Goal: Task Accomplishment & Management: Use online tool/utility

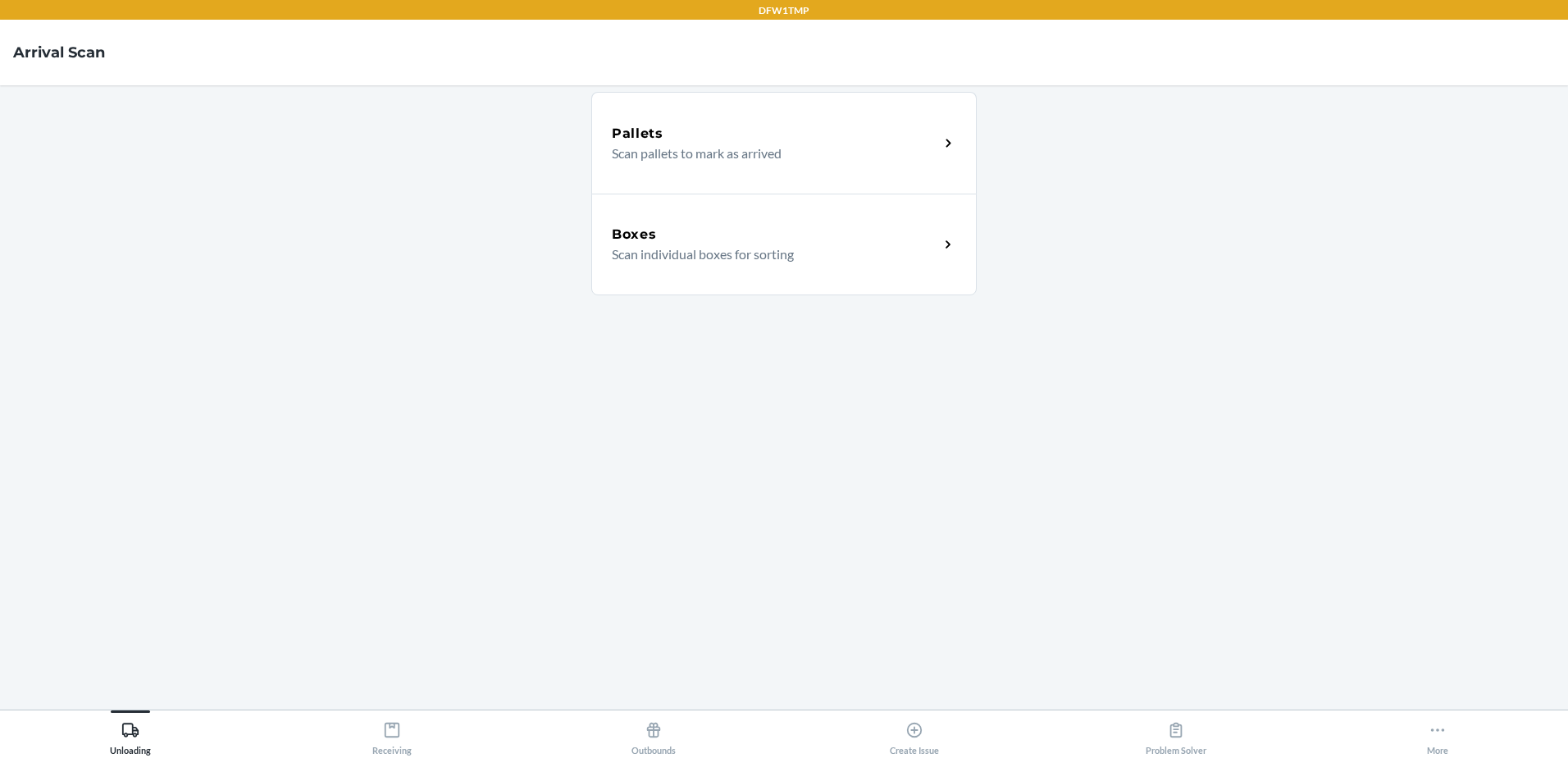
click at [399, 710] on div "Unloading Receiving Outbounds Create Issue Problem Solver More" at bounding box center [784, 734] width 1568 height 48
click at [399, 721] on div "Receiving" at bounding box center [392, 735] width 39 height 41
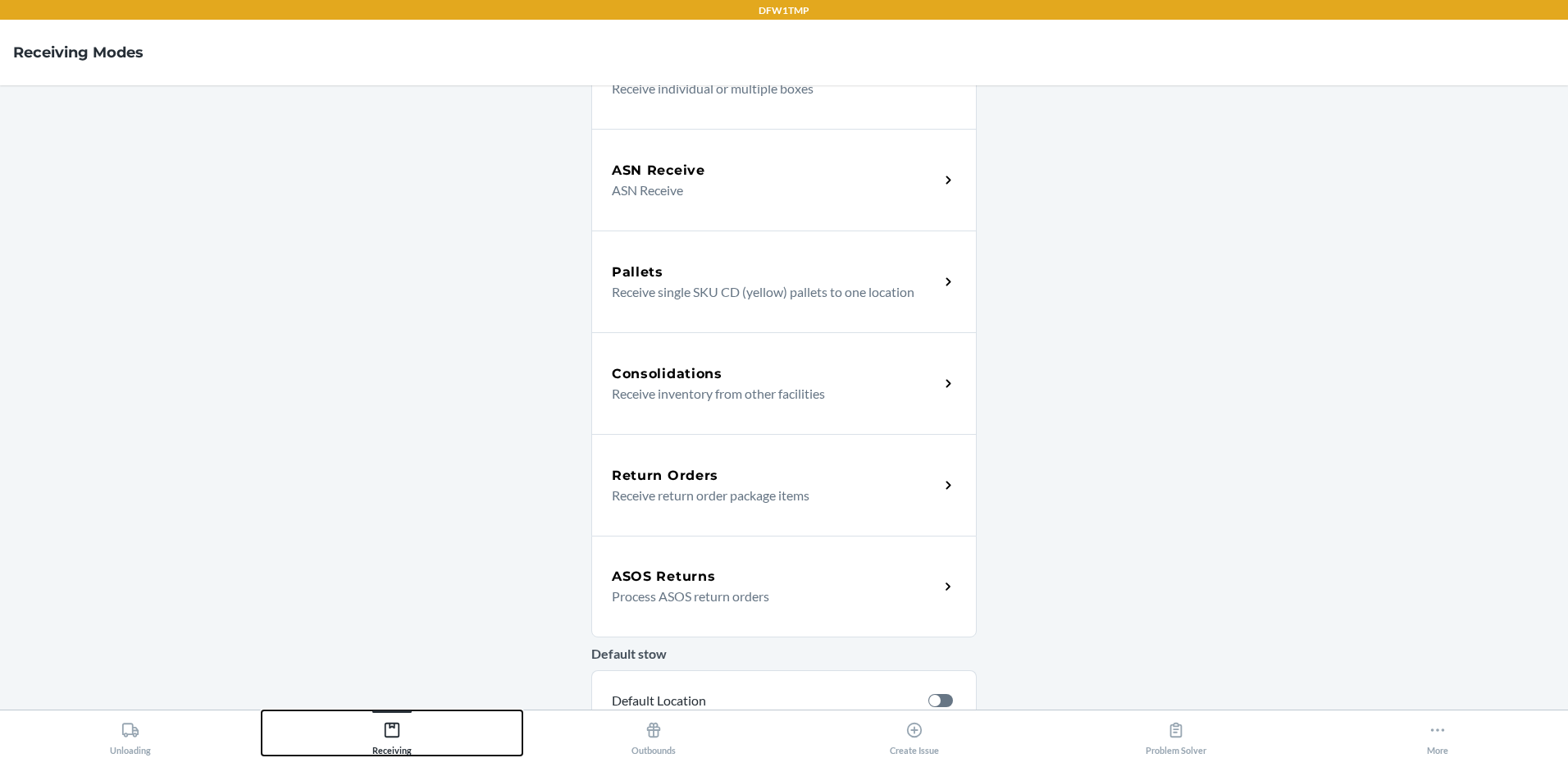
scroll to position [410, 0]
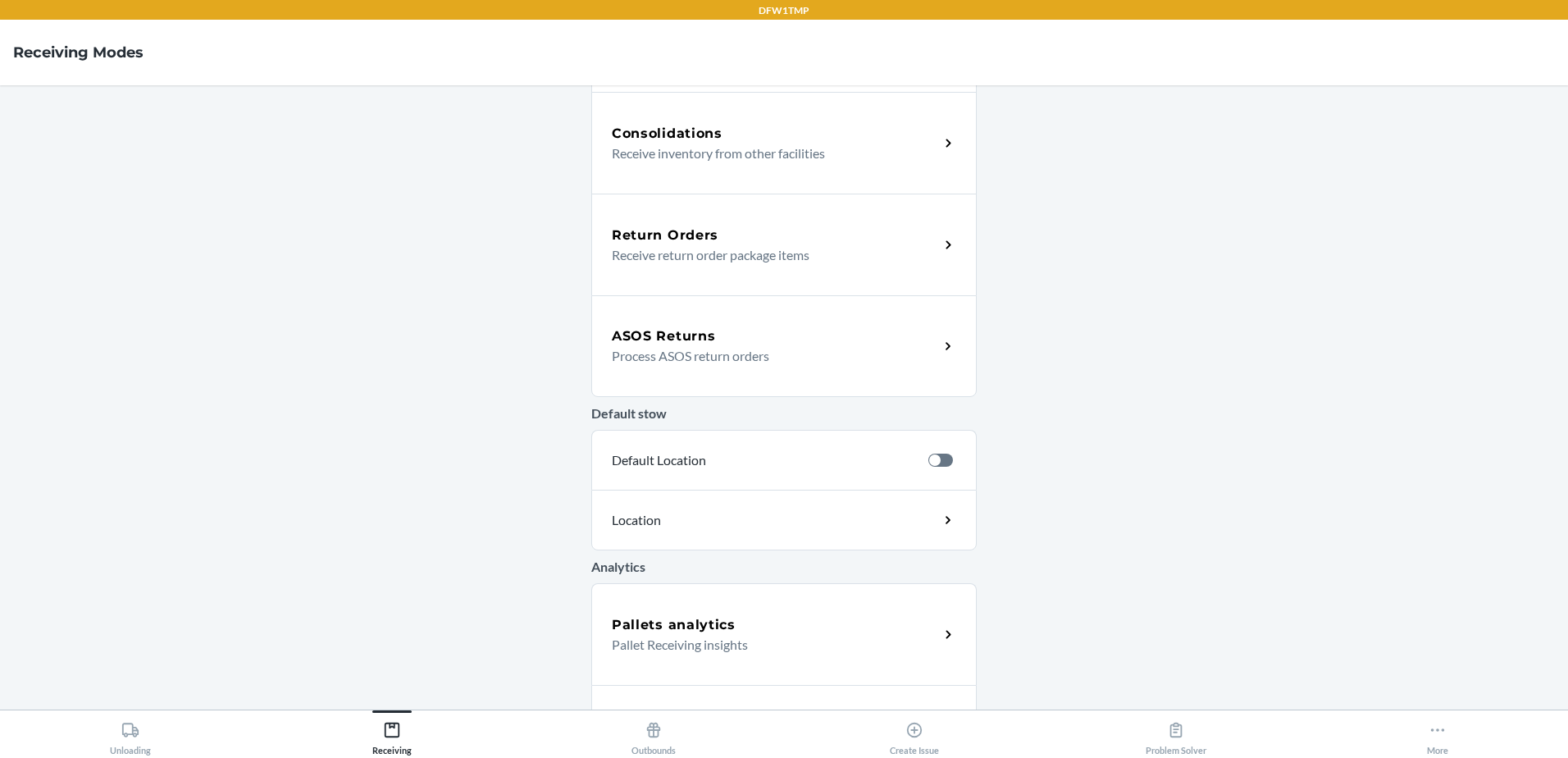
click at [759, 338] on div "ASOS Returns" at bounding box center [776, 336] width 327 height 20
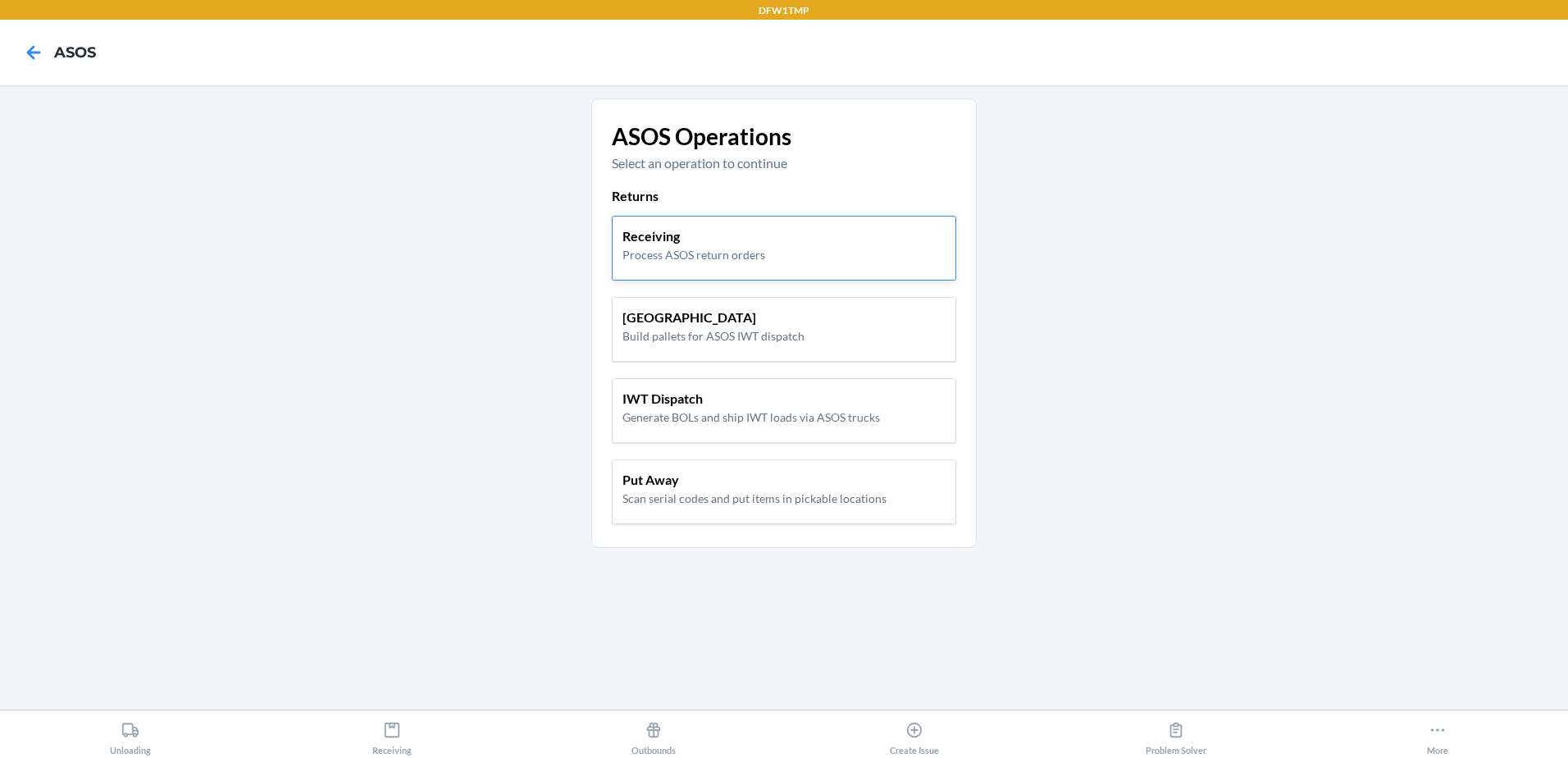
click at [752, 252] on p "Process ASOS return orders" at bounding box center [694, 254] width 142 height 17
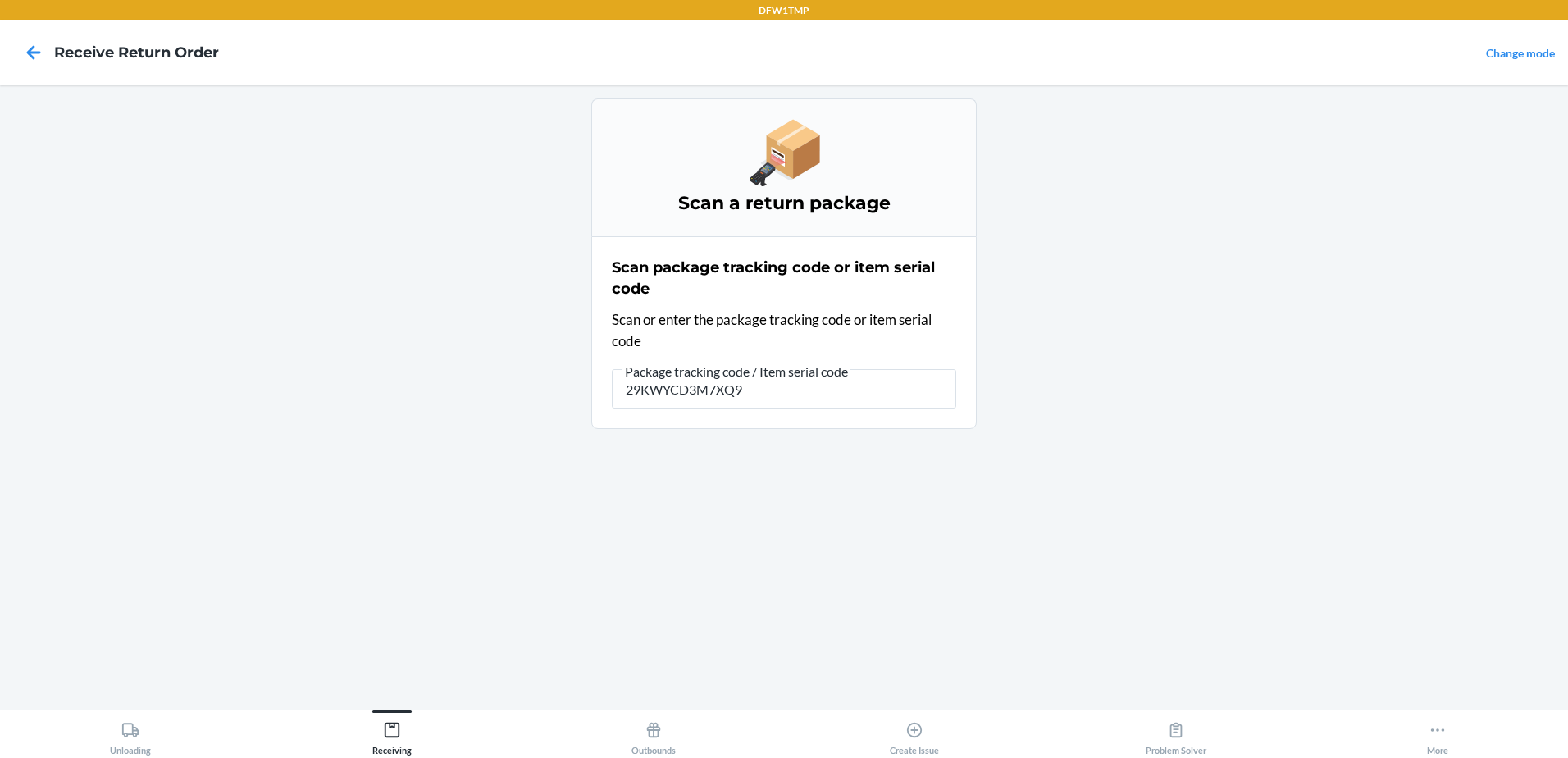
type input "29KWYCD3M7XQ96"
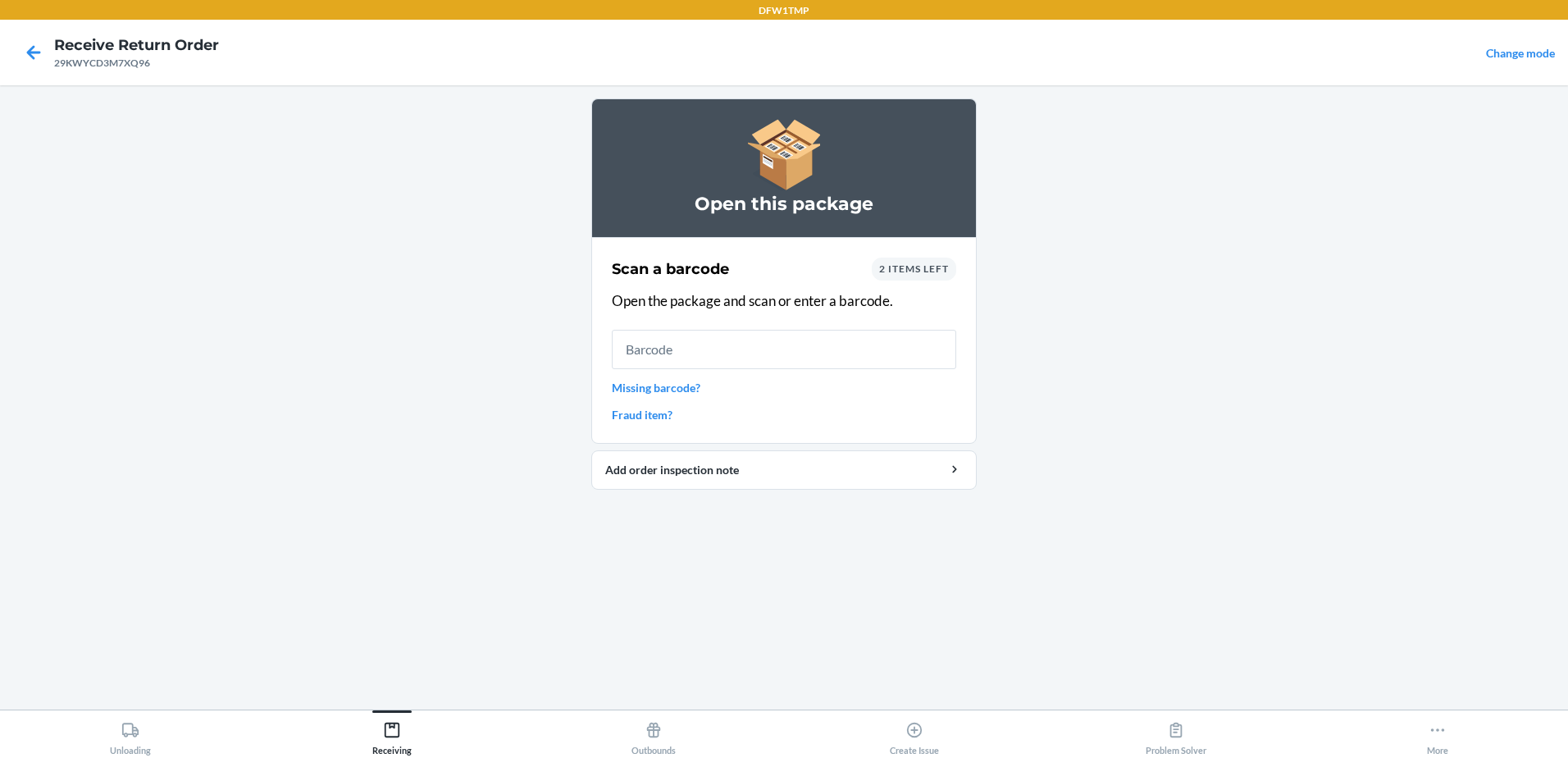
click at [921, 257] on div "Scan a barcode 2 items left Open the package and scan or enter a barcode. Missi…" at bounding box center [784, 340] width 344 height 175
click at [897, 273] on span "2 items left" at bounding box center [914, 269] width 69 height 12
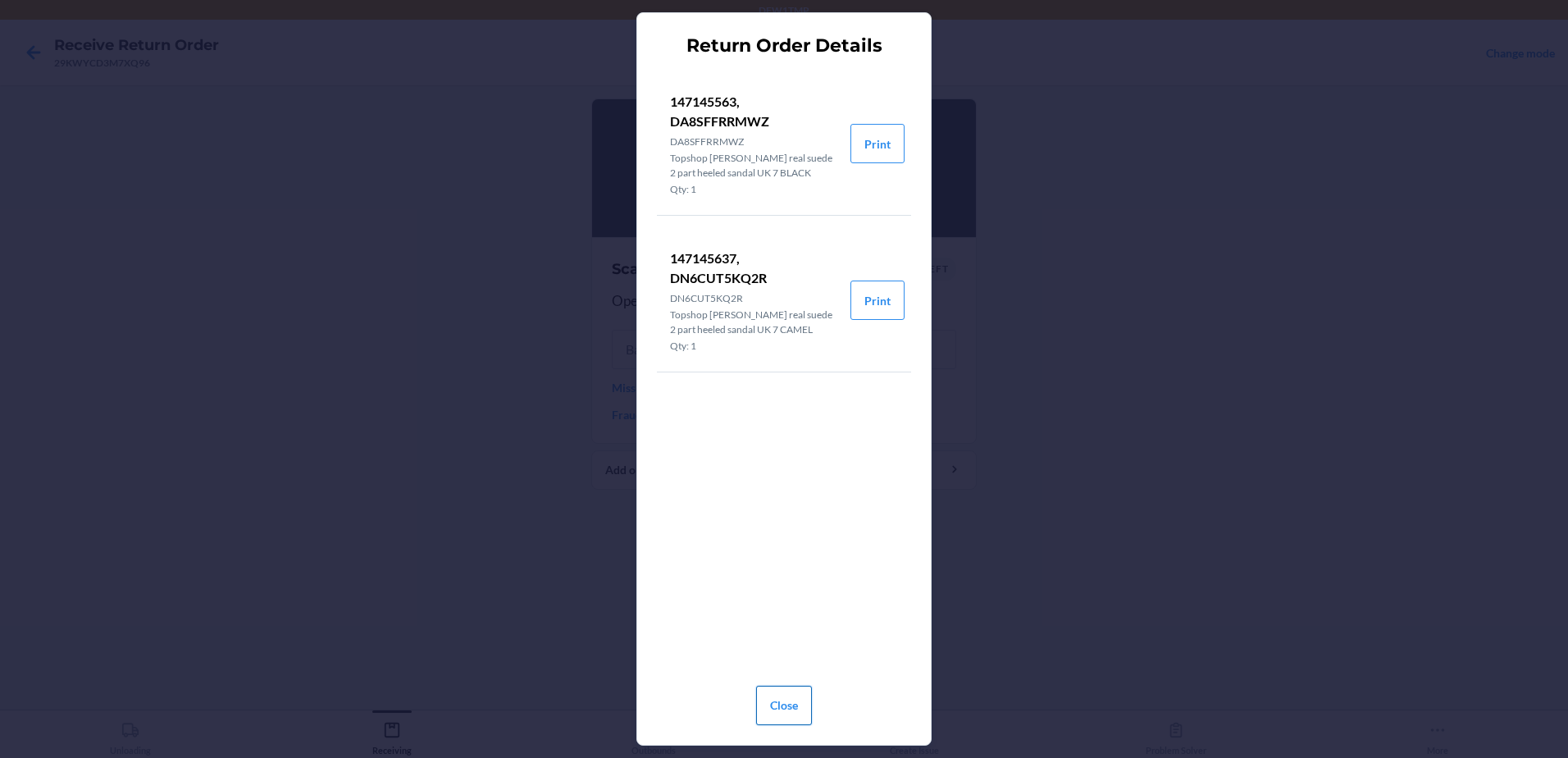
click at [778, 714] on button "Close" at bounding box center [784, 706] width 56 height 39
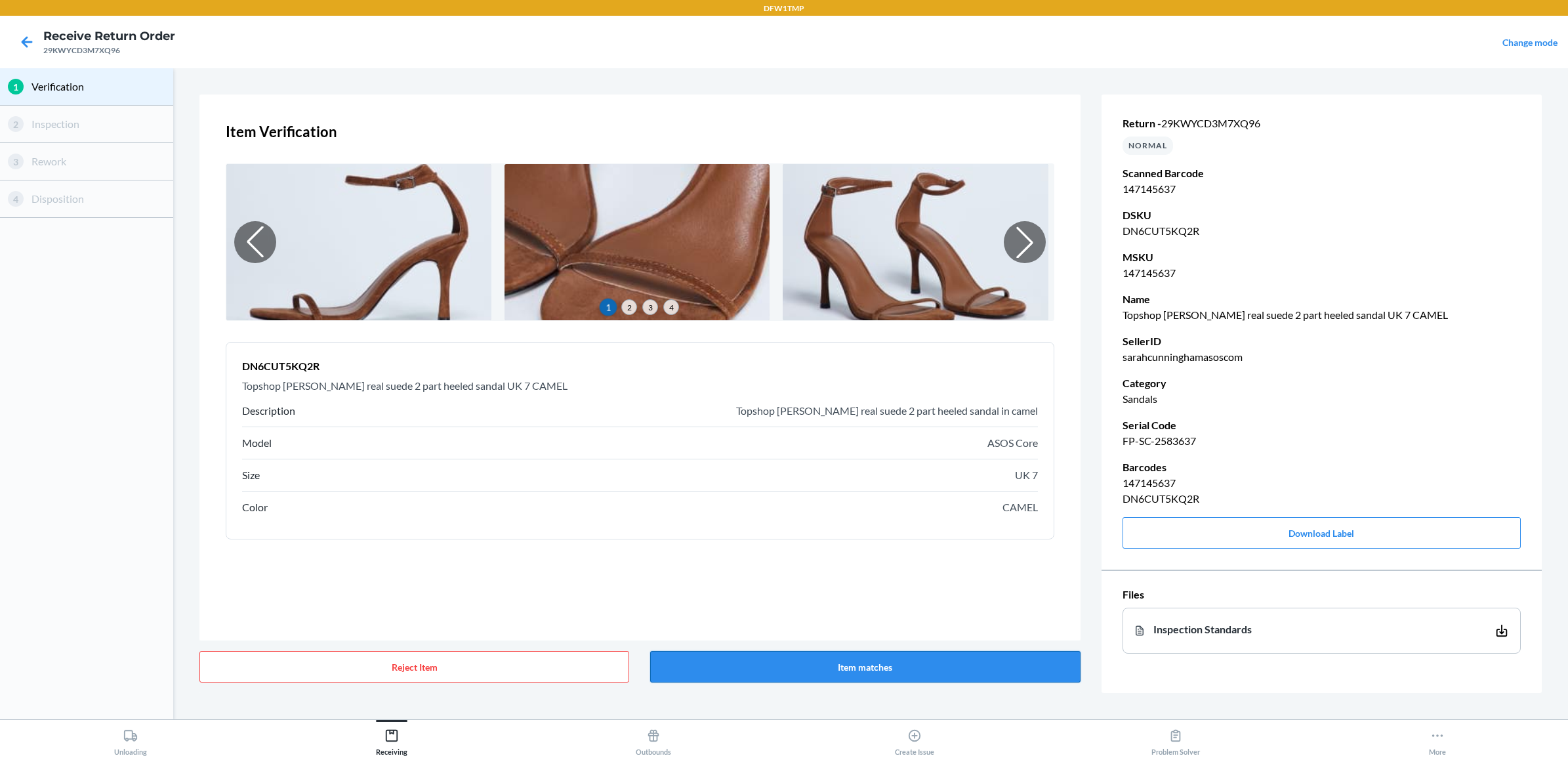
click at [867, 606] on button "Item matches" at bounding box center [865, 667] width 430 height 31
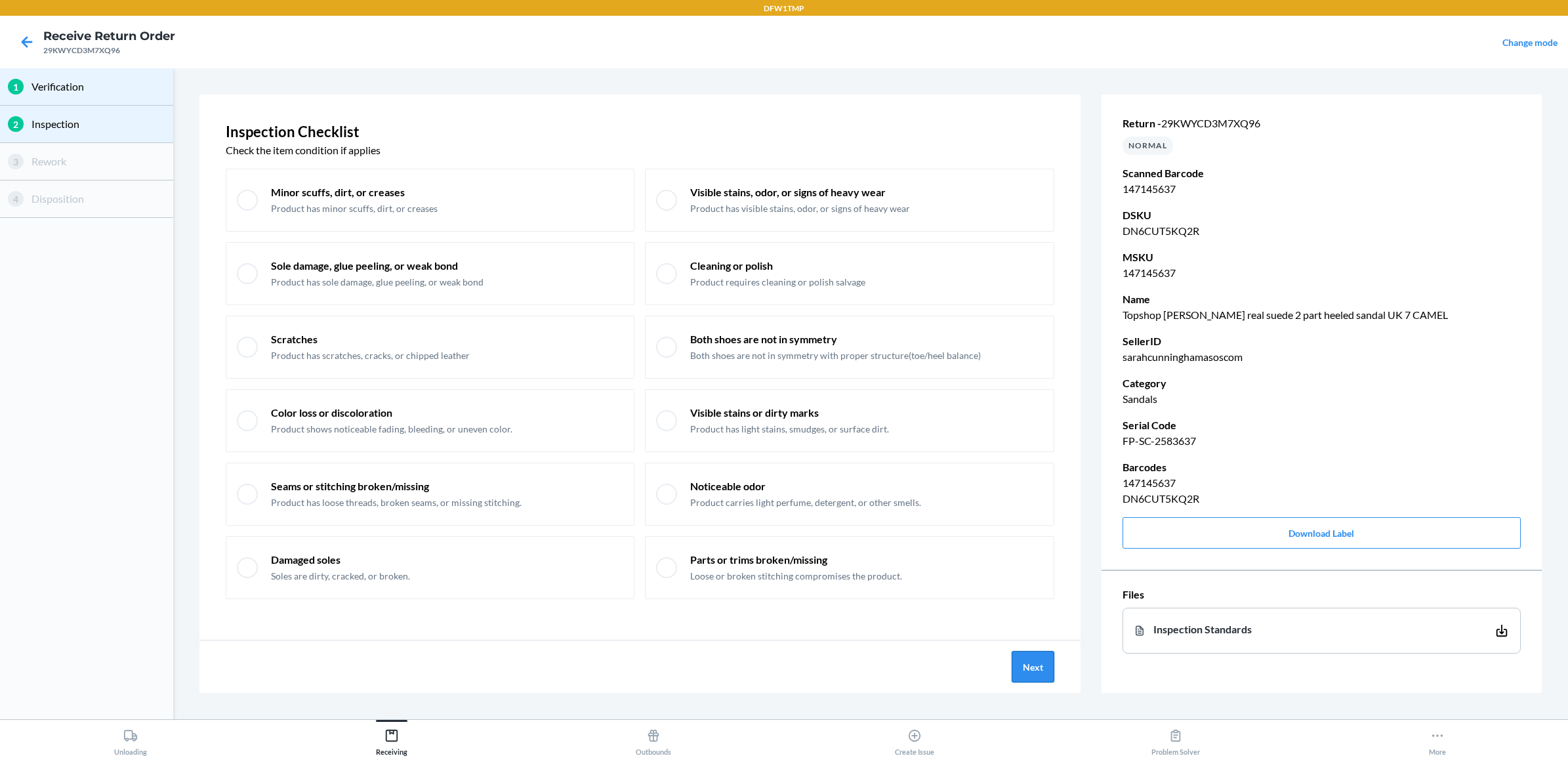
click at [1039, 606] on button "Next" at bounding box center [1033, 667] width 43 height 31
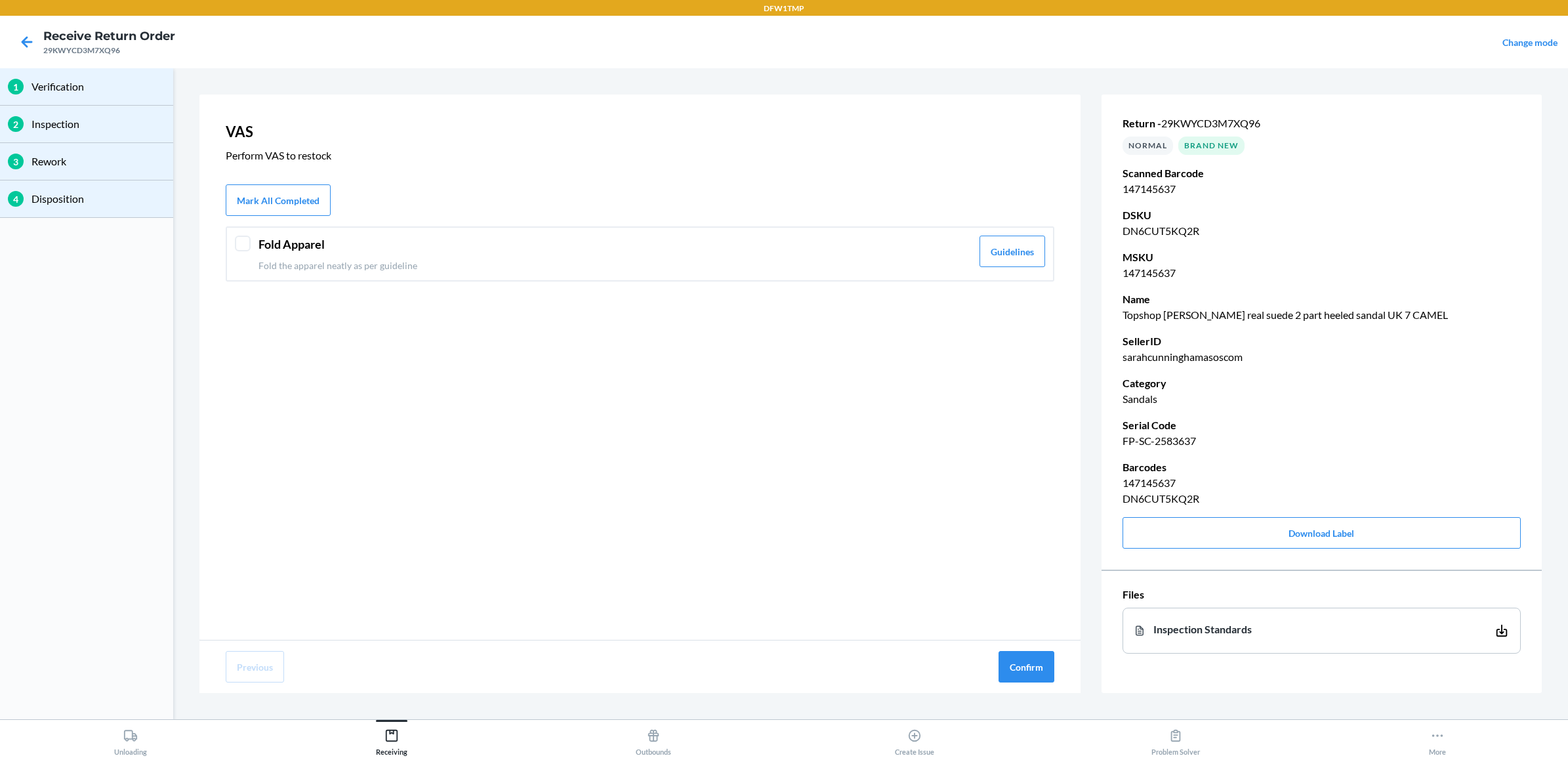
click at [334, 248] on header "Fold Apparel" at bounding box center [615, 244] width 713 height 18
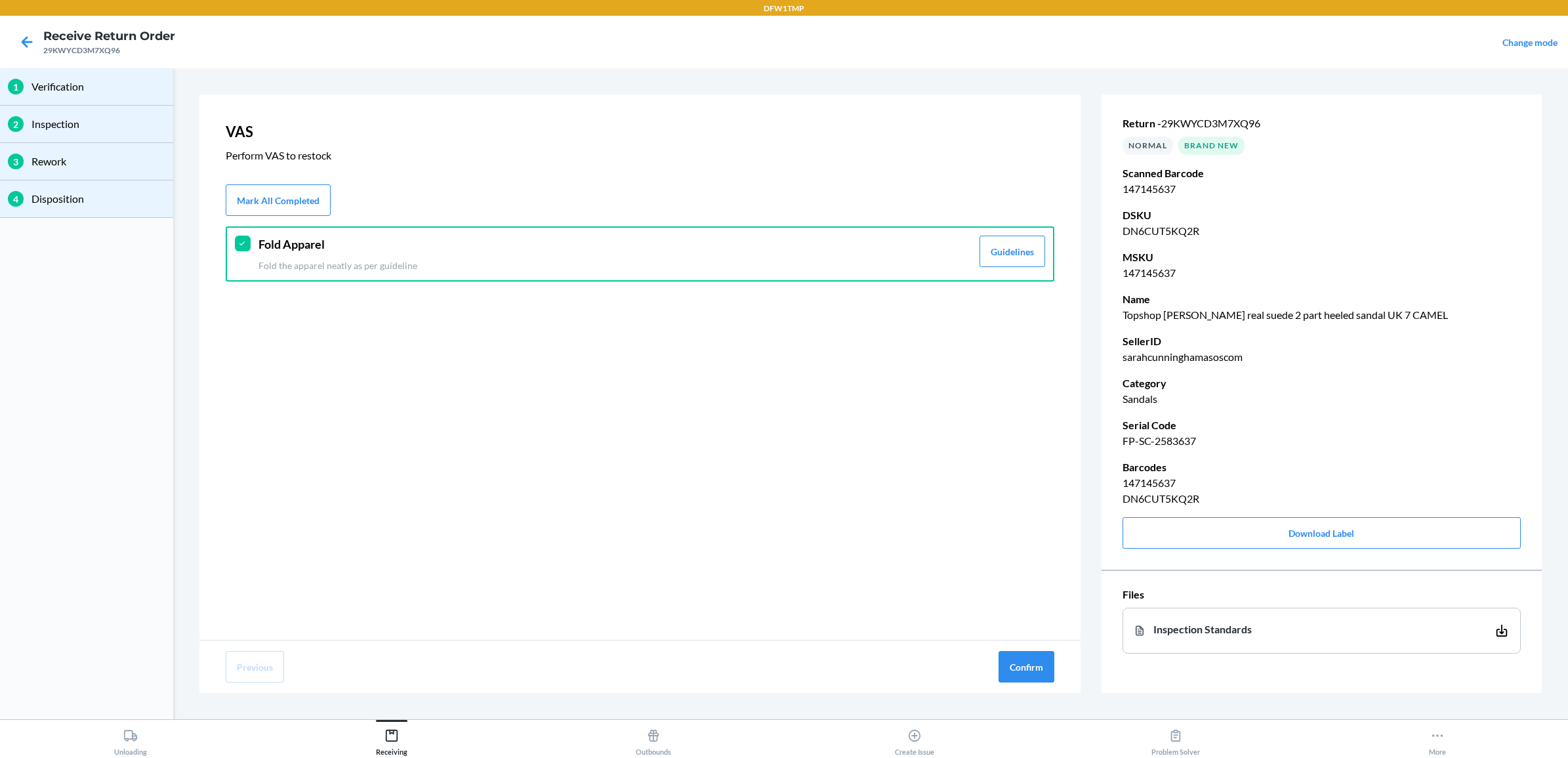
click at [306, 241] on header "Fold Apparel" at bounding box center [615, 244] width 713 height 18
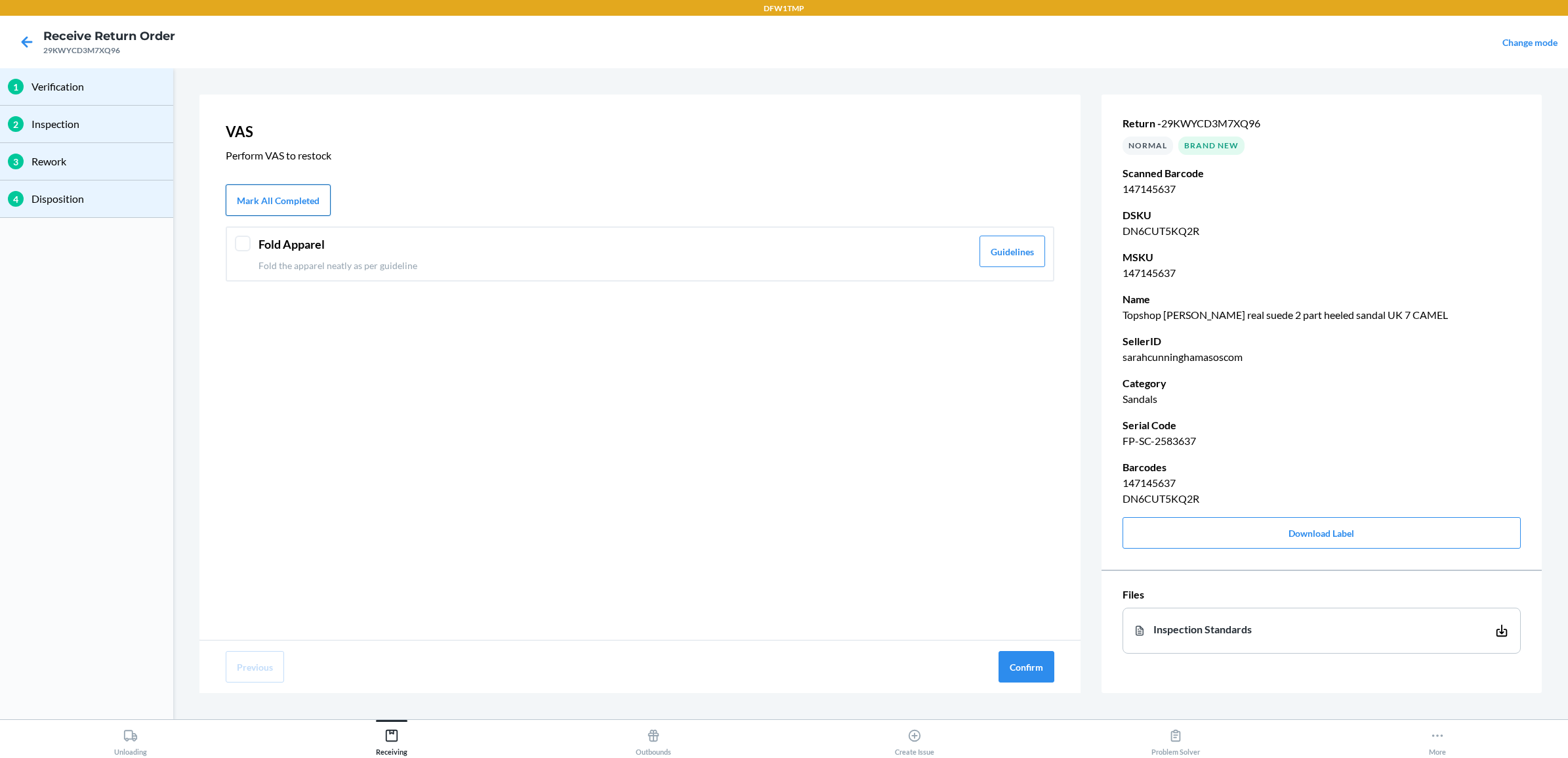
click at [300, 189] on button "Mark All Completed" at bounding box center [278, 200] width 105 height 31
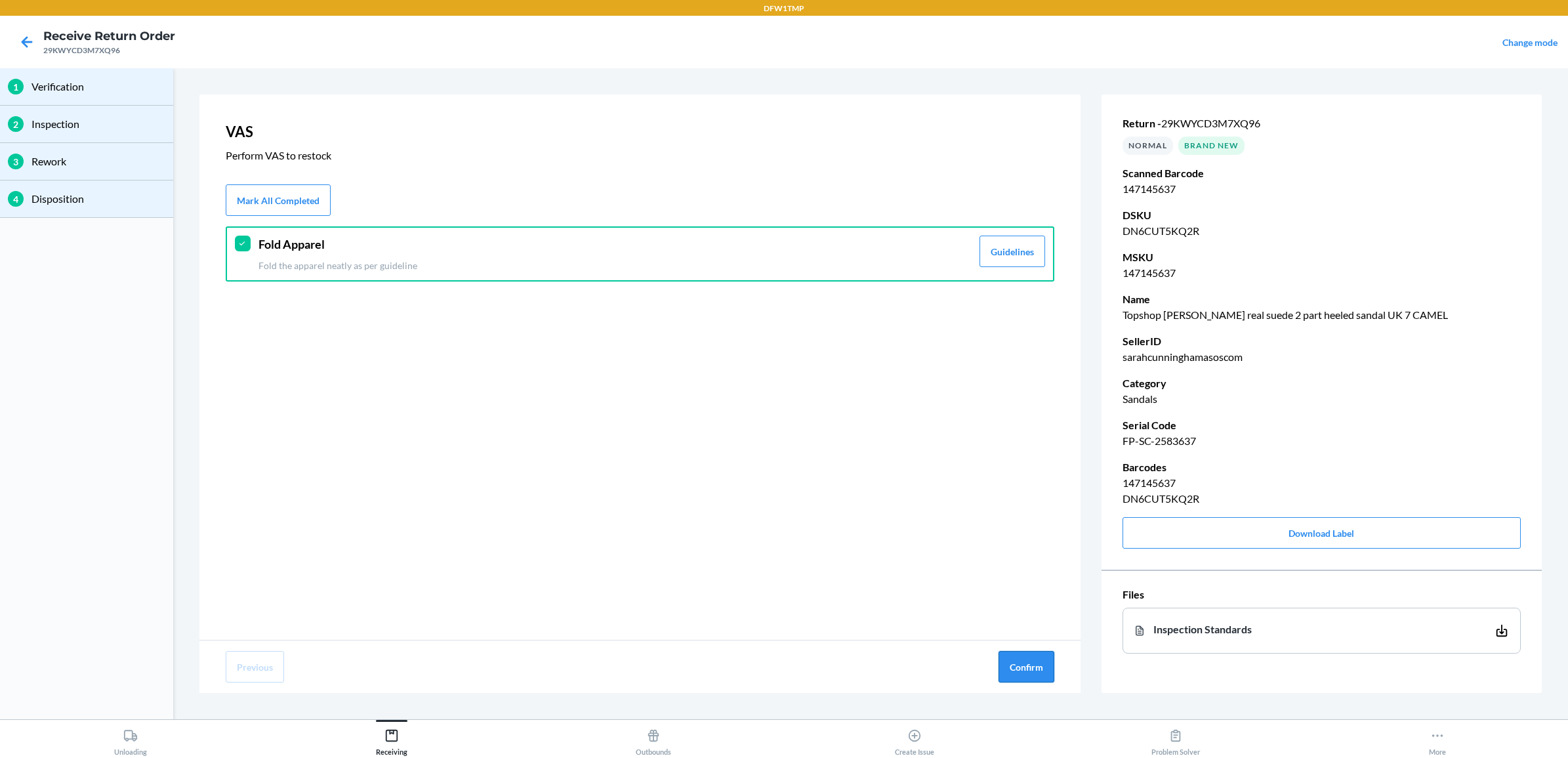
click at [1015, 606] on button "Confirm" at bounding box center [1026, 667] width 55 height 31
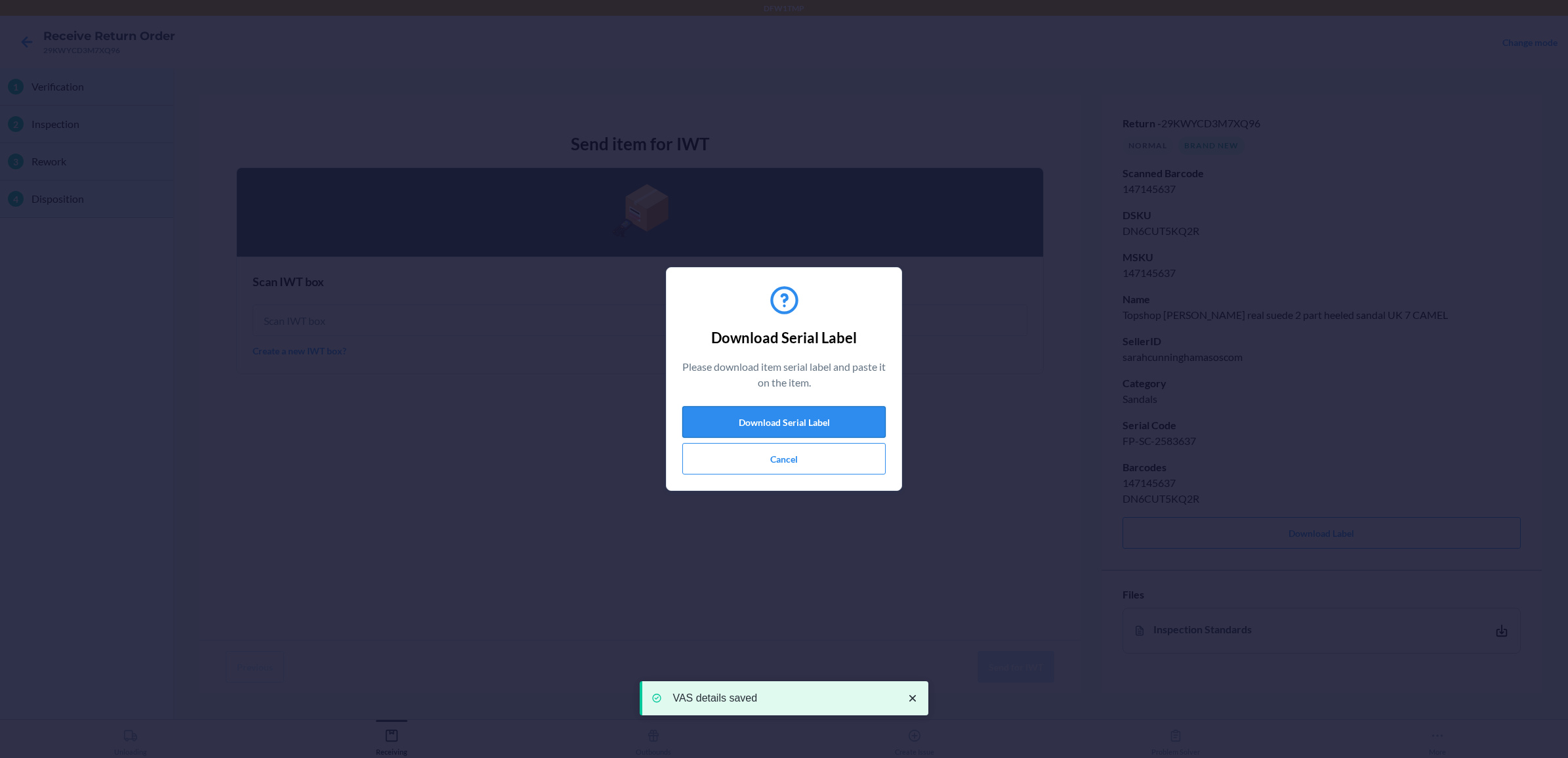
click at [800, 412] on button "Download Serial Label" at bounding box center [784, 422] width 203 height 31
click at [844, 430] on button "Download Serial Label" at bounding box center [784, 422] width 203 height 31
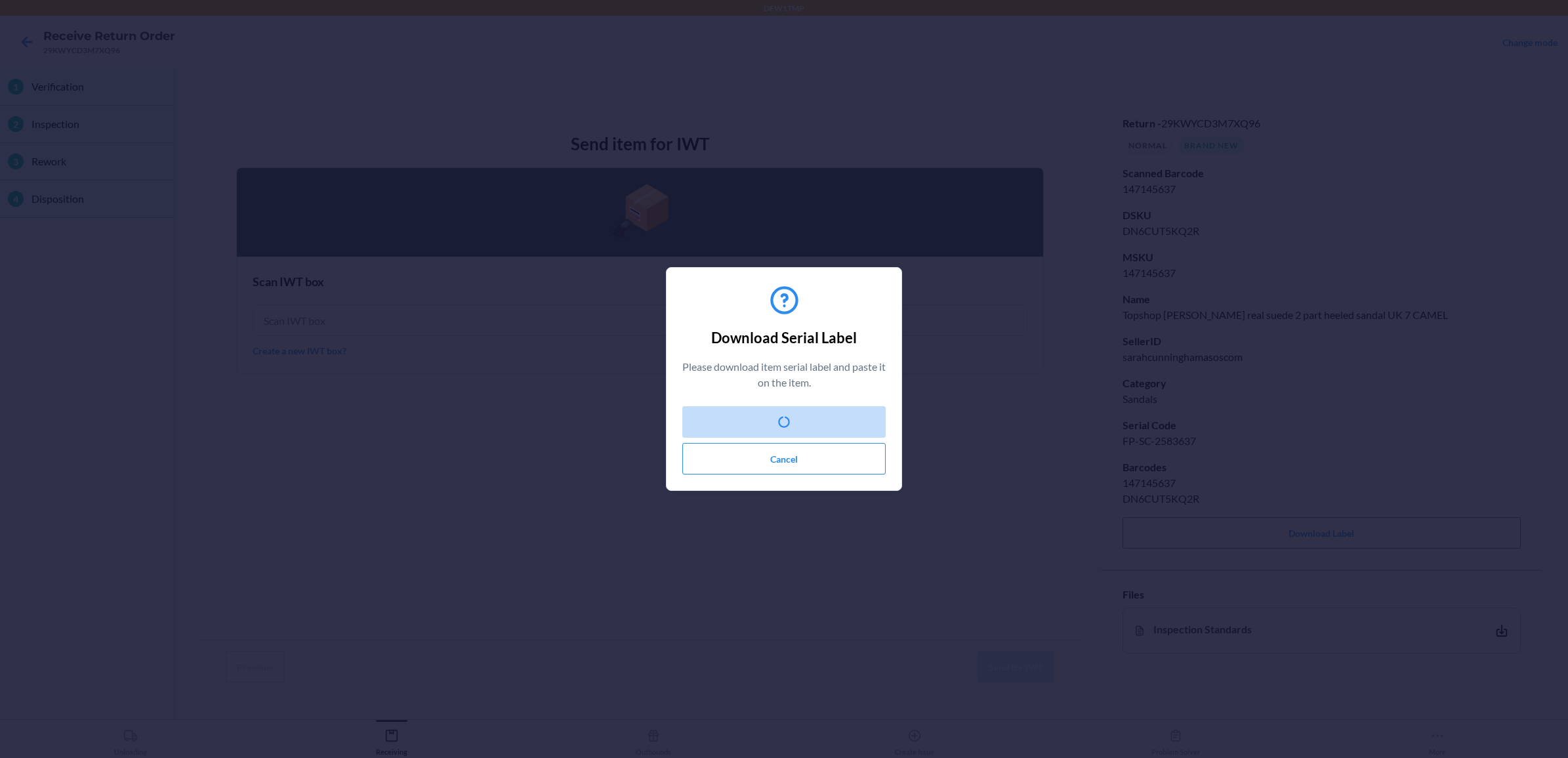
click at [407, 353] on div "Download Serial Label Please download item serial label and paste it on the ite…" at bounding box center [784, 379] width 1568 height 758
click at [768, 460] on button "Cancel" at bounding box center [784, 458] width 203 height 31
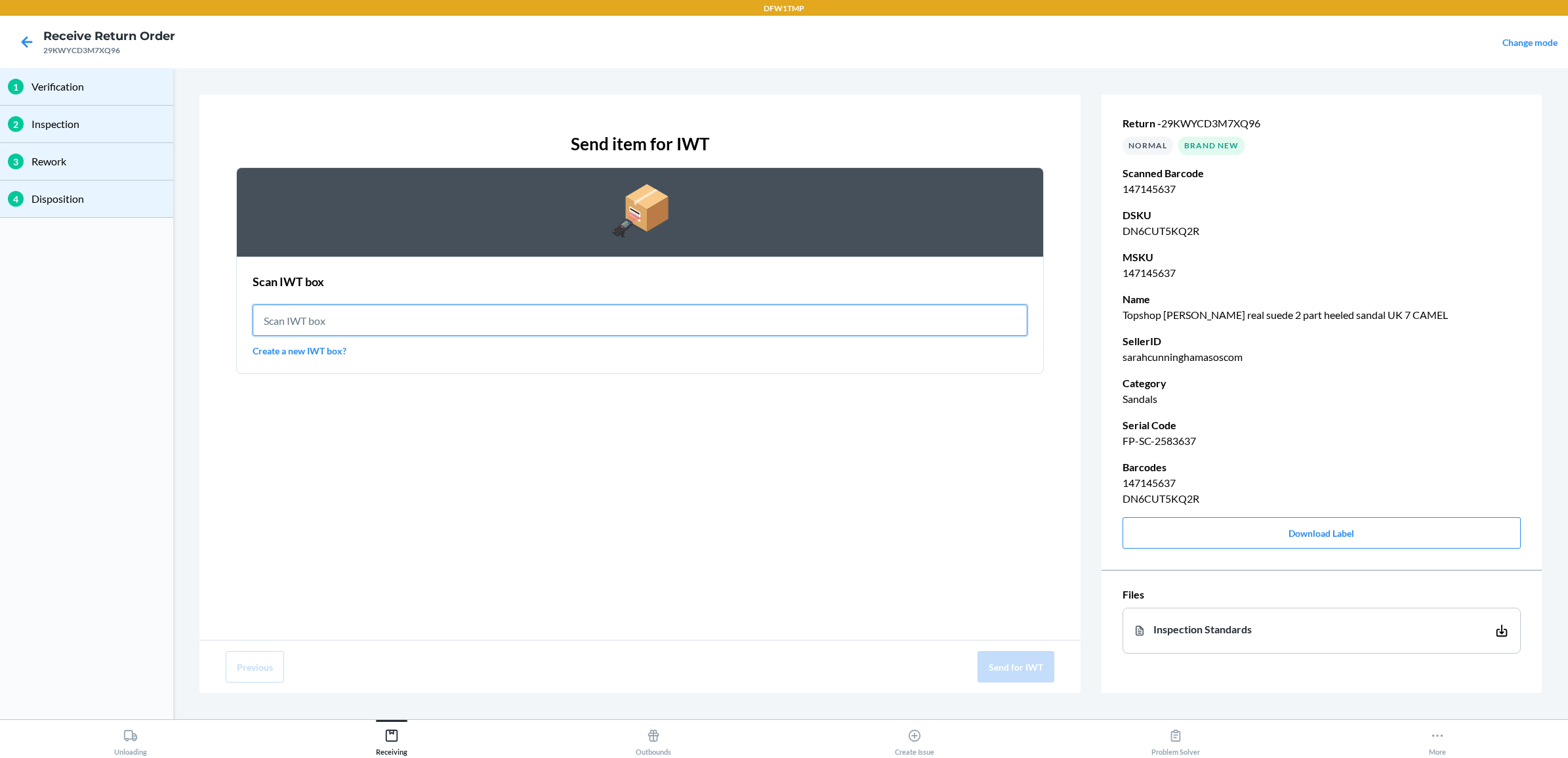
click at [395, 314] on input "text" at bounding box center [640, 320] width 775 height 31
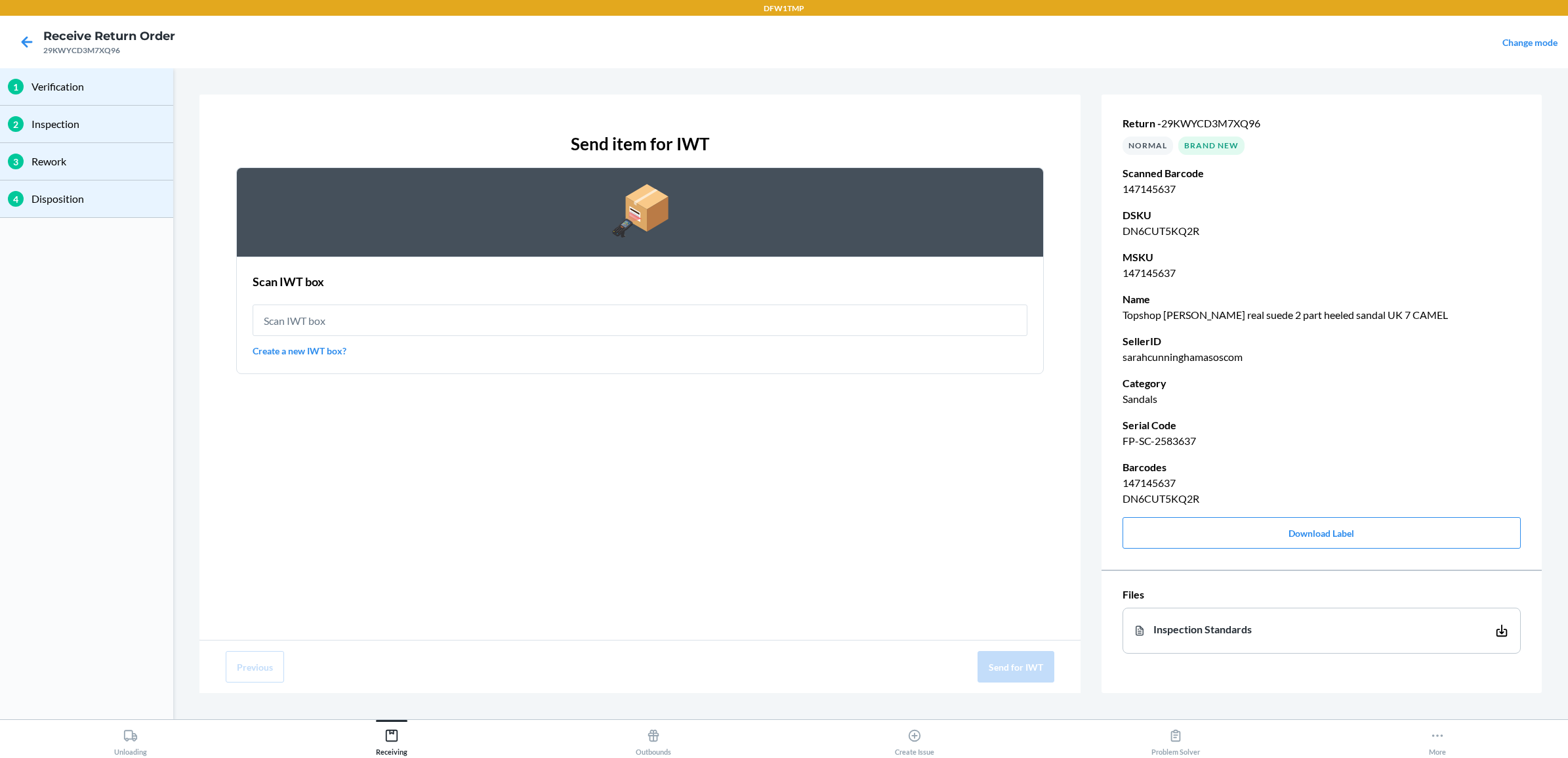
click at [277, 358] on div "Scan IWT box Create a new IWT box?" at bounding box center [640, 315] width 775 height 93
click at [277, 342] on div "Scan IWT box Create a new IWT box?" at bounding box center [640, 315] width 775 height 93
click at [277, 352] on link "Create a new IWT box?" at bounding box center [640, 350] width 775 height 14
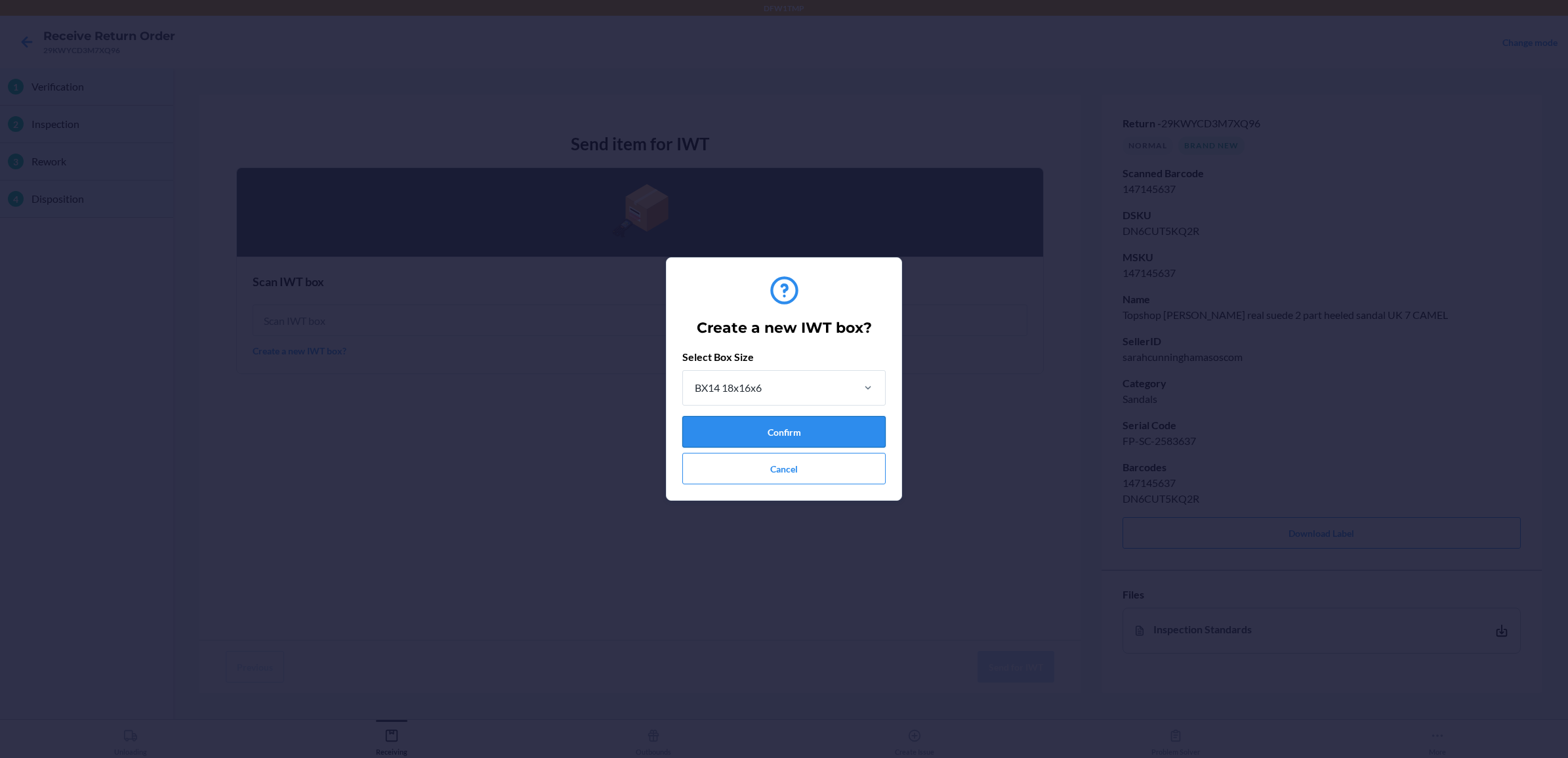
click at [800, 431] on button "Confirm" at bounding box center [784, 432] width 203 height 31
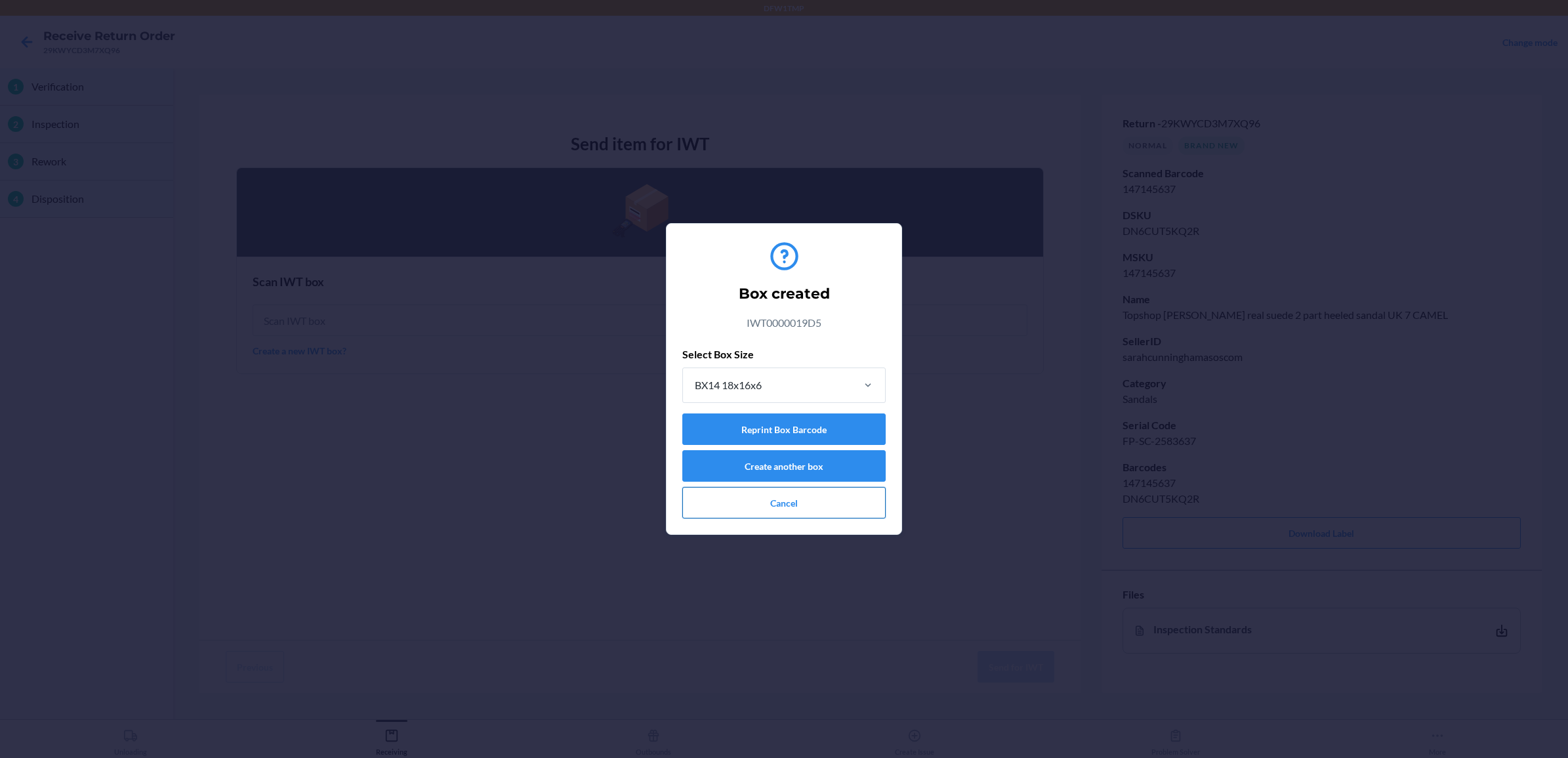
click at [719, 512] on button "Cancel" at bounding box center [784, 502] width 203 height 31
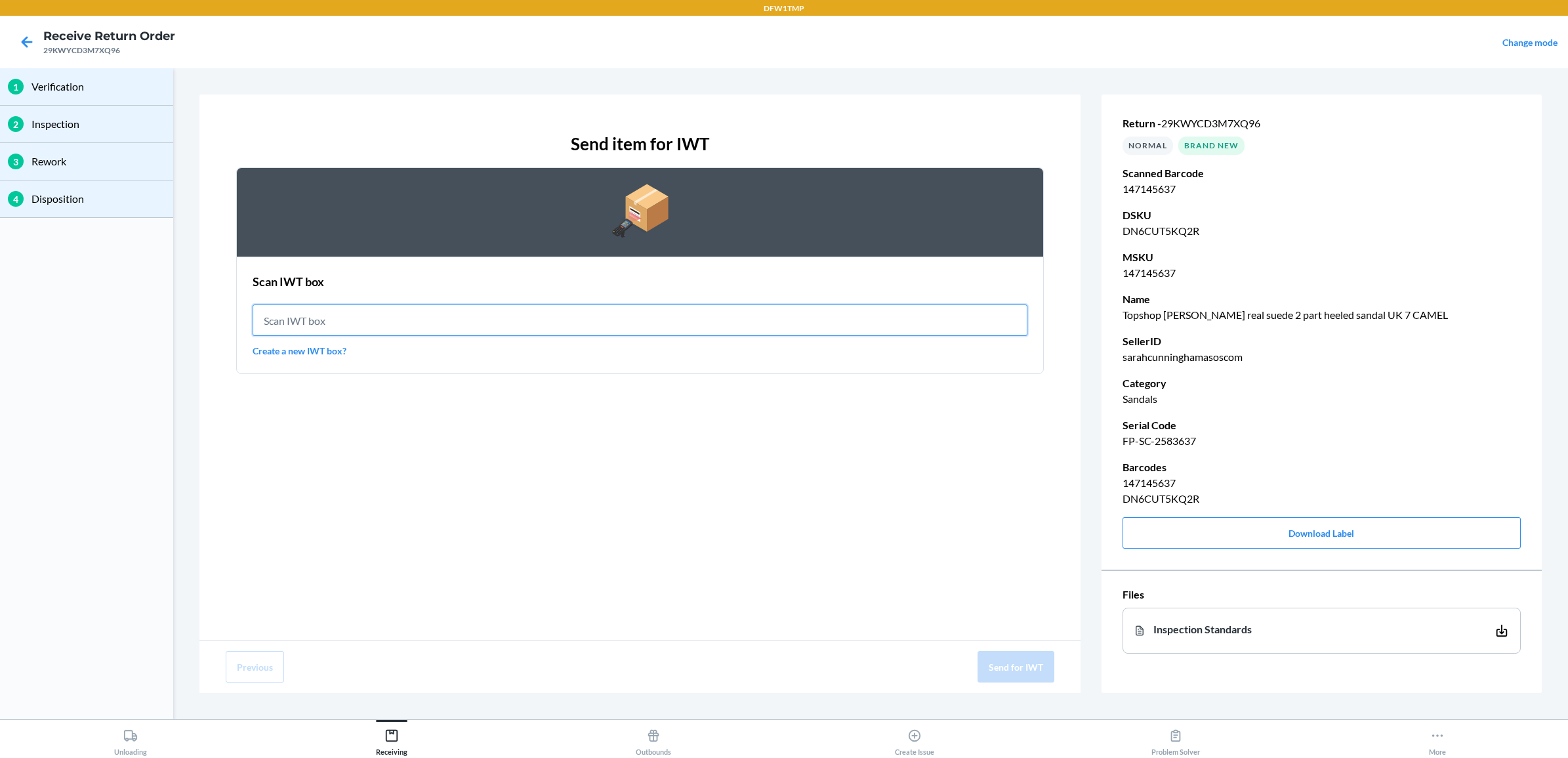
click at [466, 326] on input "text" at bounding box center [640, 320] width 775 height 31
type input "IWT0000019D5"
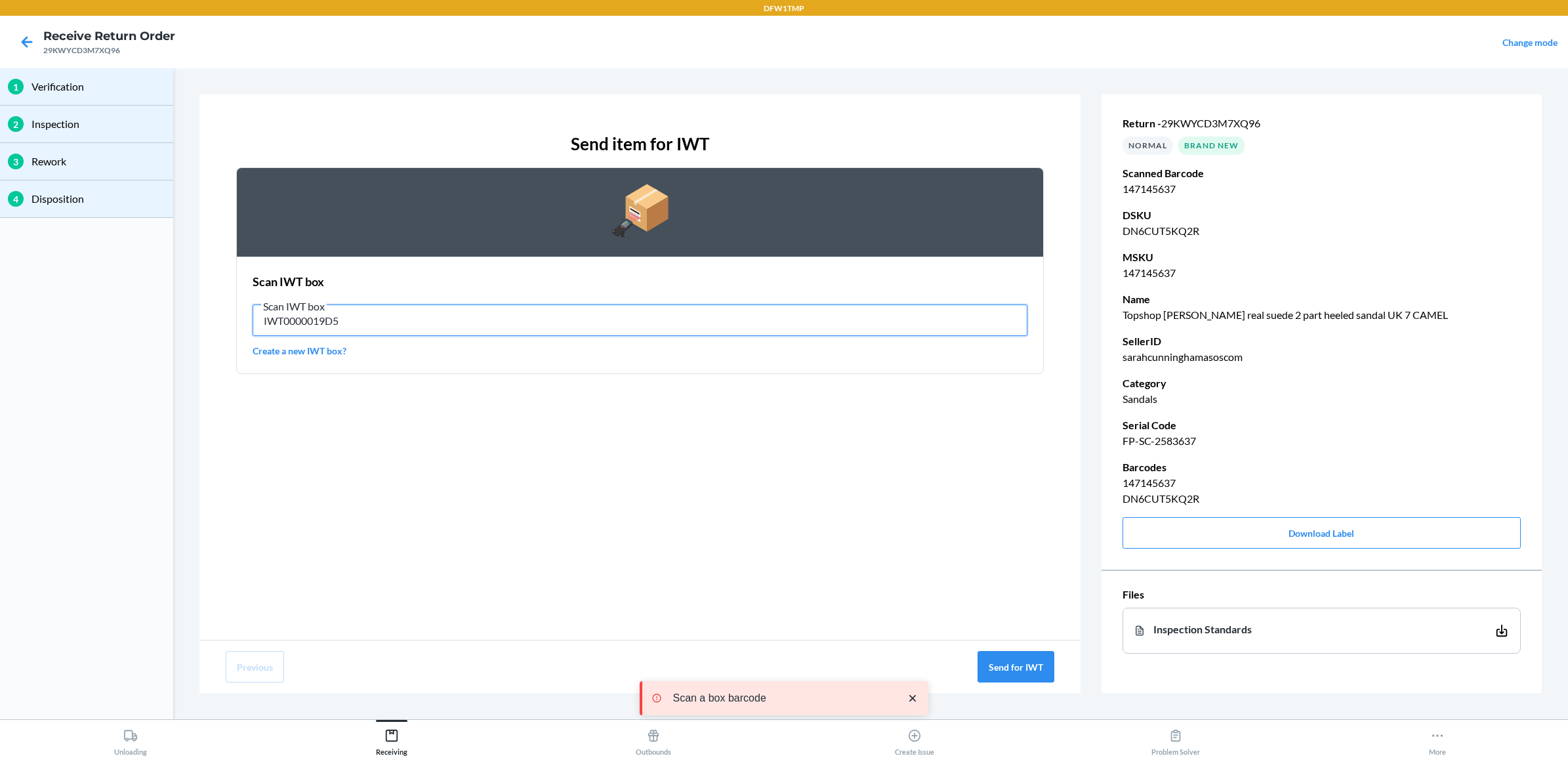
click at [410, 332] on input "IWT0000019D5" at bounding box center [640, 320] width 775 height 31
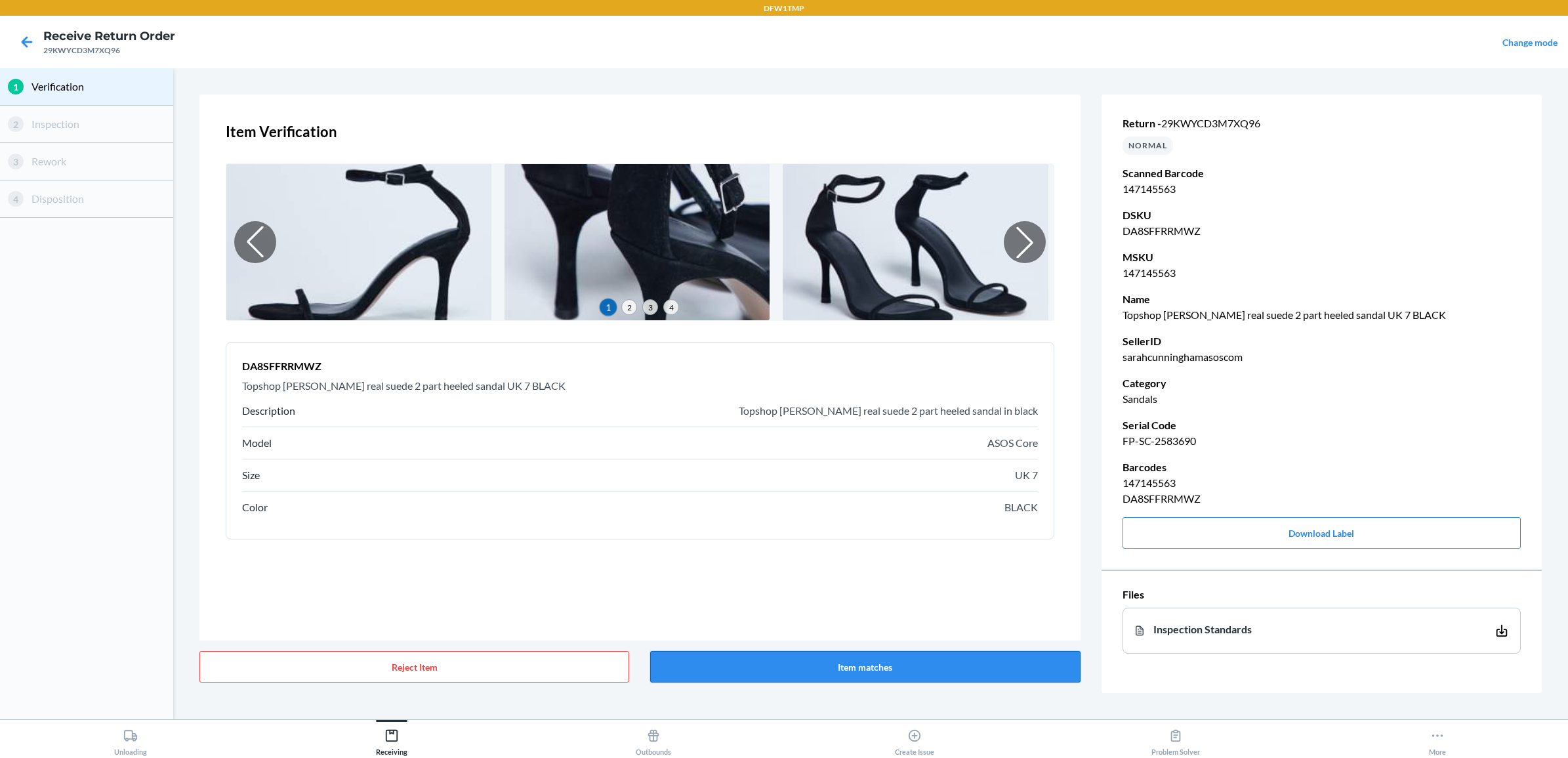
click at [841, 606] on button "Item matches" at bounding box center [865, 667] width 430 height 31
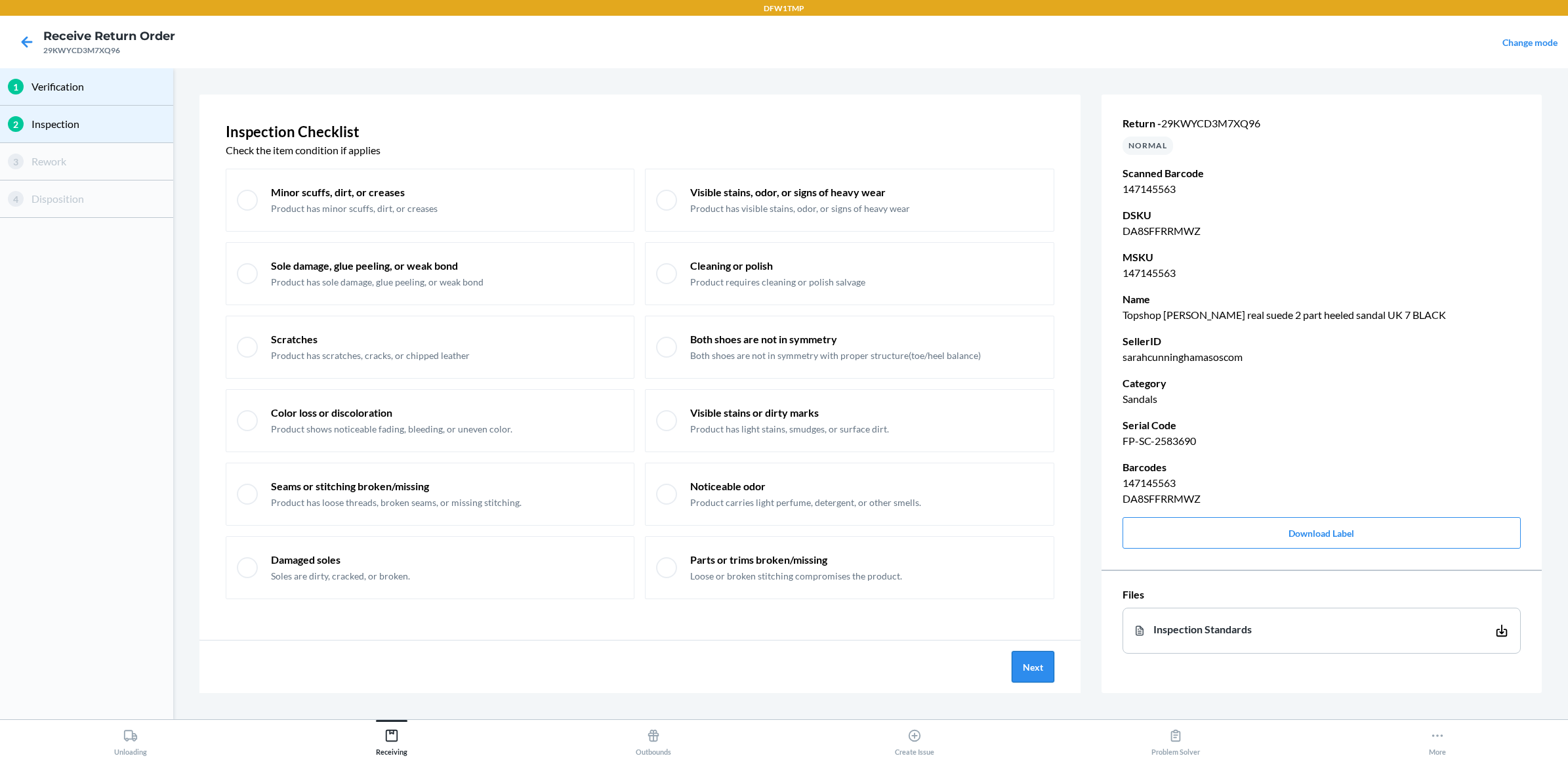
click at [1030, 606] on button "Next" at bounding box center [1033, 667] width 43 height 31
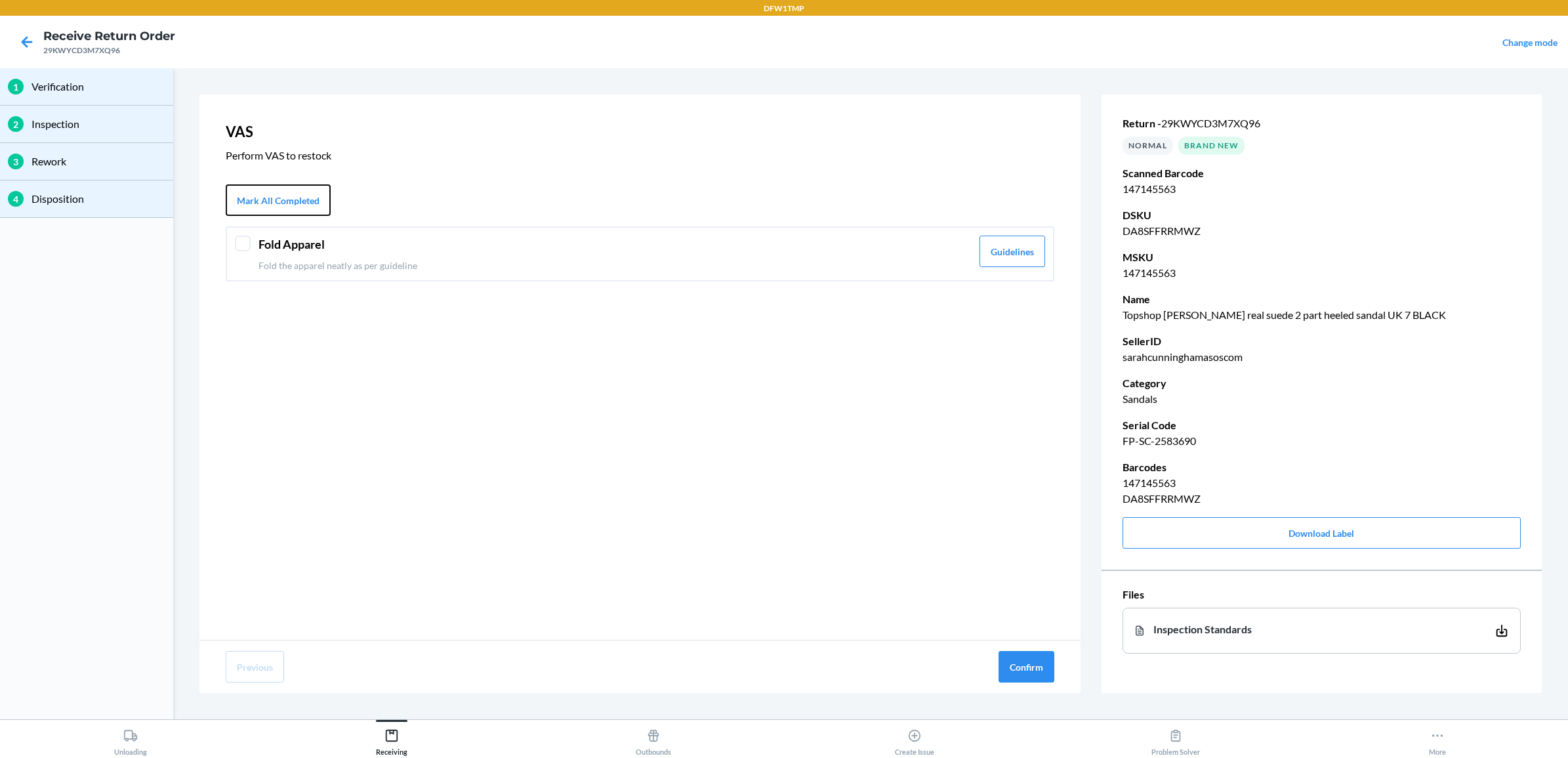
drag, startPoint x: 259, startPoint y: 214, endPoint x: 827, endPoint y: 557, distance: 663.5
click at [259, 212] on button "Mark All Completed" at bounding box center [278, 200] width 105 height 31
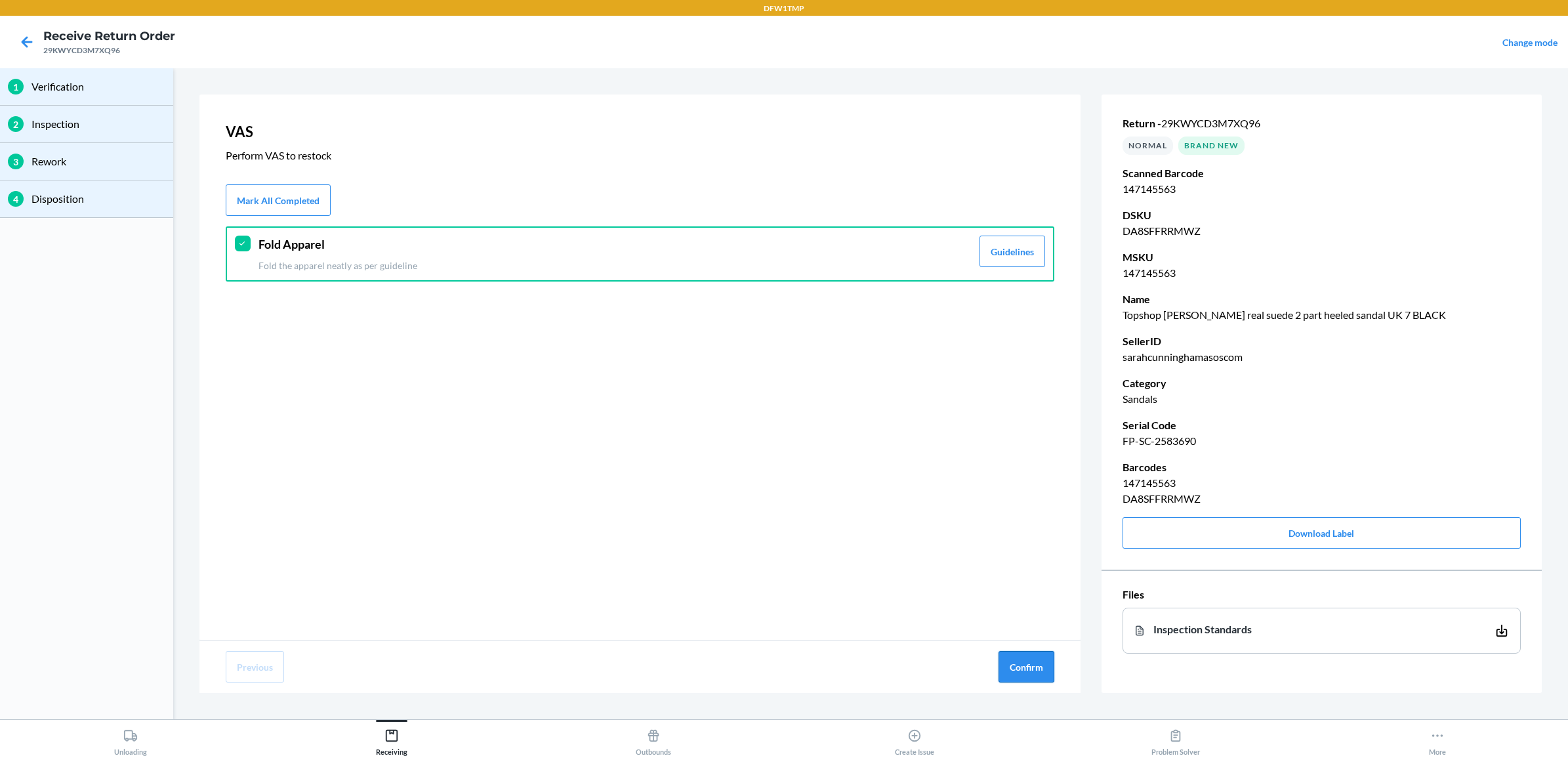
click at [1007, 606] on button "Confirm" at bounding box center [1026, 667] width 55 height 31
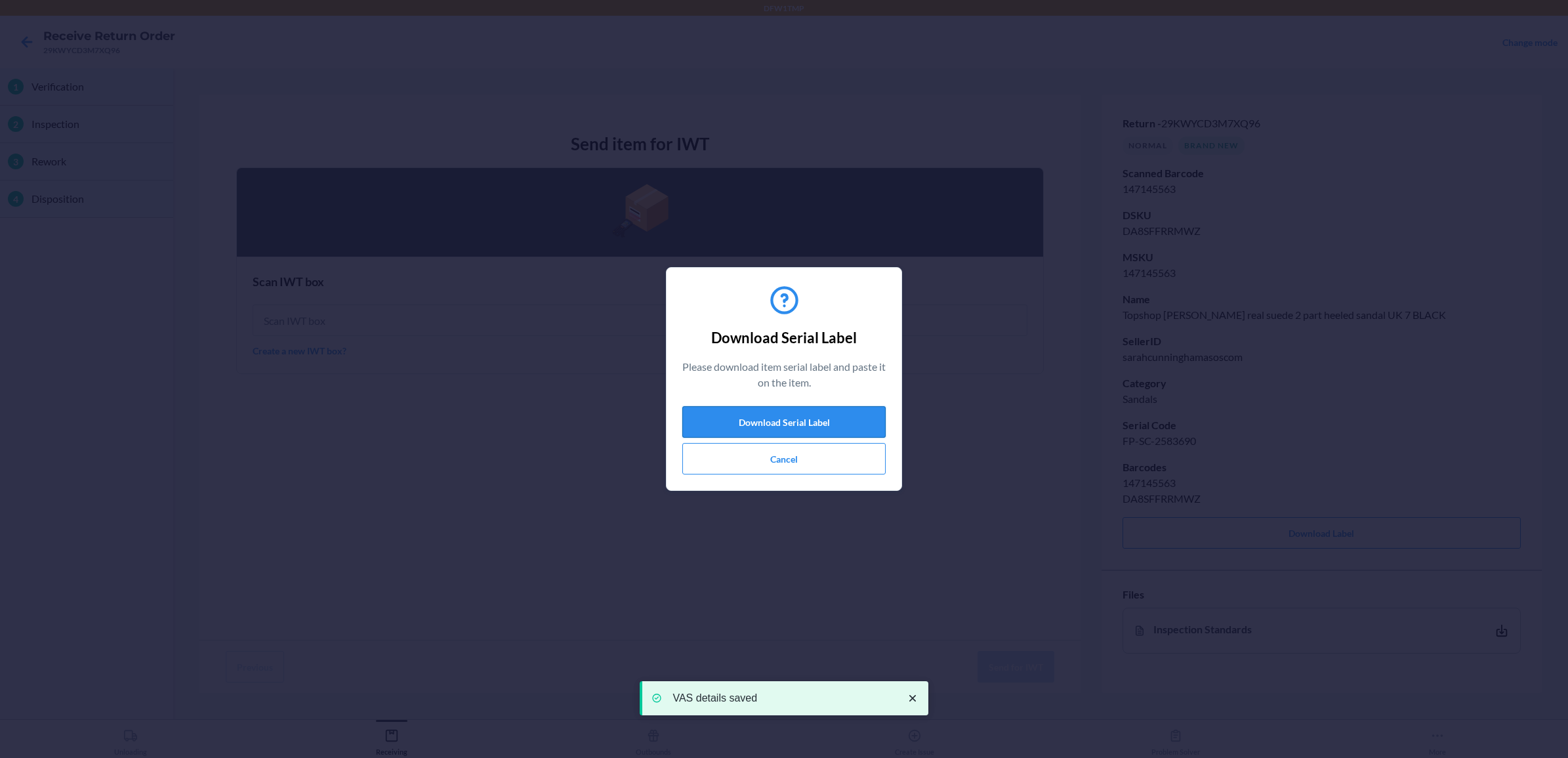
click at [810, 427] on button "Download Serial Label" at bounding box center [784, 422] width 203 height 31
click at [763, 466] on button "Cancel" at bounding box center [784, 458] width 203 height 31
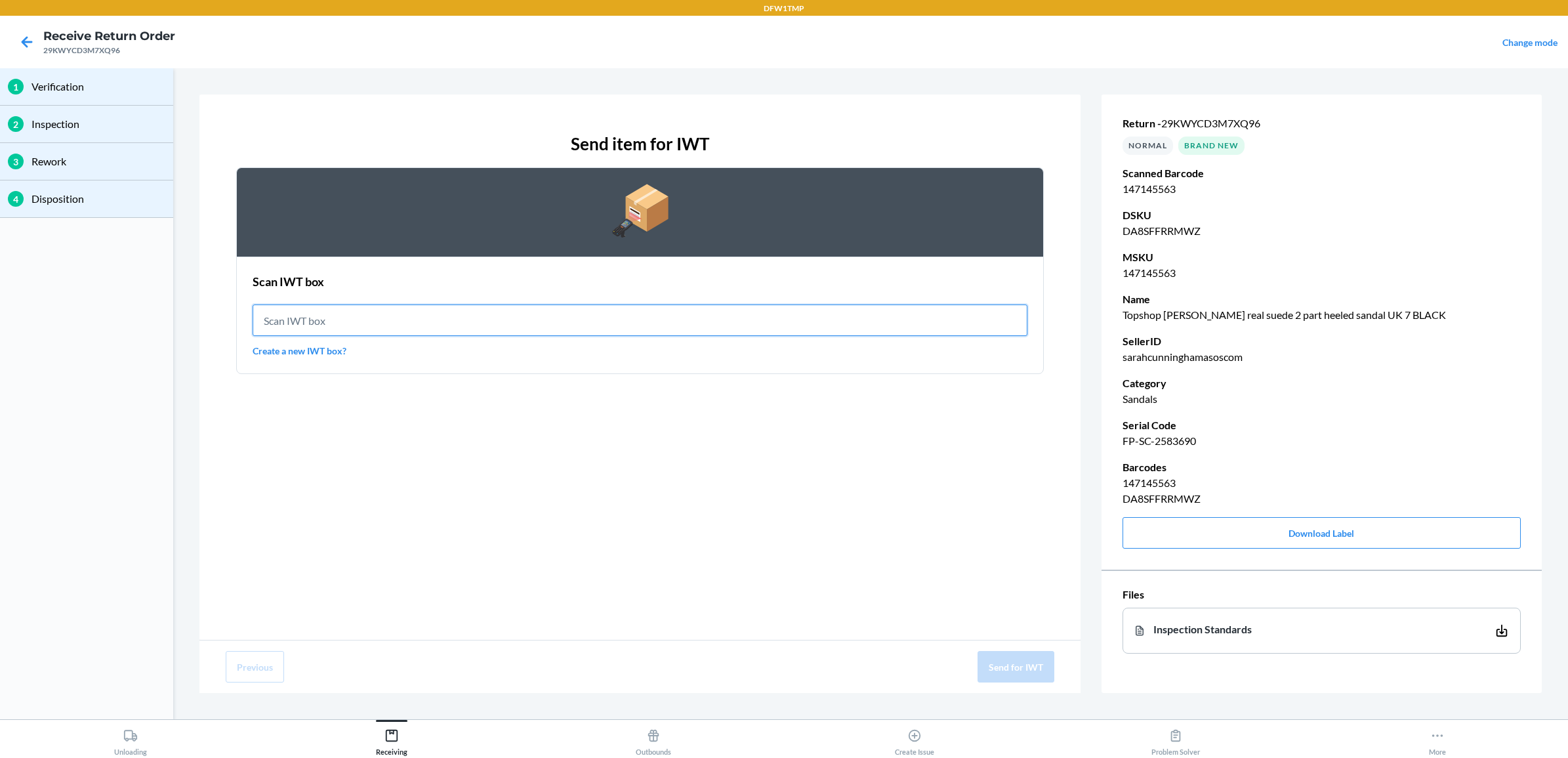
click at [358, 320] on input "text" at bounding box center [640, 320] width 775 height 31
type input "IWT0000019D5"
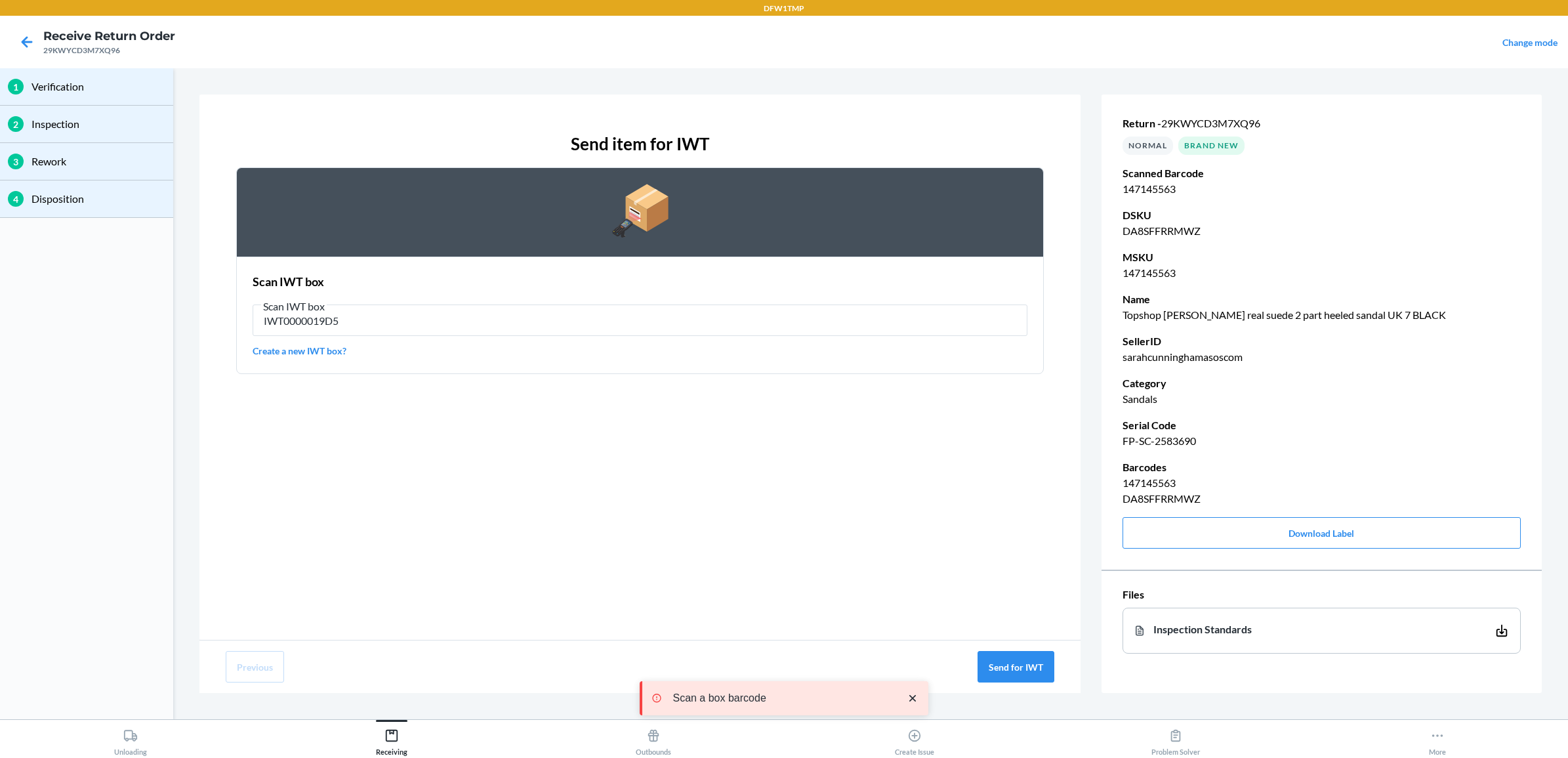
click at [371, 294] on div "Scan IWT box Scan IWT box IWT0000019D5 Create a new IWT box?" at bounding box center [640, 315] width 775 height 93
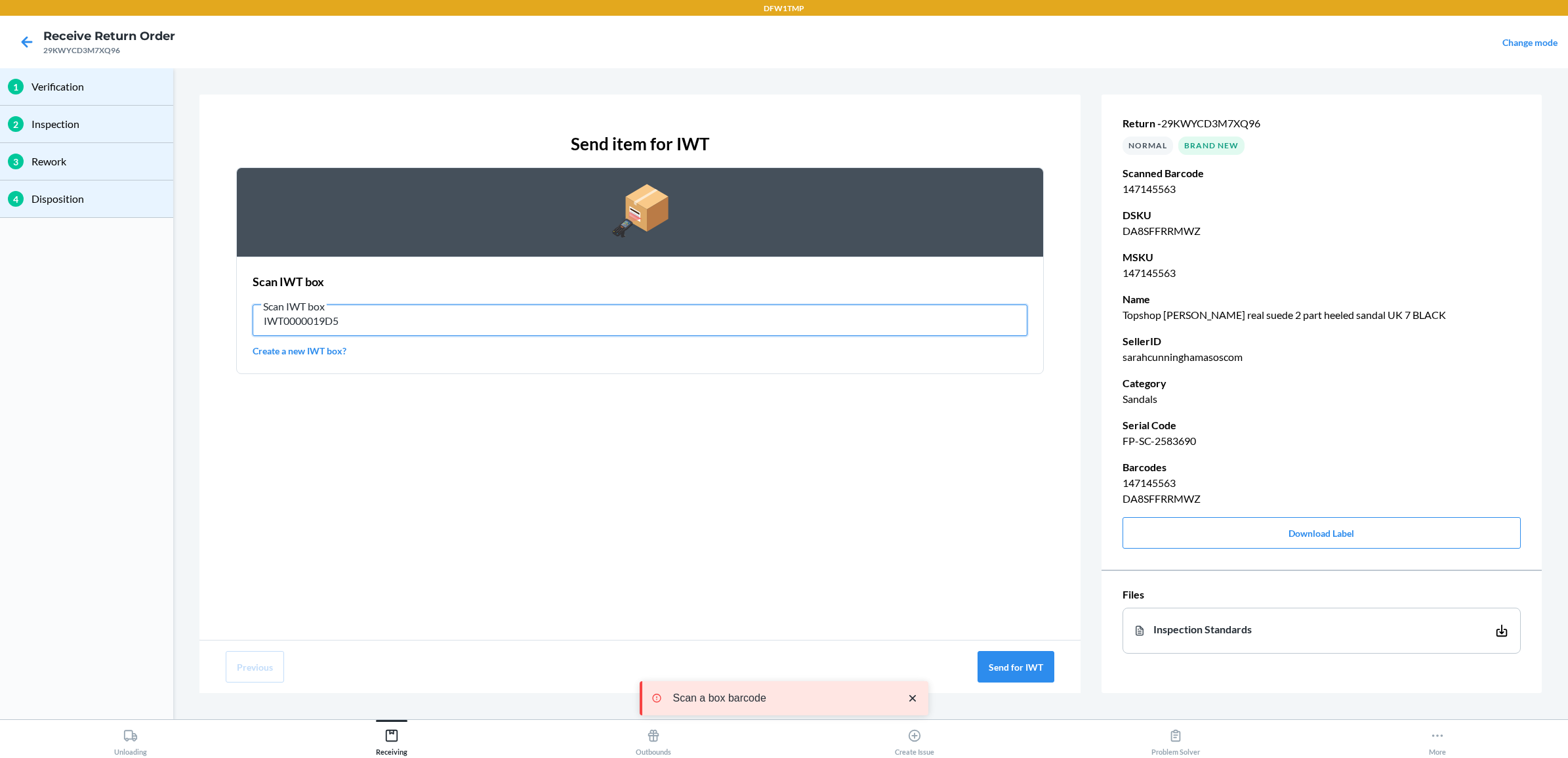
click at [579, 324] on input "IWT0000019D5" at bounding box center [640, 320] width 775 height 31
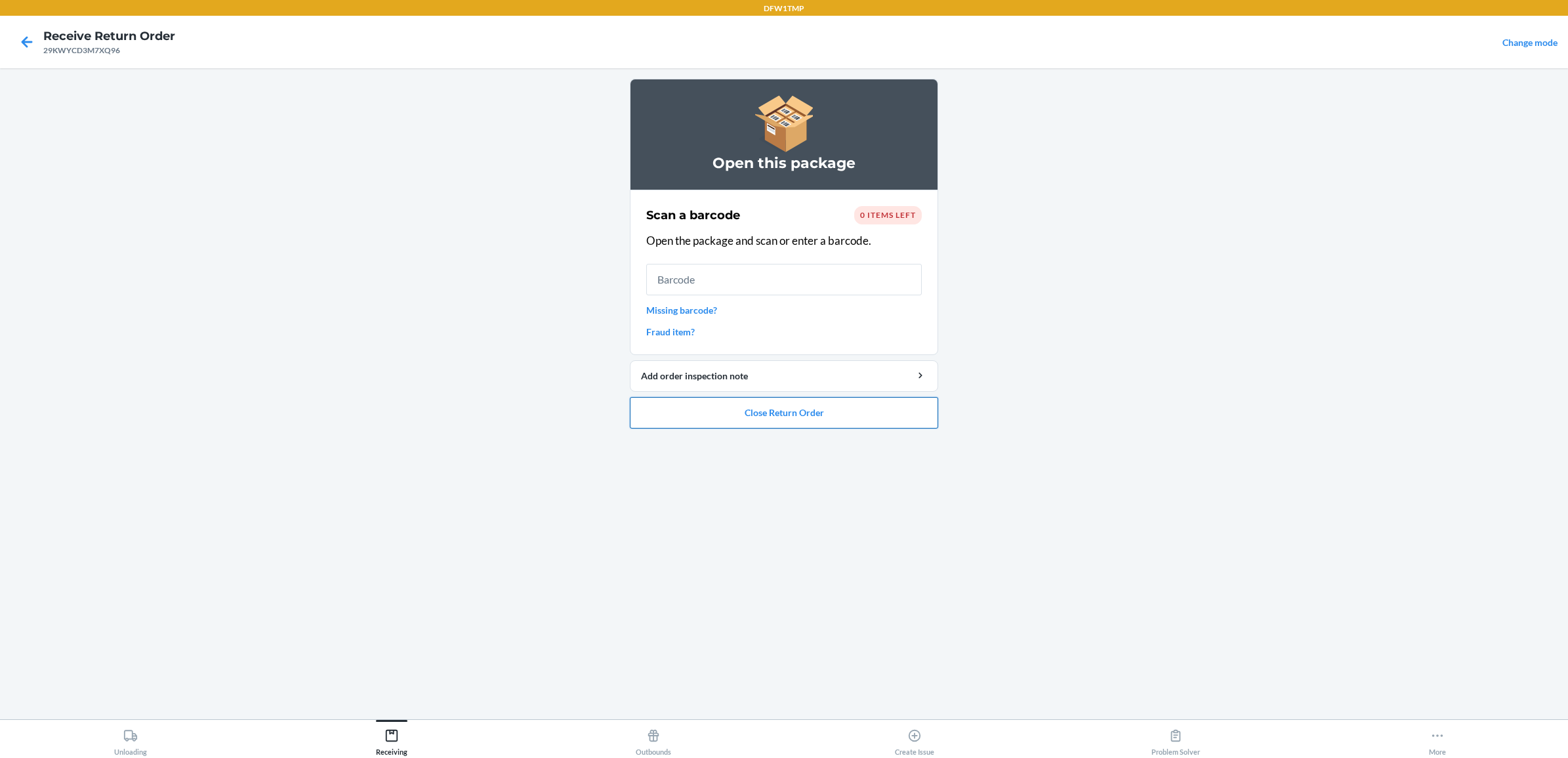
click at [855, 425] on button "Close Return Order" at bounding box center [783, 413] width 308 height 31
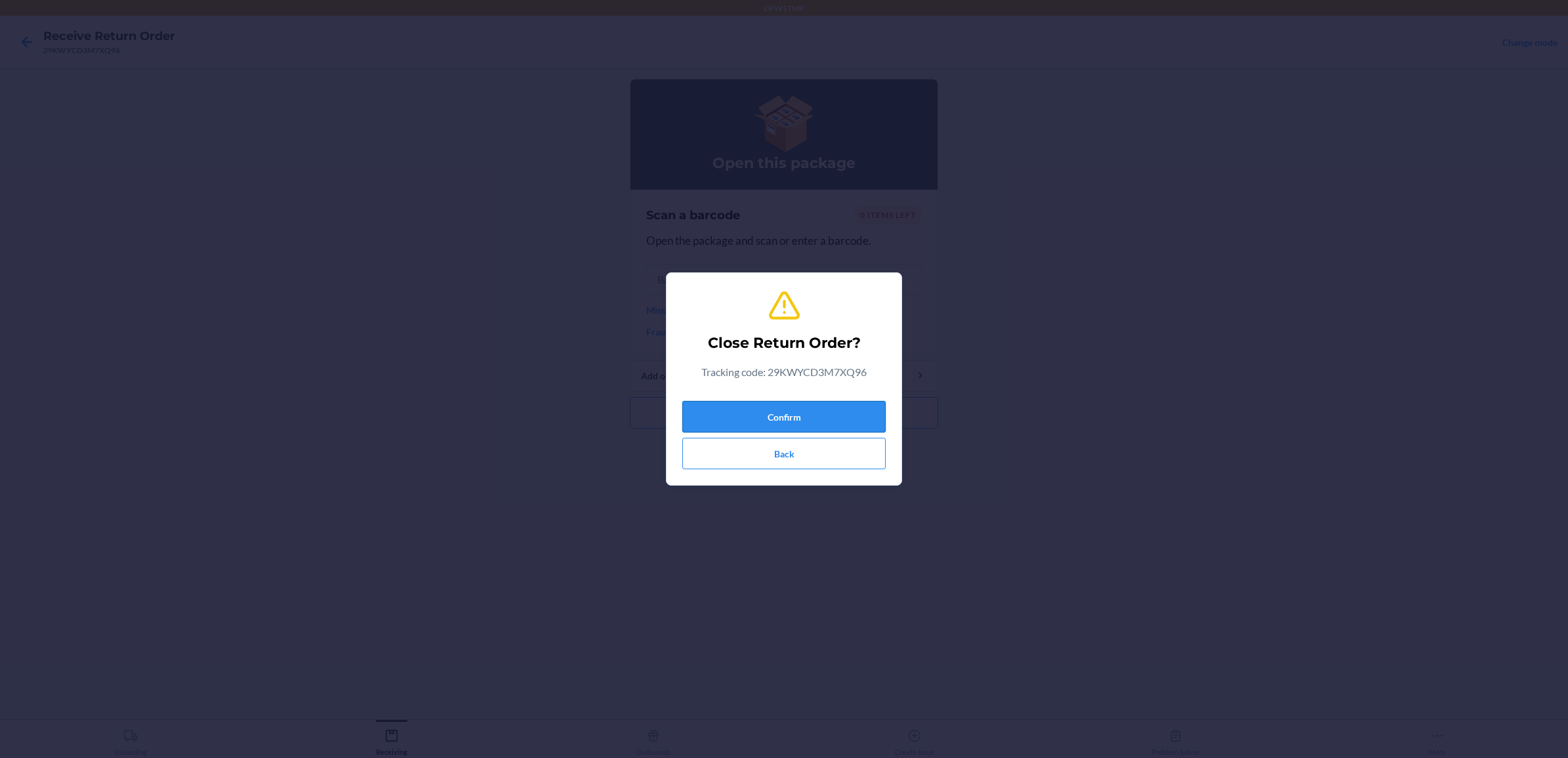
click at [794, 414] on button "Confirm" at bounding box center [784, 416] width 203 height 31
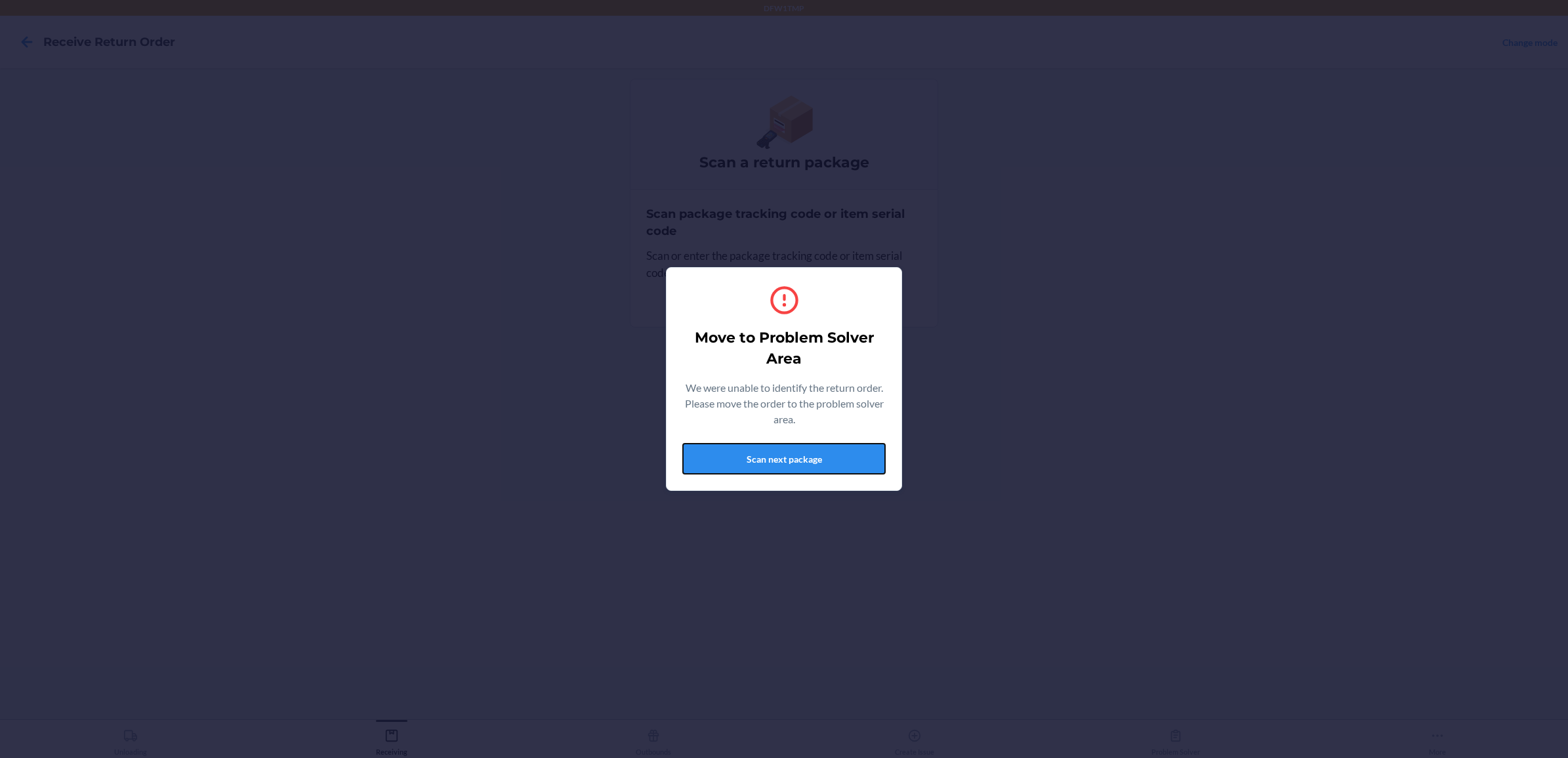
drag, startPoint x: 802, startPoint y: 451, endPoint x: 805, endPoint y: 458, distance: 7.6
click at [807, 458] on button "Scan next package" at bounding box center [784, 458] width 203 height 31
drag, startPoint x: 805, startPoint y: 458, endPoint x: 812, endPoint y: 466, distance: 10.6
click at [812, 466] on button "Scan next package" at bounding box center [784, 458] width 203 height 31
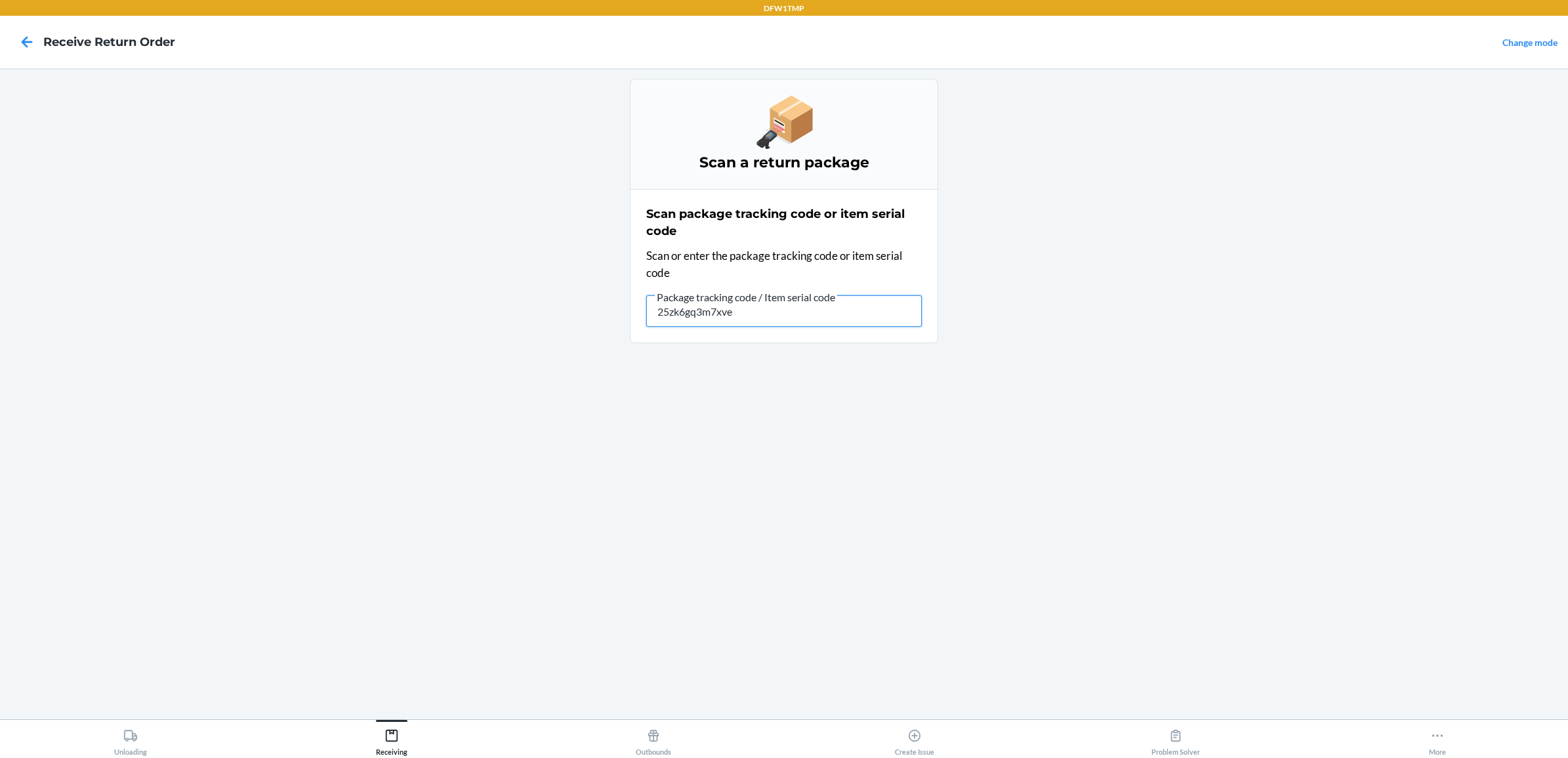
type input "25zk6gq3m7xvel"
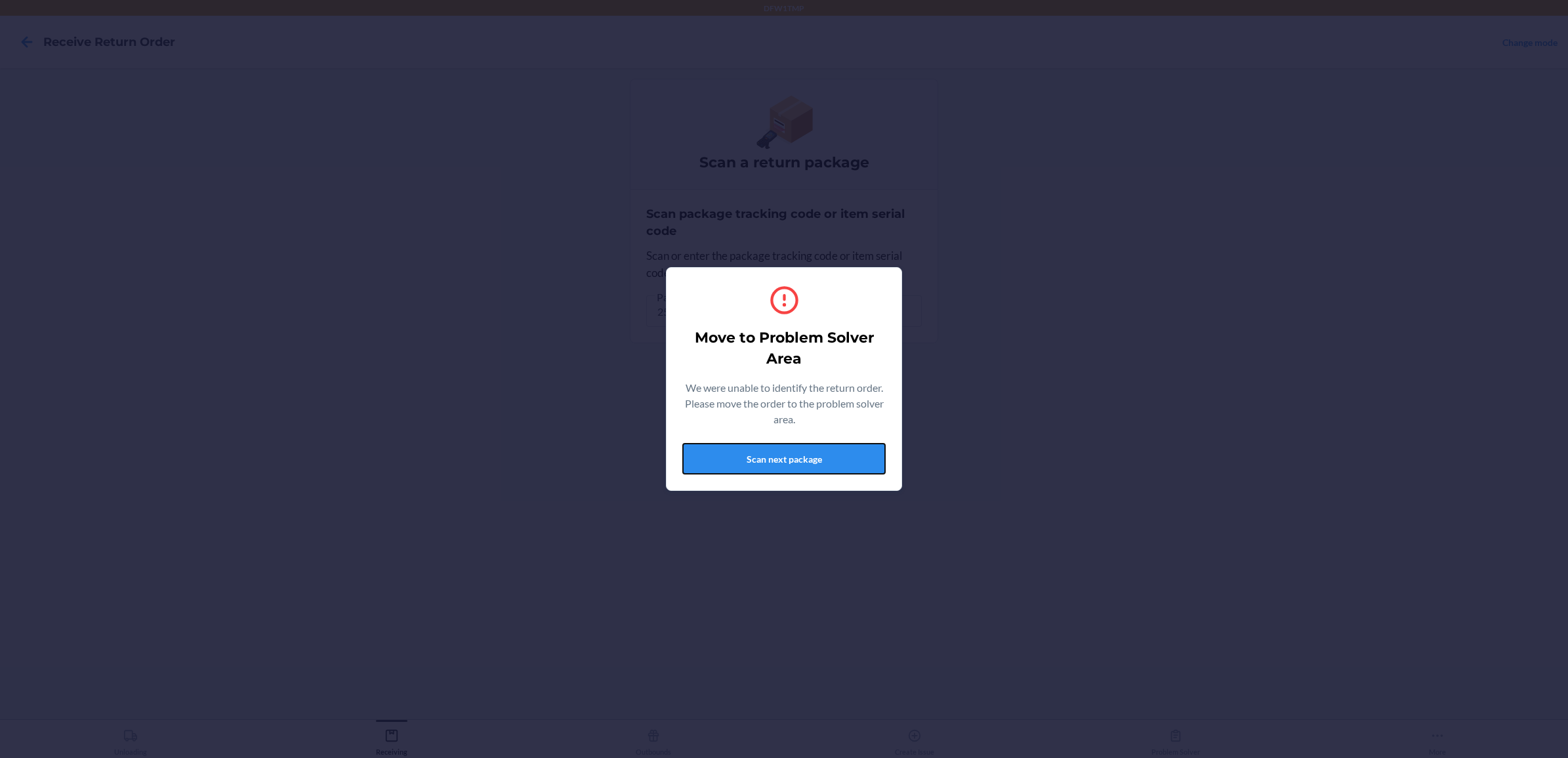
click at [812, 466] on button "Scan next package" at bounding box center [784, 458] width 203 height 31
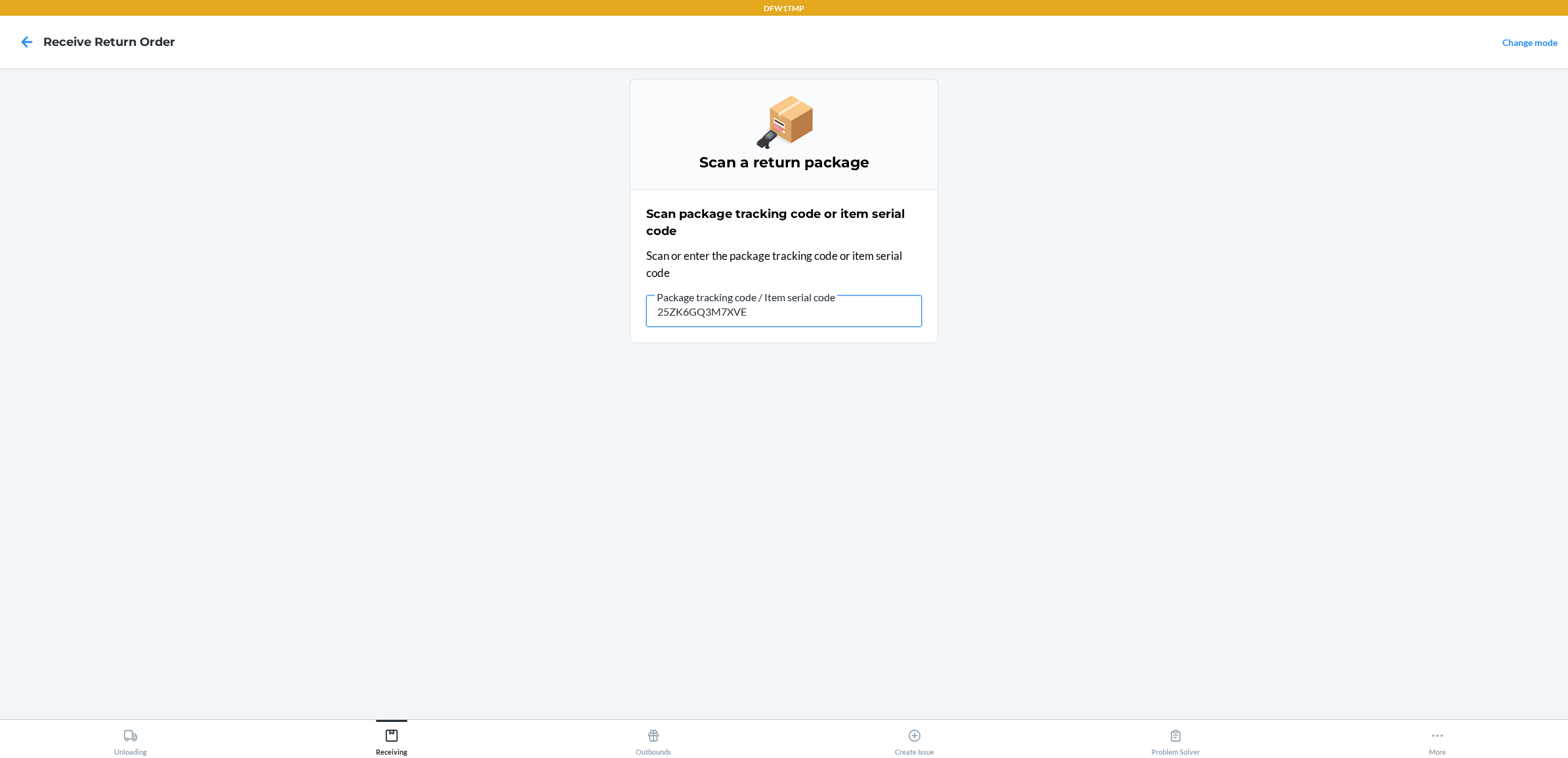
type input "25ZK6GQ3M7XVEL"
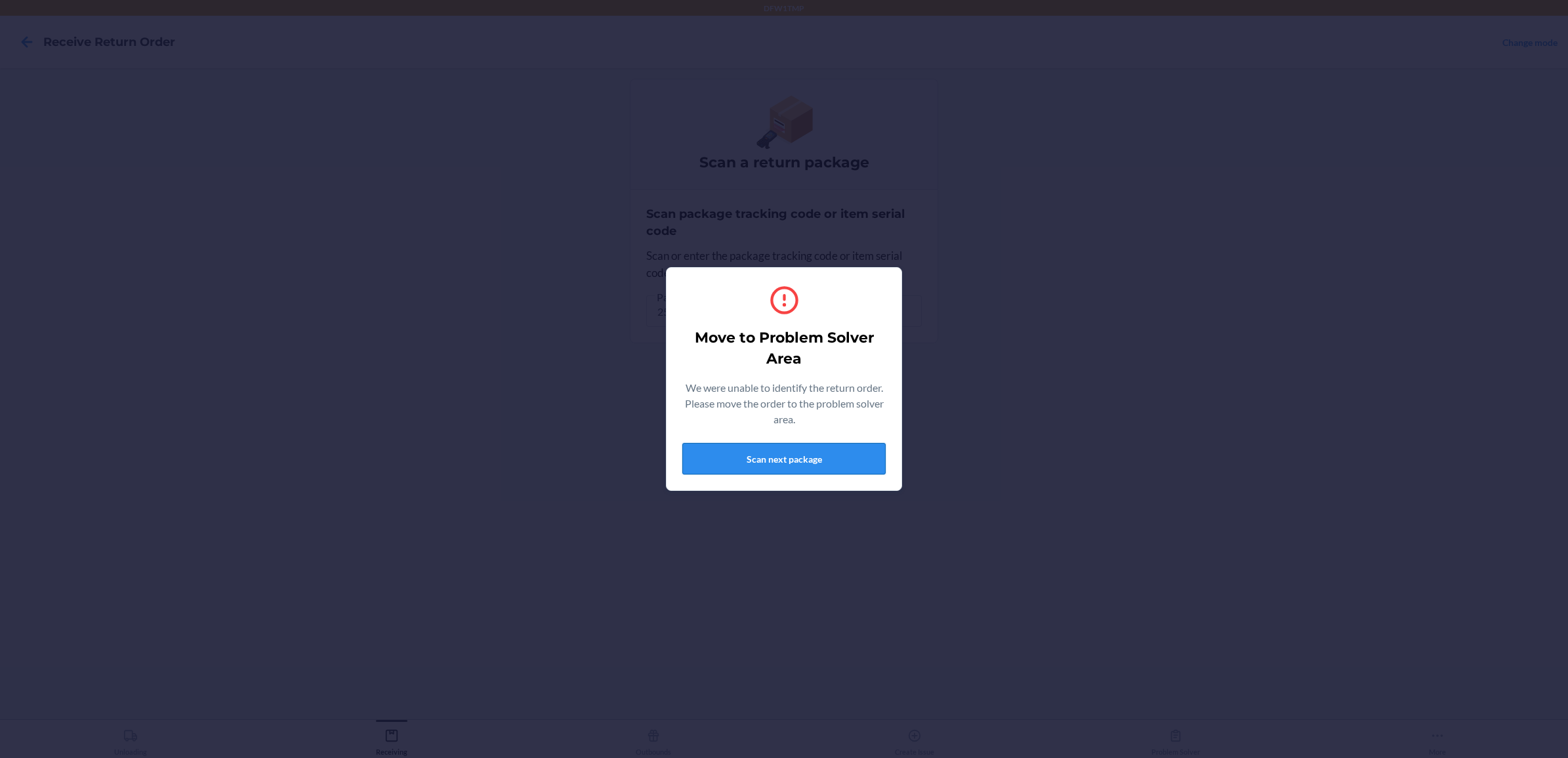
click at [864, 471] on button "Scan next package" at bounding box center [784, 458] width 203 height 31
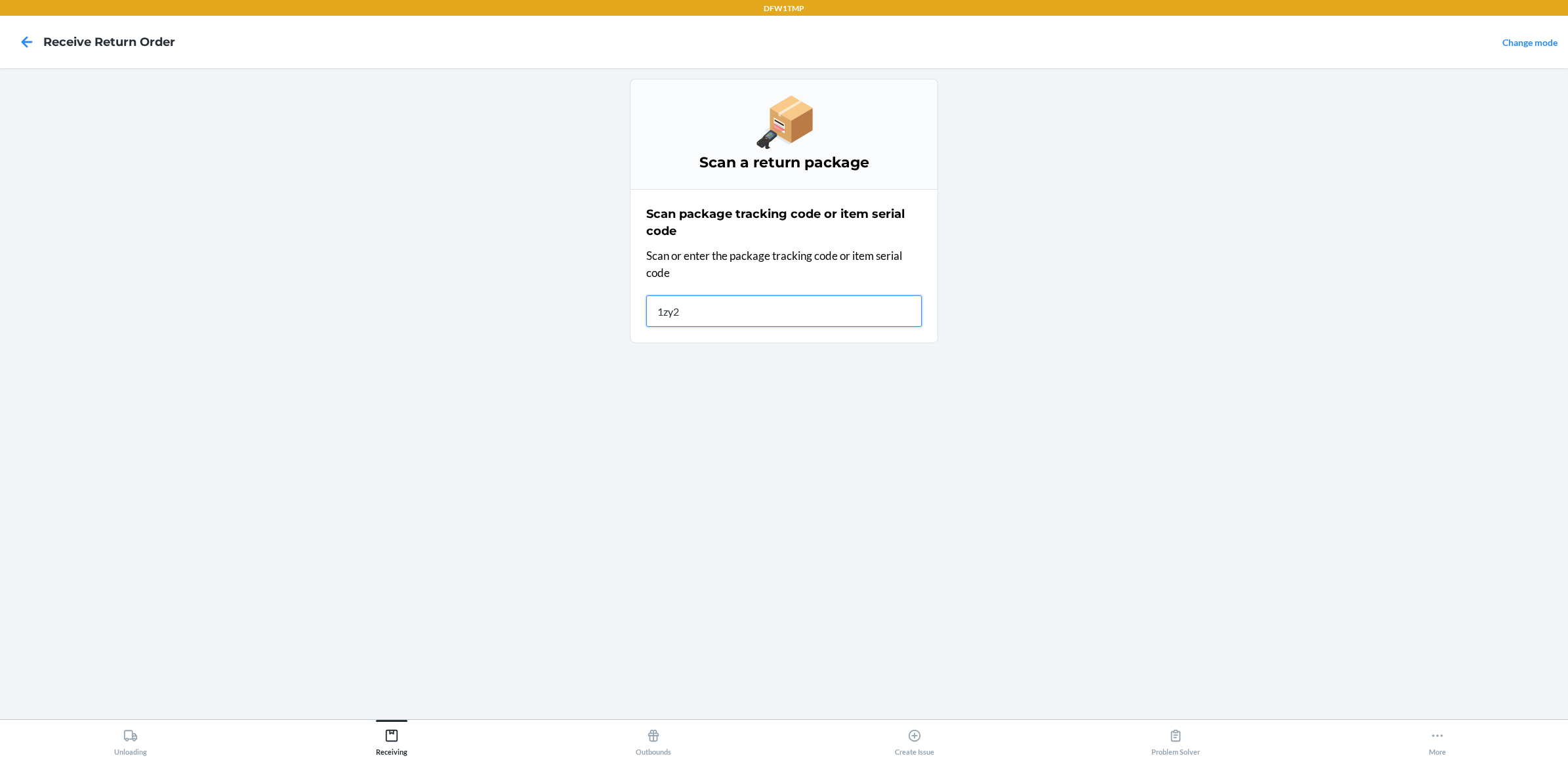
type input "1zy21"
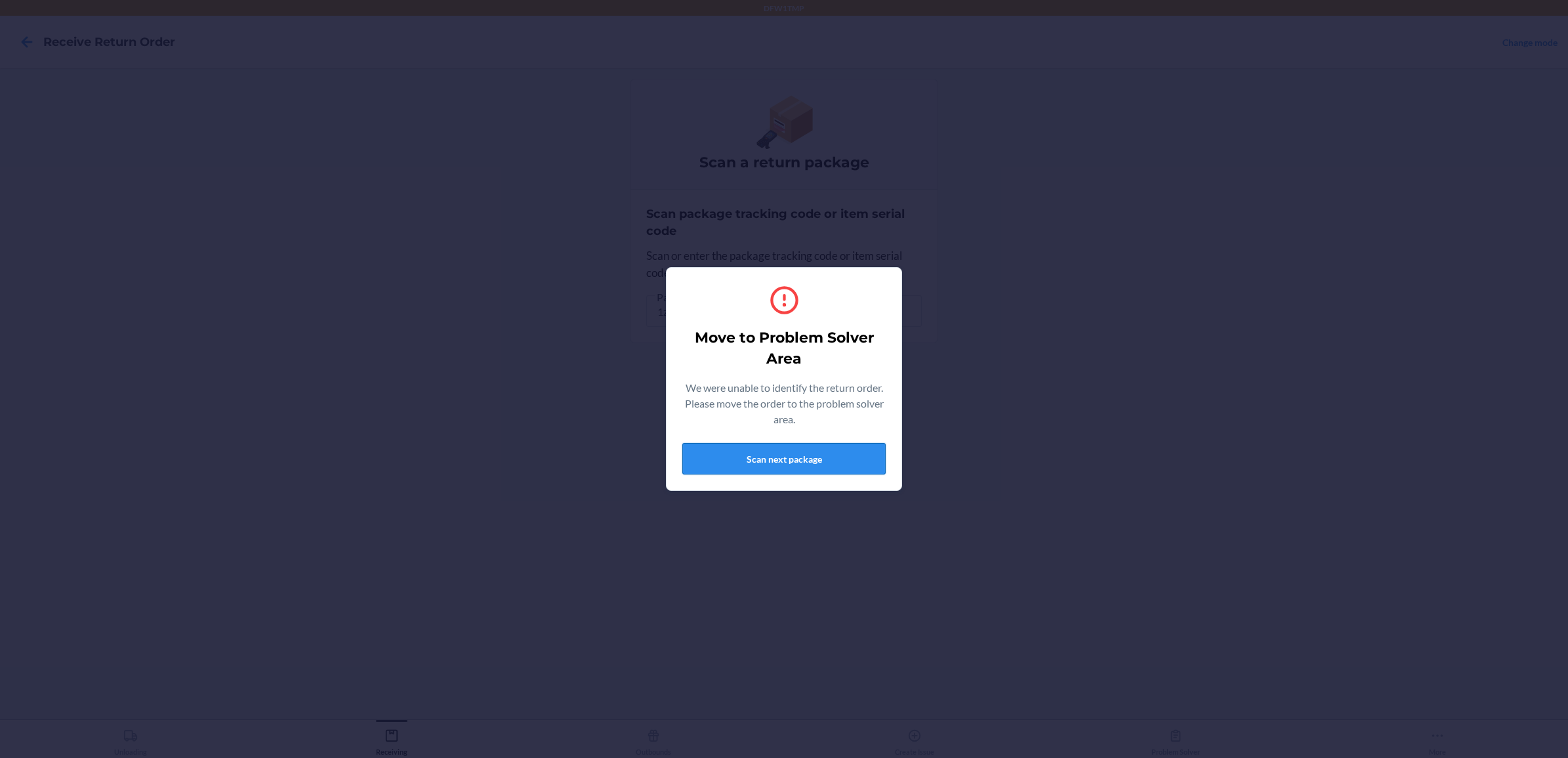
click at [752, 470] on button "Scan next package" at bounding box center [784, 458] width 203 height 31
click at [756, 468] on button "Scan next package" at bounding box center [784, 458] width 203 height 31
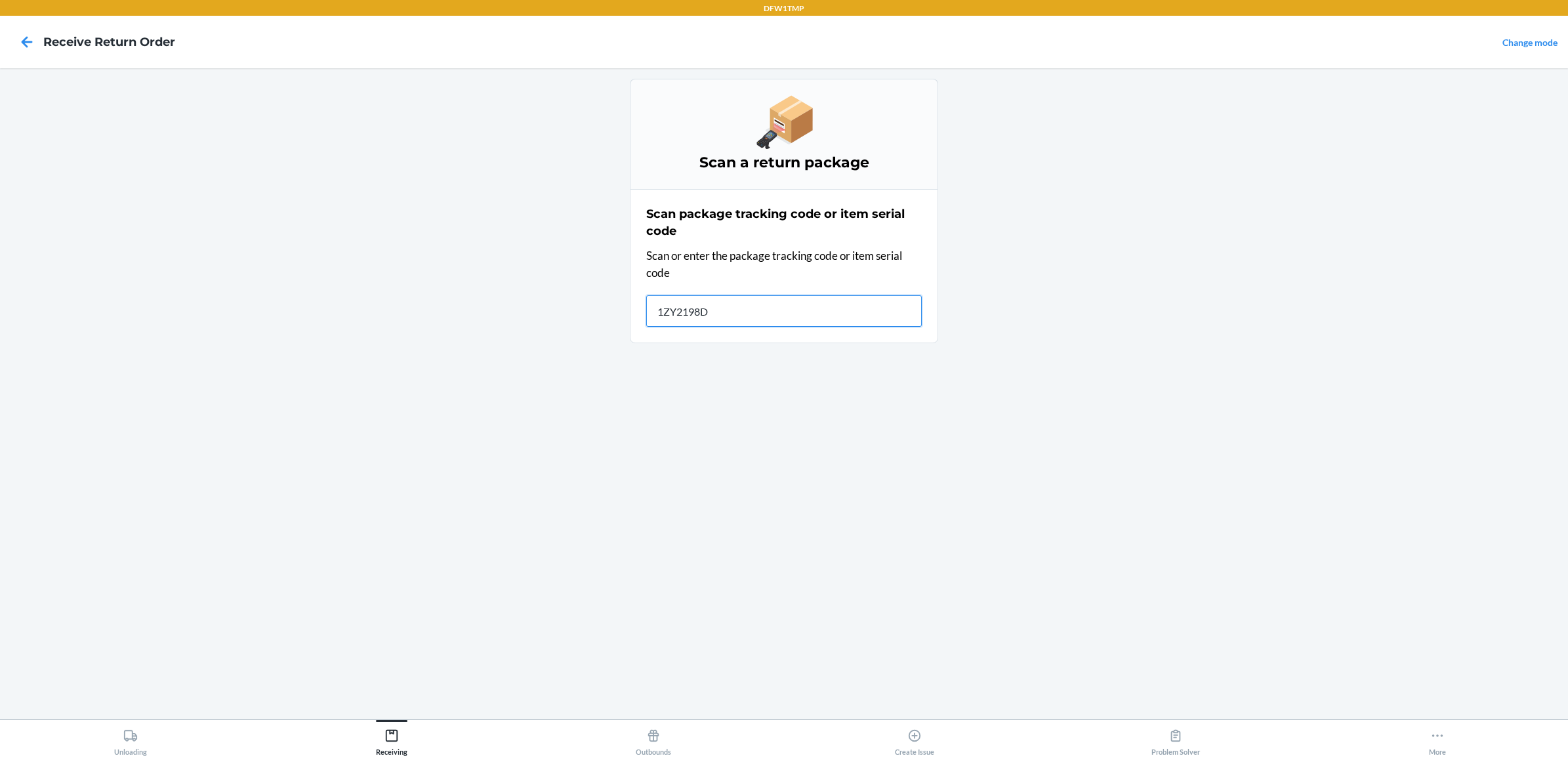
type input "1ZY2198D9"
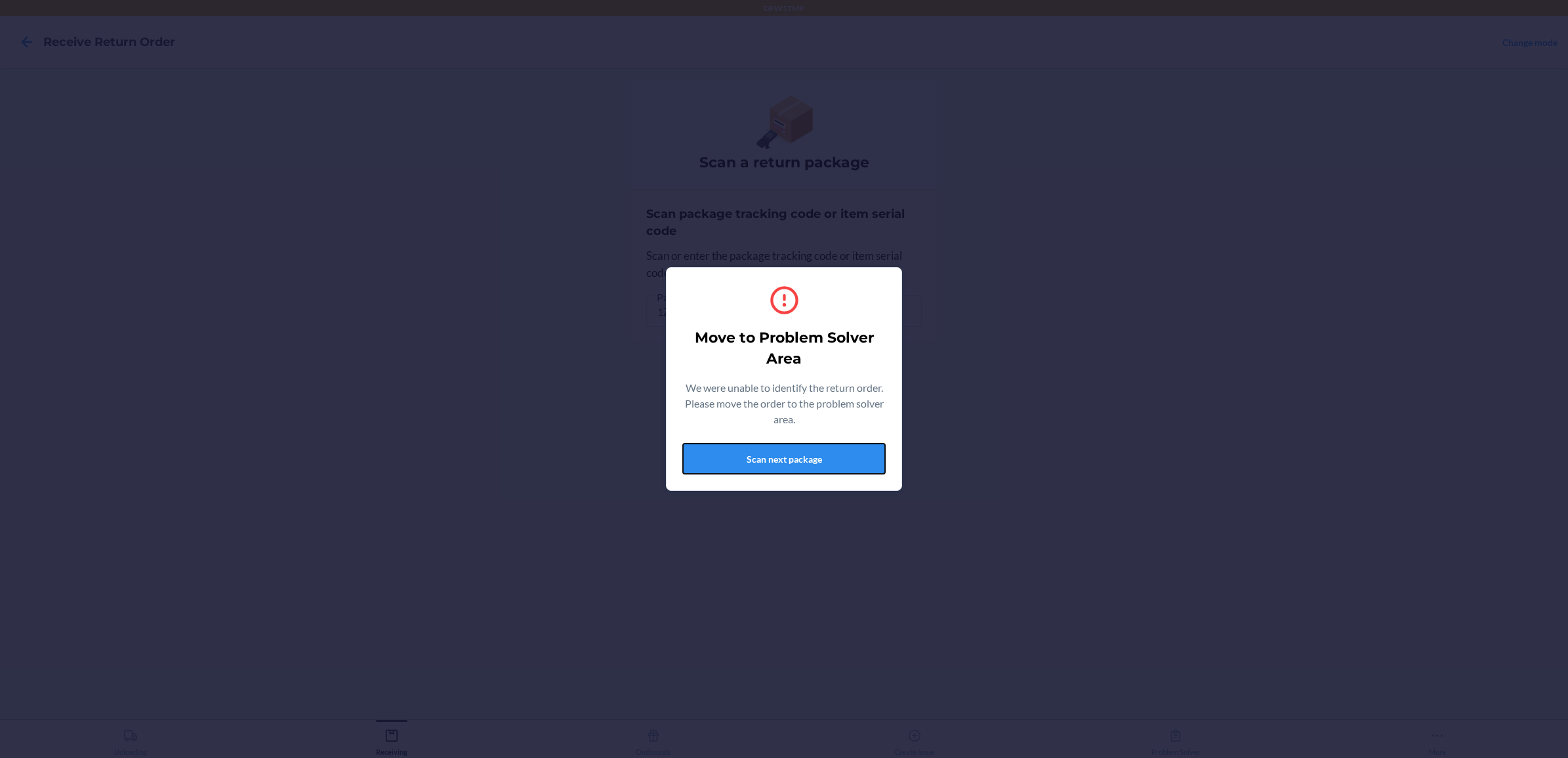
click at [763, 468] on button "Scan next package" at bounding box center [784, 458] width 203 height 31
click at [766, 469] on button "Scan next package" at bounding box center [784, 458] width 203 height 31
click at [784, 460] on button "Scan next package" at bounding box center [784, 458] width 203 height 31
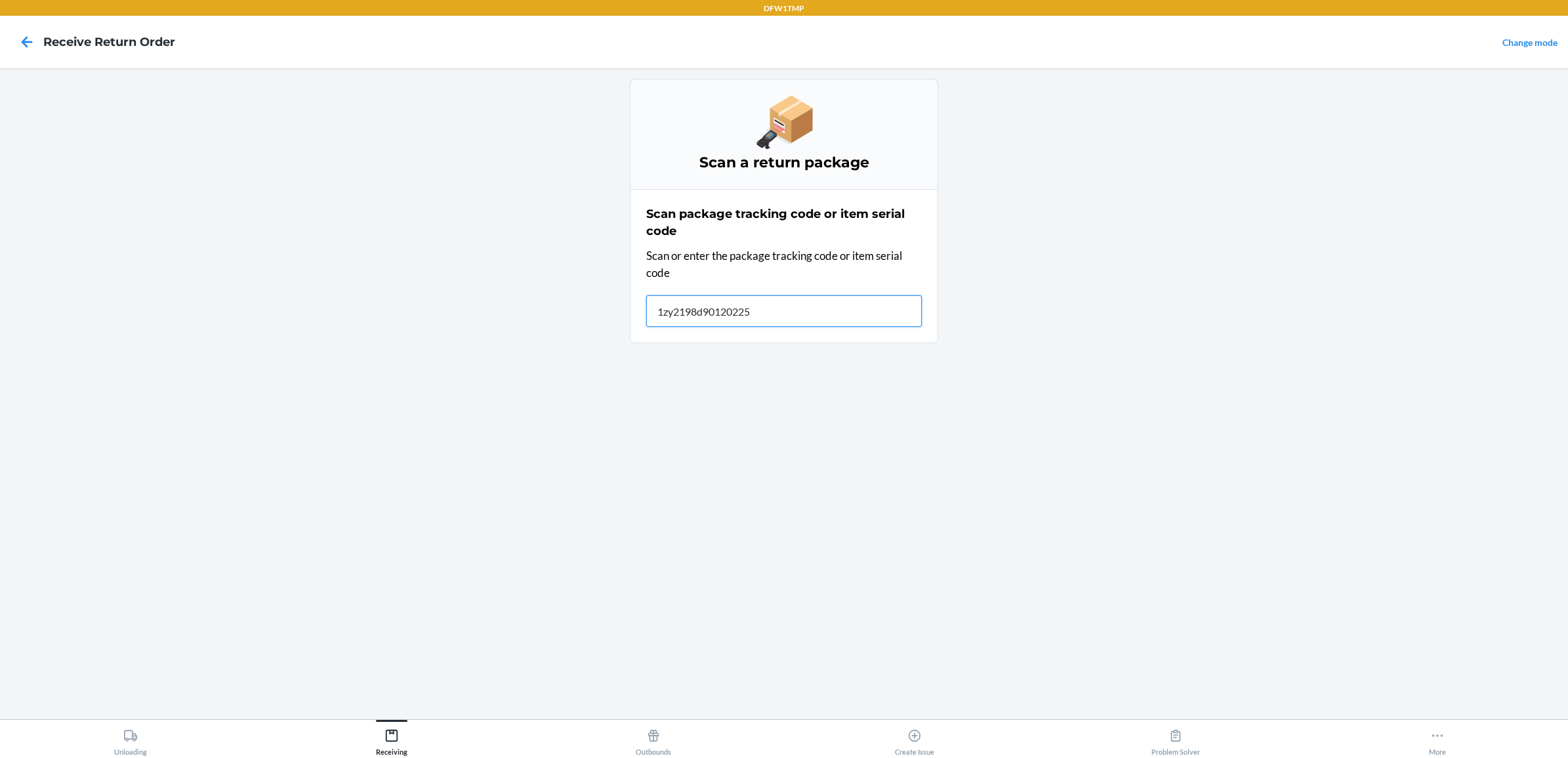
type input "1zy2198d901202257"
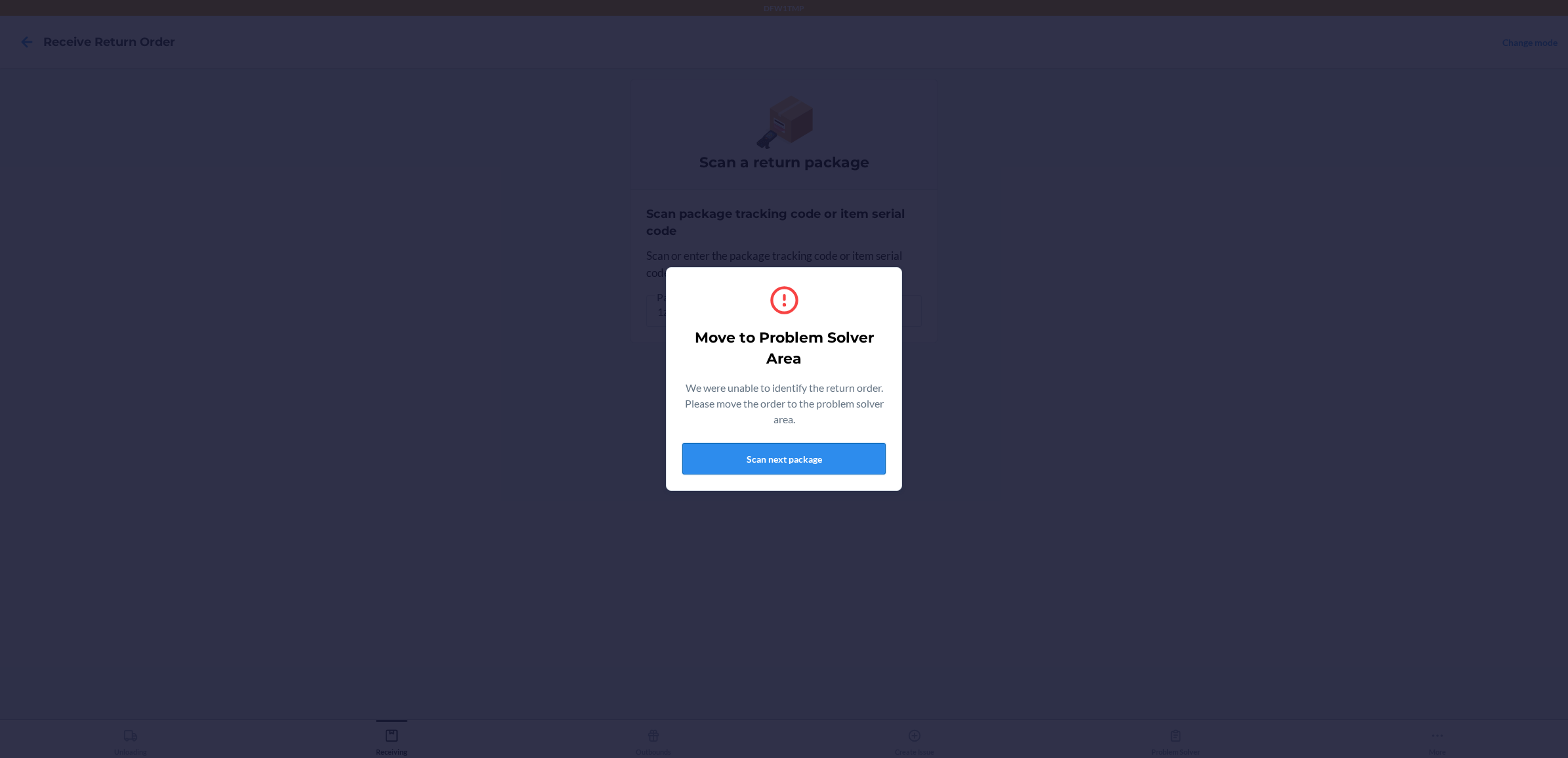
click at [785, 463] on button "Scan next package" at bounding box center [784, 458] width 203 height 31
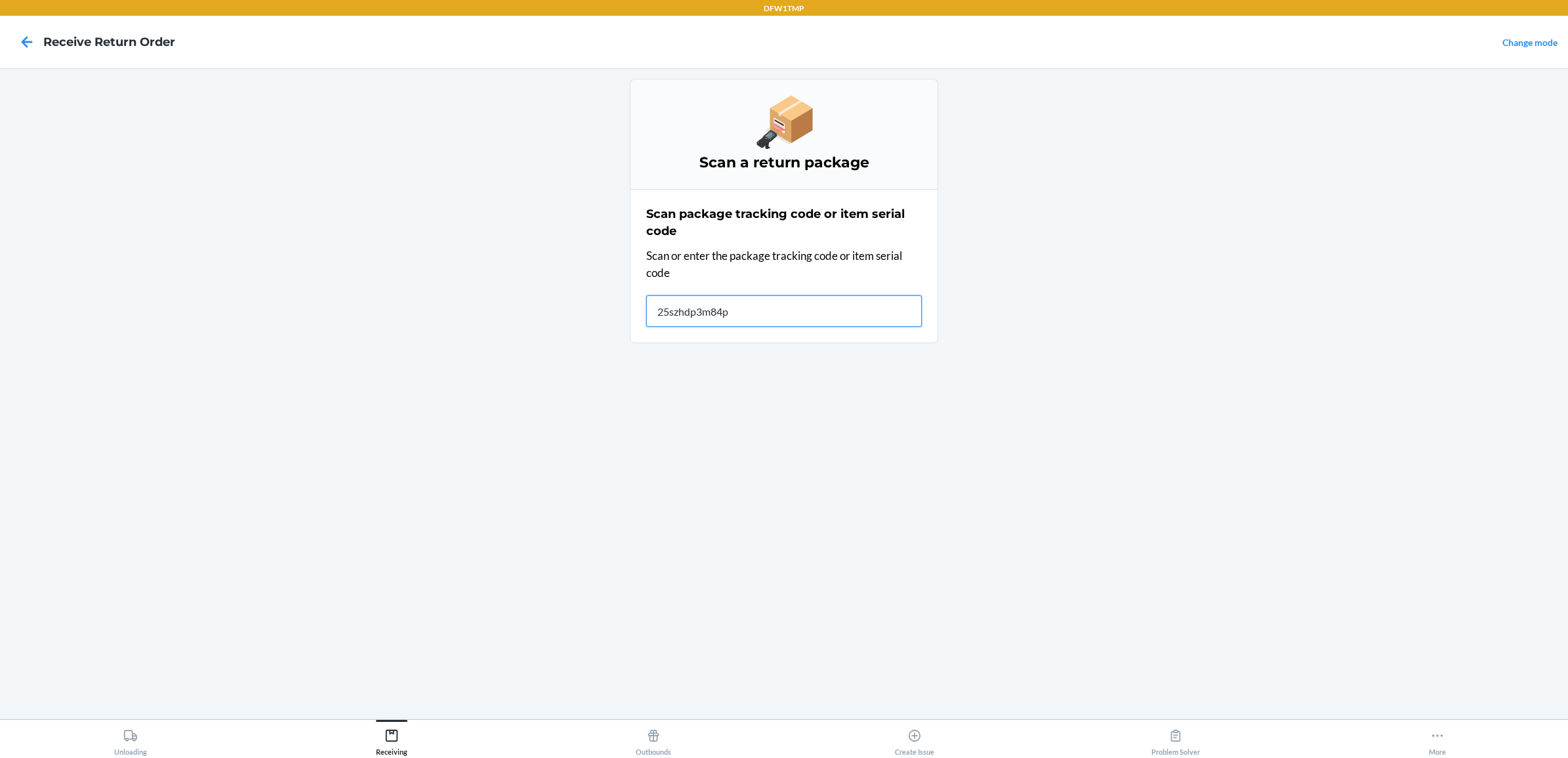
type input "25szhdp3m84pb"
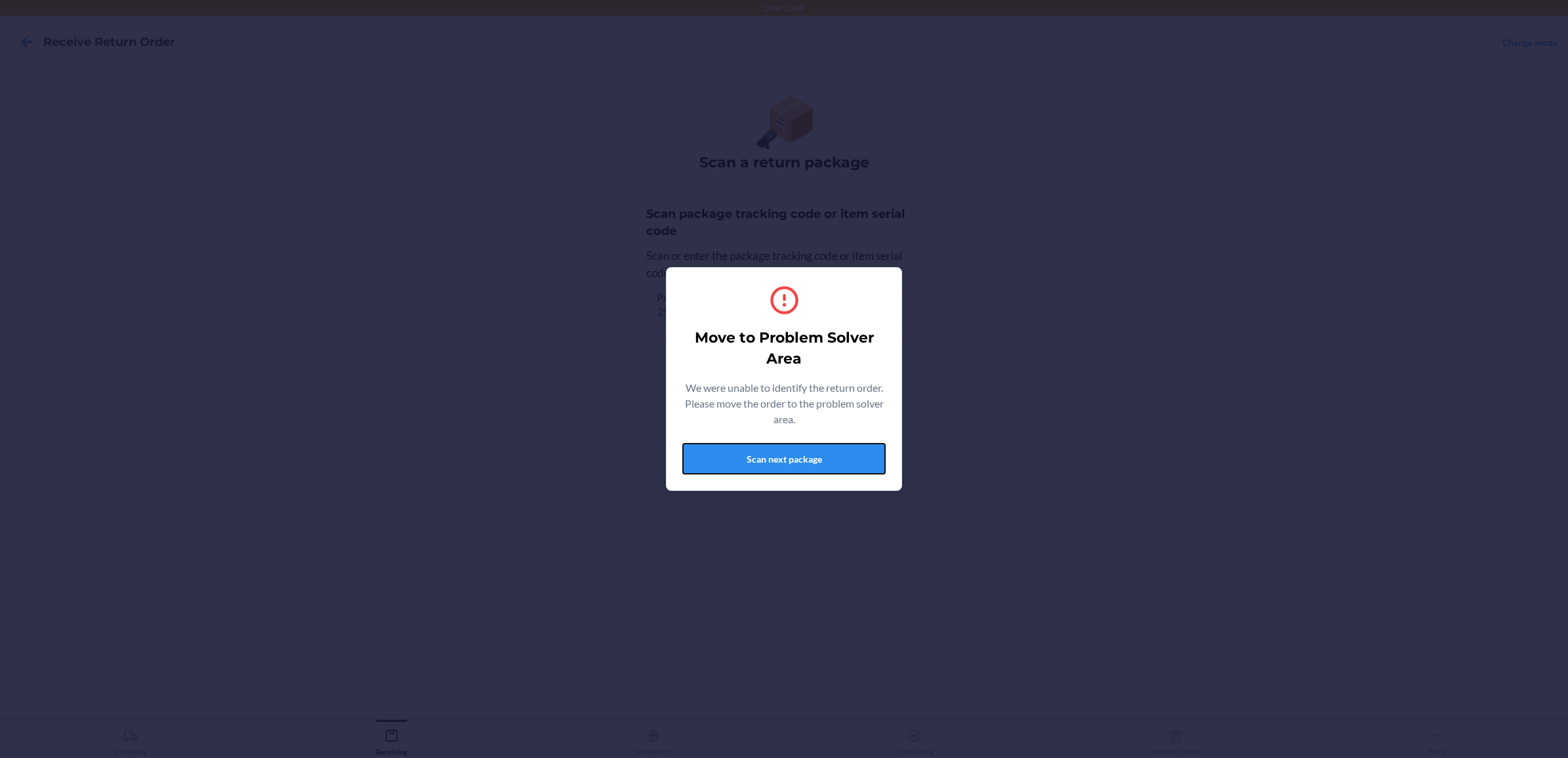
drag, startPoint x: 785, startPoint y: 463, endPoint x: 726, endPoint y: 533, distance: 91.5
click at [764, 488] on section "Move to Problem Solver Area We were unable to identify the return order. Please…" at bounding box center [784, 379] width 236 height 223
click at [815, 473] on button "Scan next package" at bounding box center [784, 458] width 203 height 31
click at [822, 469] on button "Scan next package" at bounding box center [784, 458] width 203 height 31
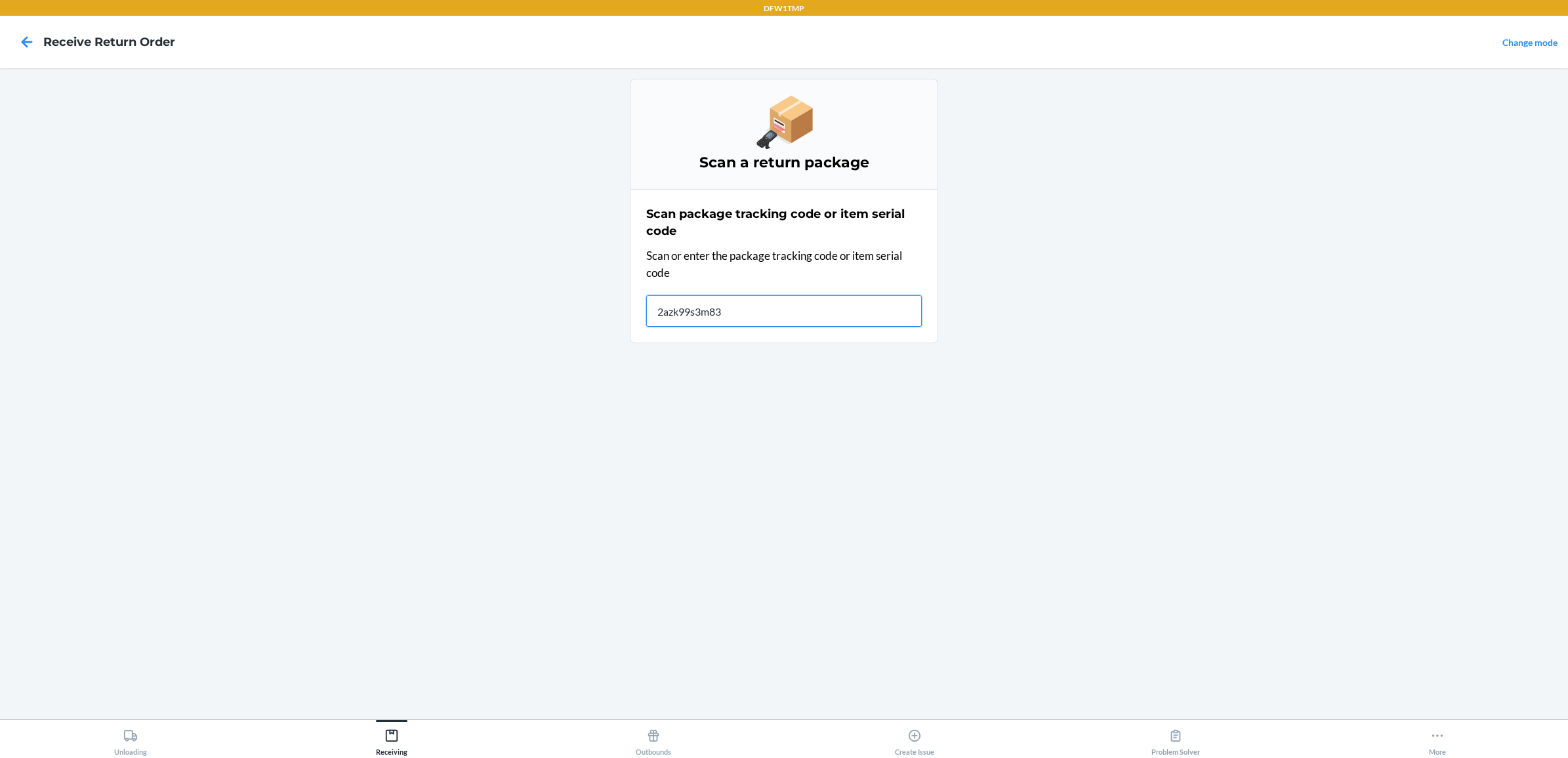
type input "2azk99s3m83k"
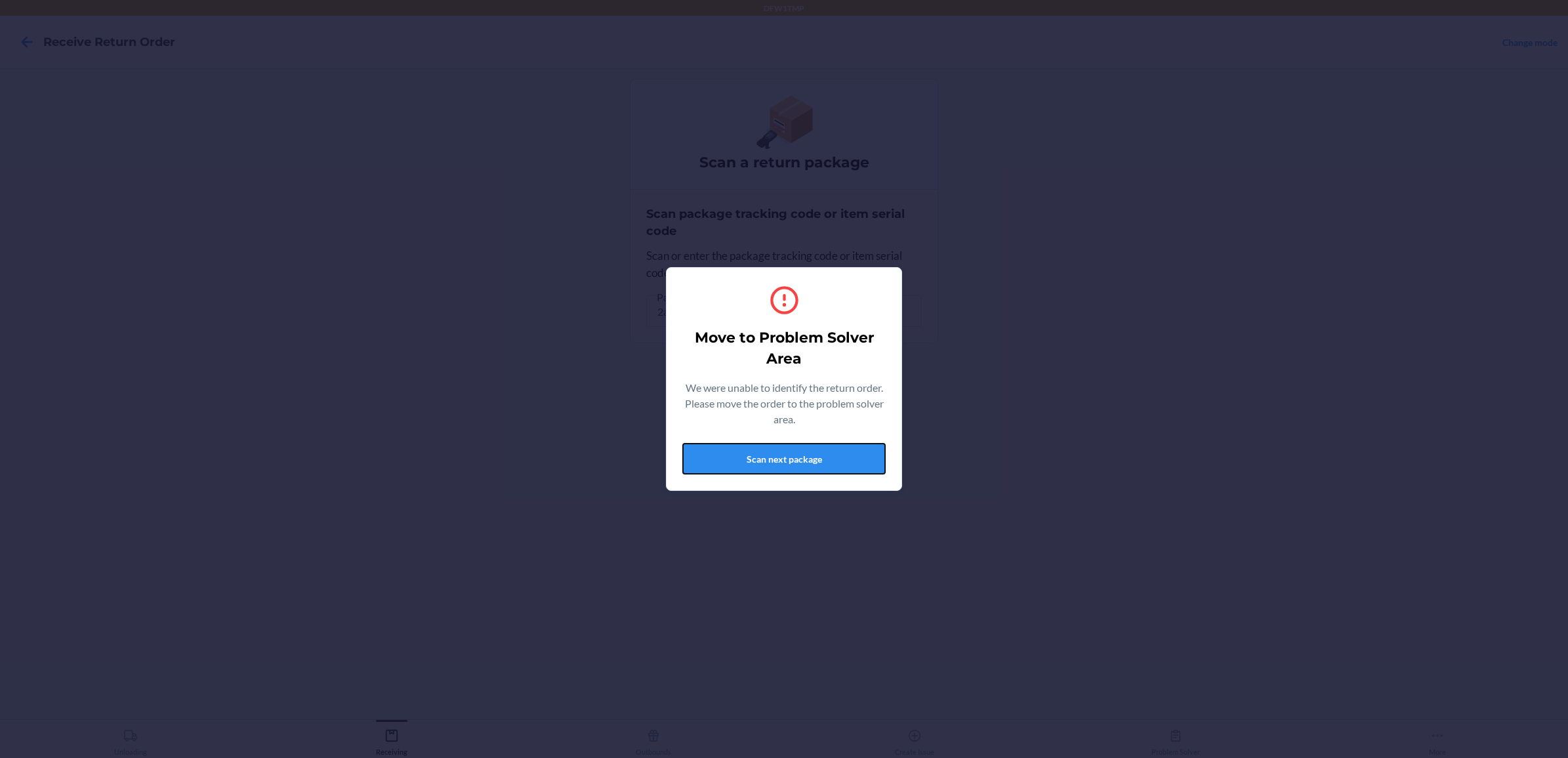
click at [820, 470] on button "Scan next package" at bounding box center [784, 458] width 203 height 31
click at [805, 446] on button "Scan next package" at bounding box center [784, 458] width 203 height 31
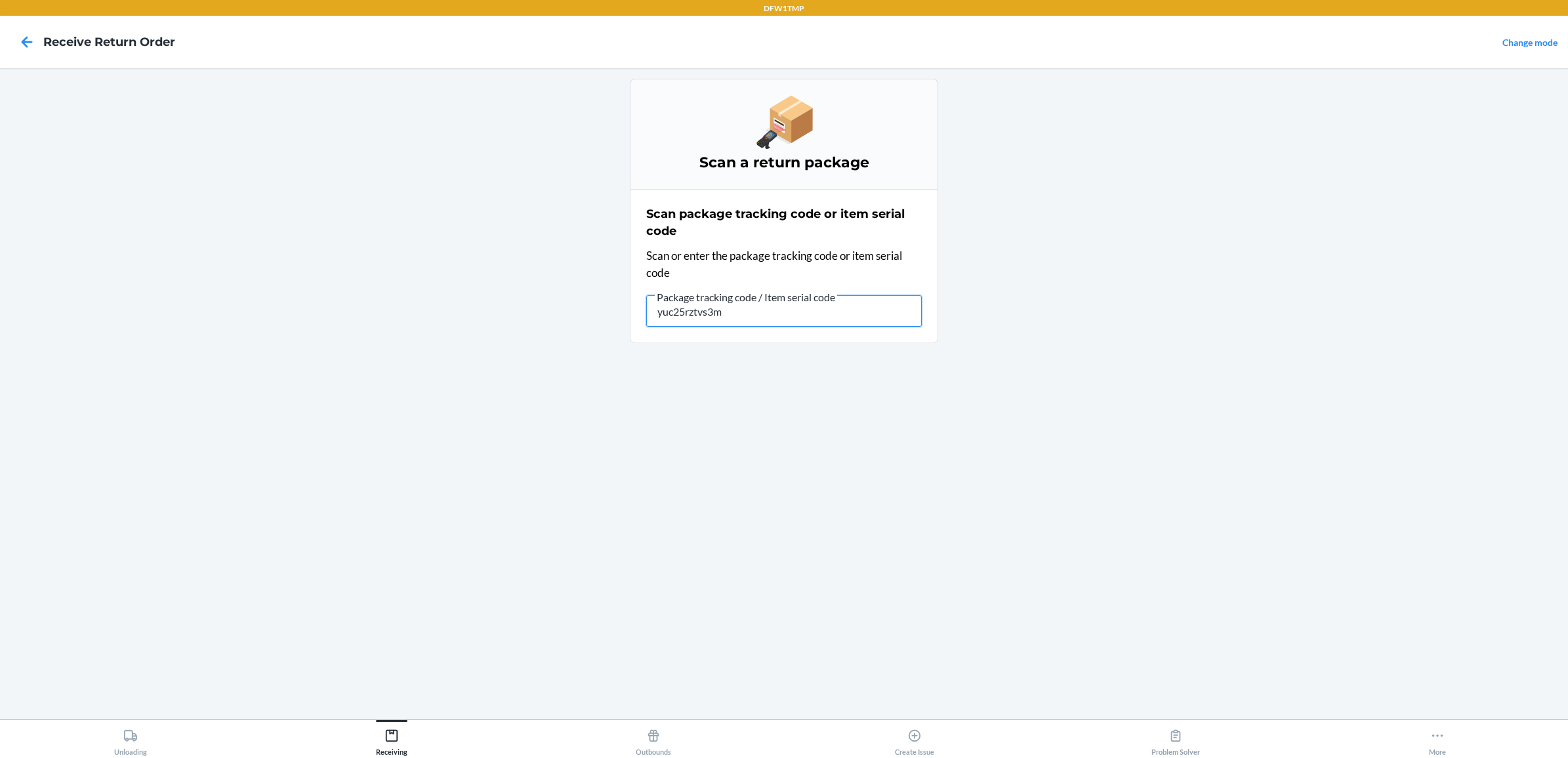
type input "yucv25rztvs3m"
click at [726, 320] on input "yucv25rztvs3m" at bounding box center [783, 311] width 275 height 31
click at [716, 306] on input "yucv25rztvs3m" at bounding box center [783, 311] width 275 height 31
click at [719, 306] on input "yucv25rztvs3m" at bounding box center [783, 311] width 275 height 31
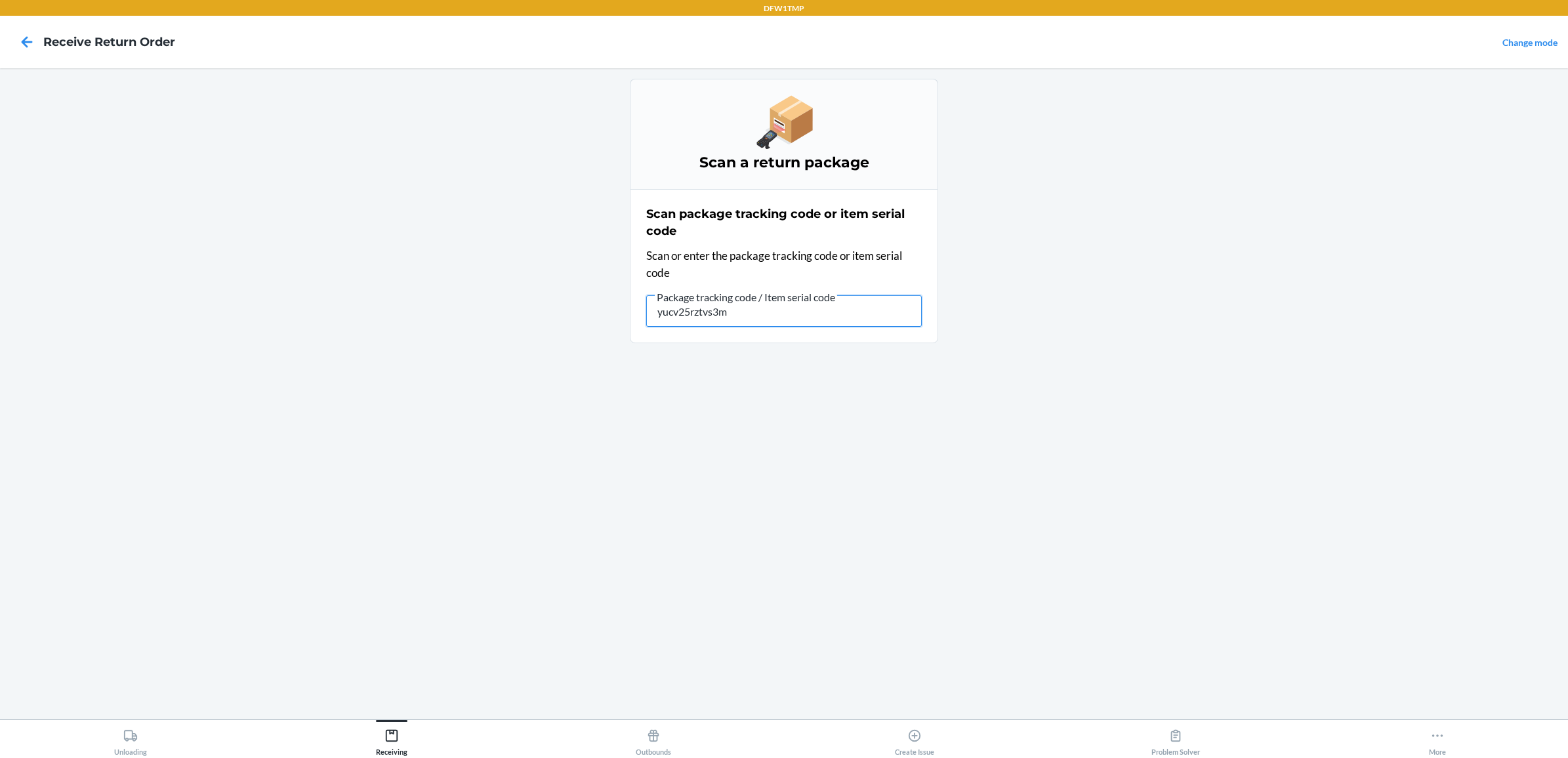
click at [719, 306] on input "yucv25rztvs3m" at bounding box center [783, 311] width 275 height 31
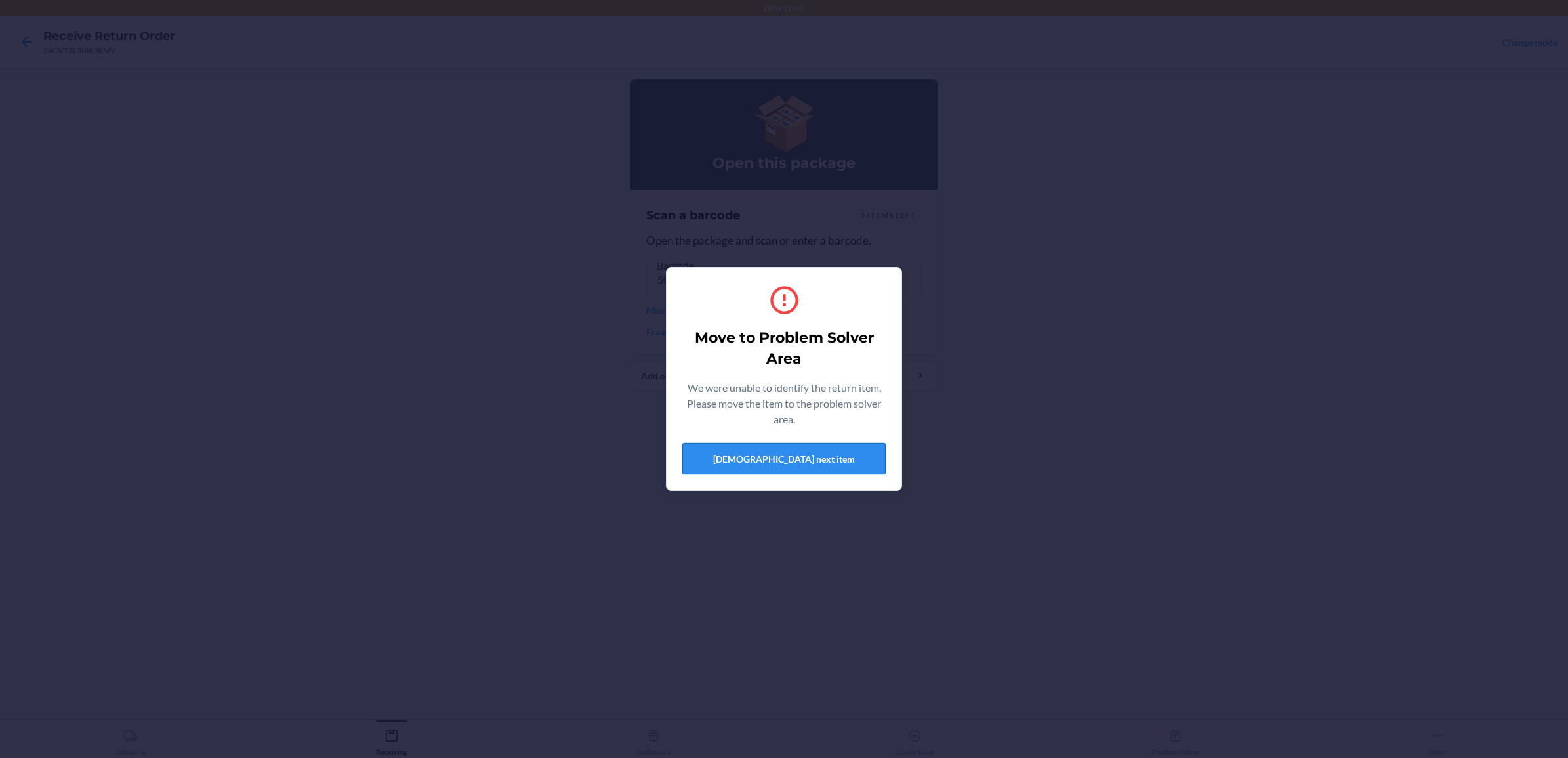
click at [804, 459] on button "[DEMOGRAPHIC_DATA] next item" at bounding box center [784, 458] width 203 height 31
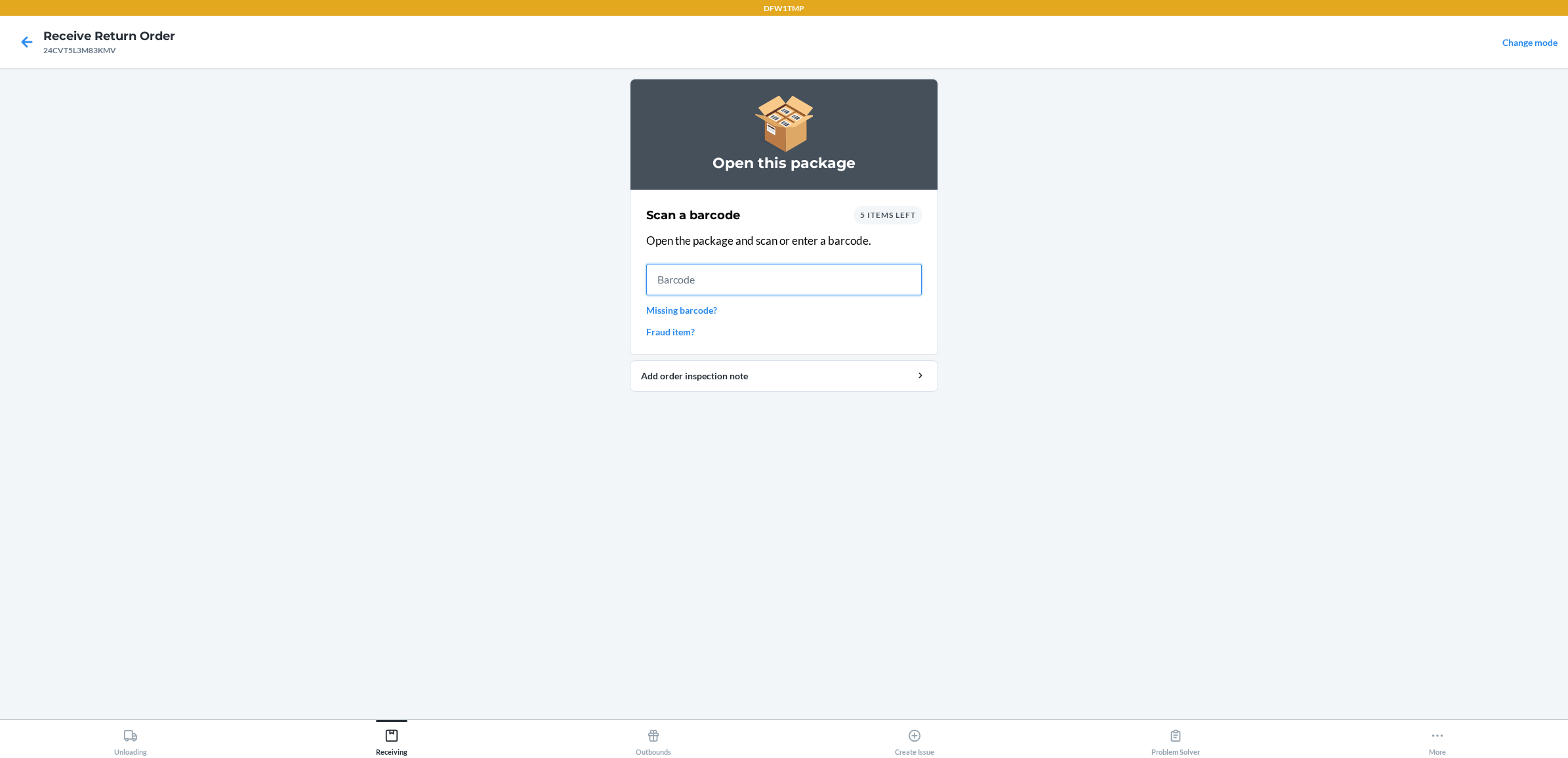
click at [751, 275] on input "text" at bounding box center [783, 280] width 275 height 31
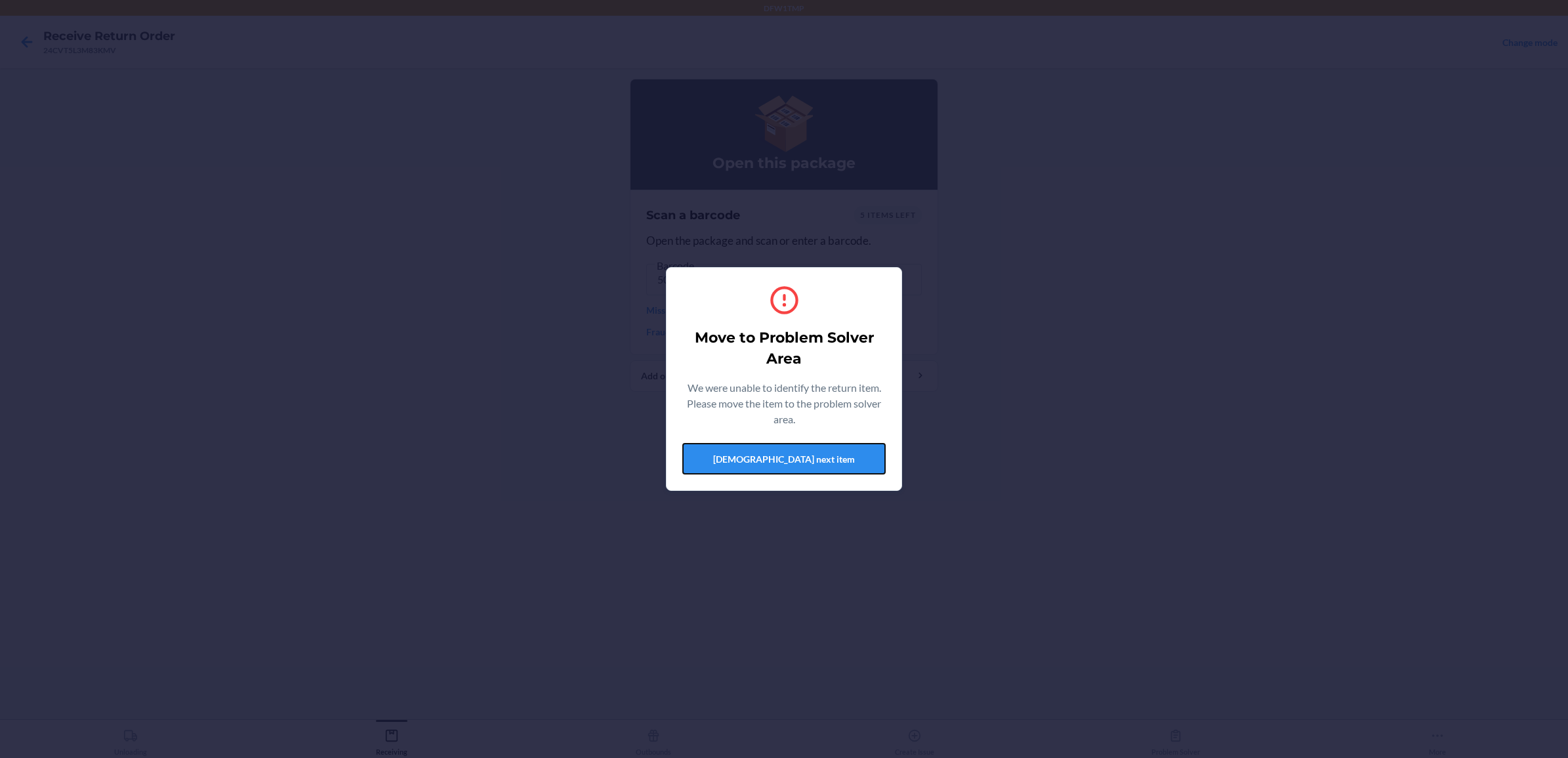
click at [748, 450] on button "[DEMOGRAPHIC_DATA] next item" at bounding box center [784, 458] width 203 height 31
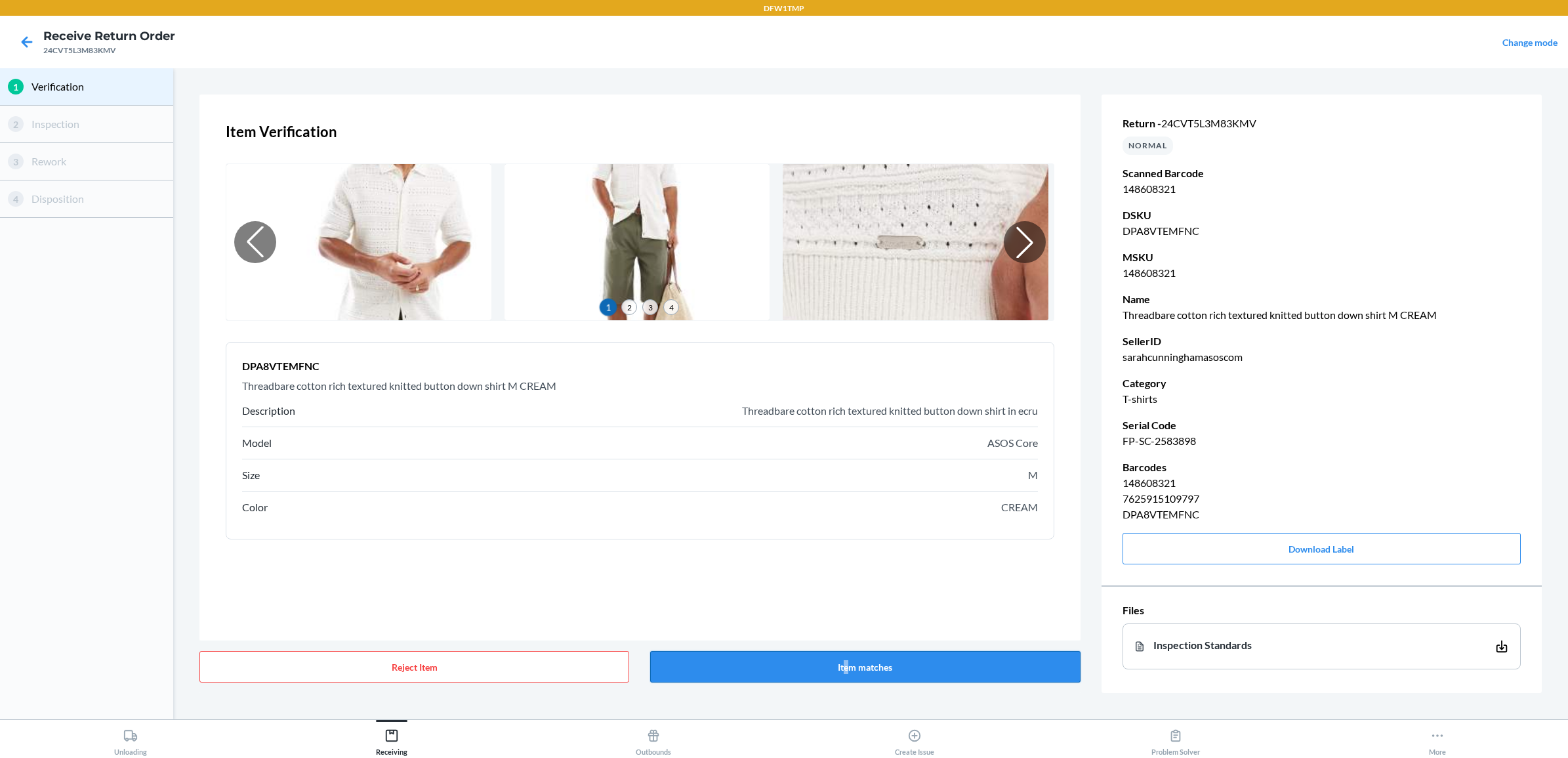
drag, startPoint x: 847, startPoint y: 645, endPoint x: 850, endPoint y: 658, distance: 13.3
click at [850, 606] on div "Reject Item Item matches" at bounding box center [640, 667] width 881 height 53
drag, startPoint x: 850, startPoint y: 658, endPoint x: 857, endPoint y: 658, distance: 7.0
click at [854, 606] on button "Item matches" at bounding box center [865, 667] width 430 height 31
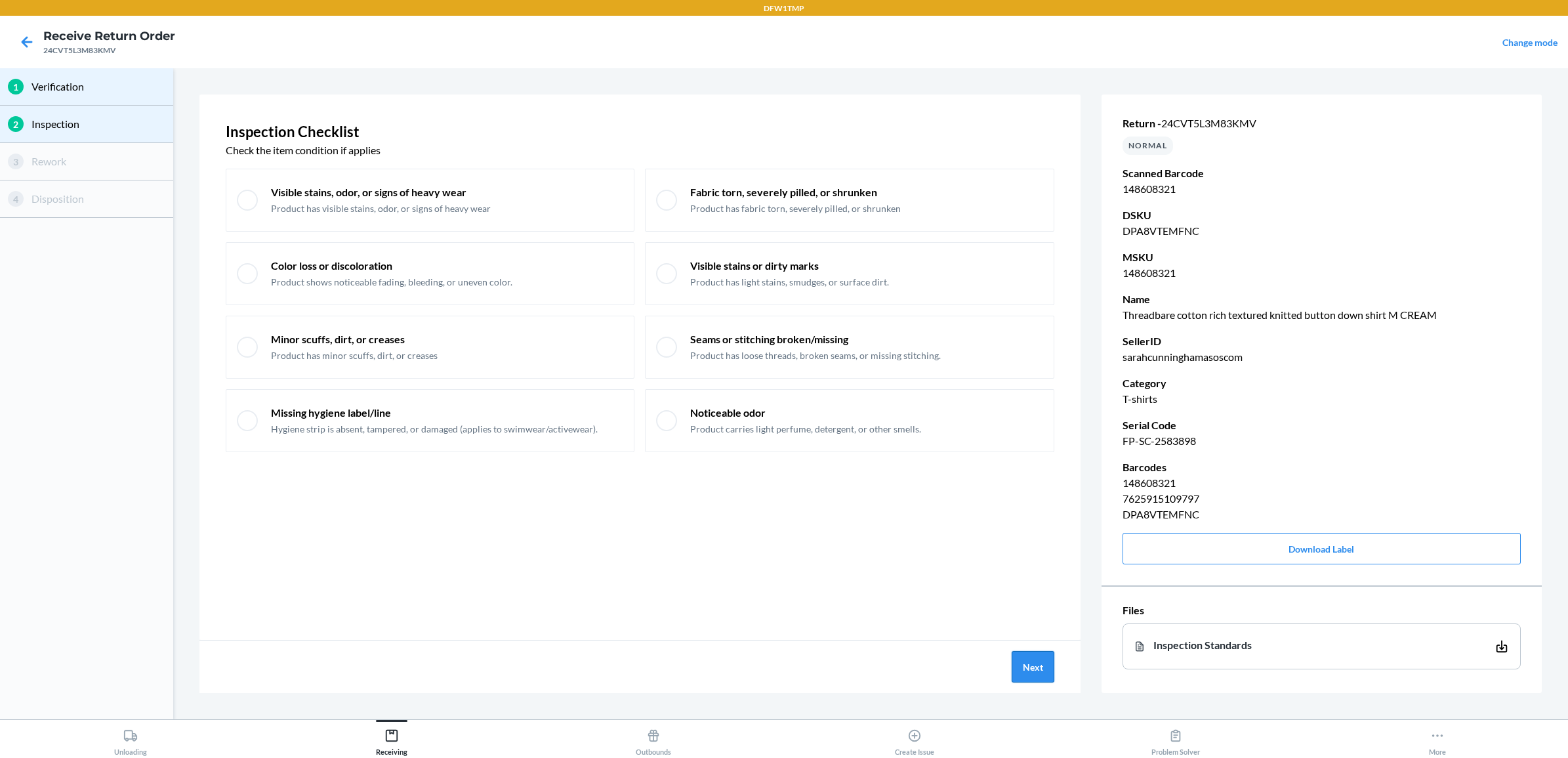
click at [1044, 606] on button "Next" at bounding box center [1033, 667] width 43 height 31
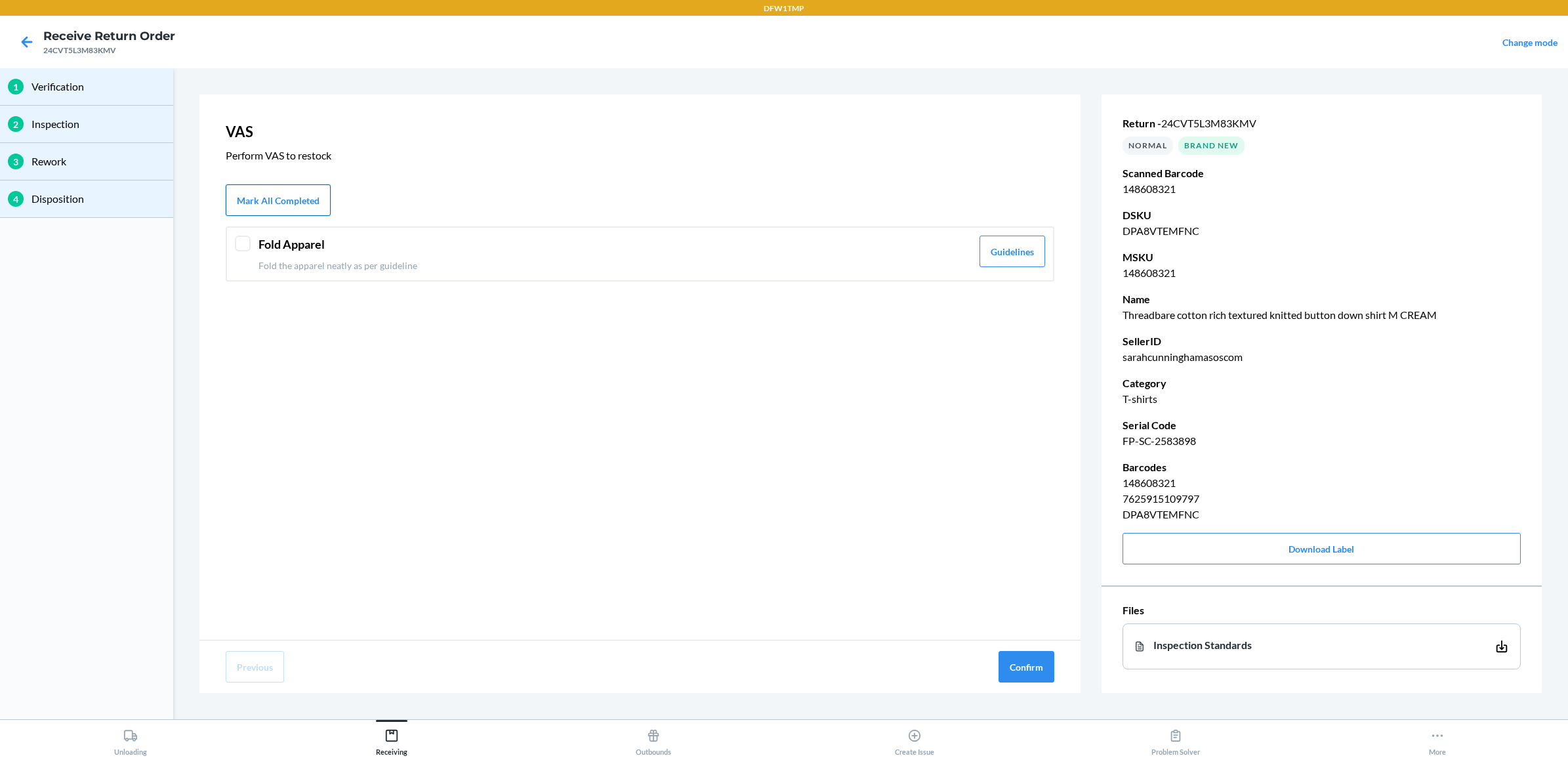
click at [273, 206] on button "Mark All Completed" at bounding box center [278, 200] width 105 height 31
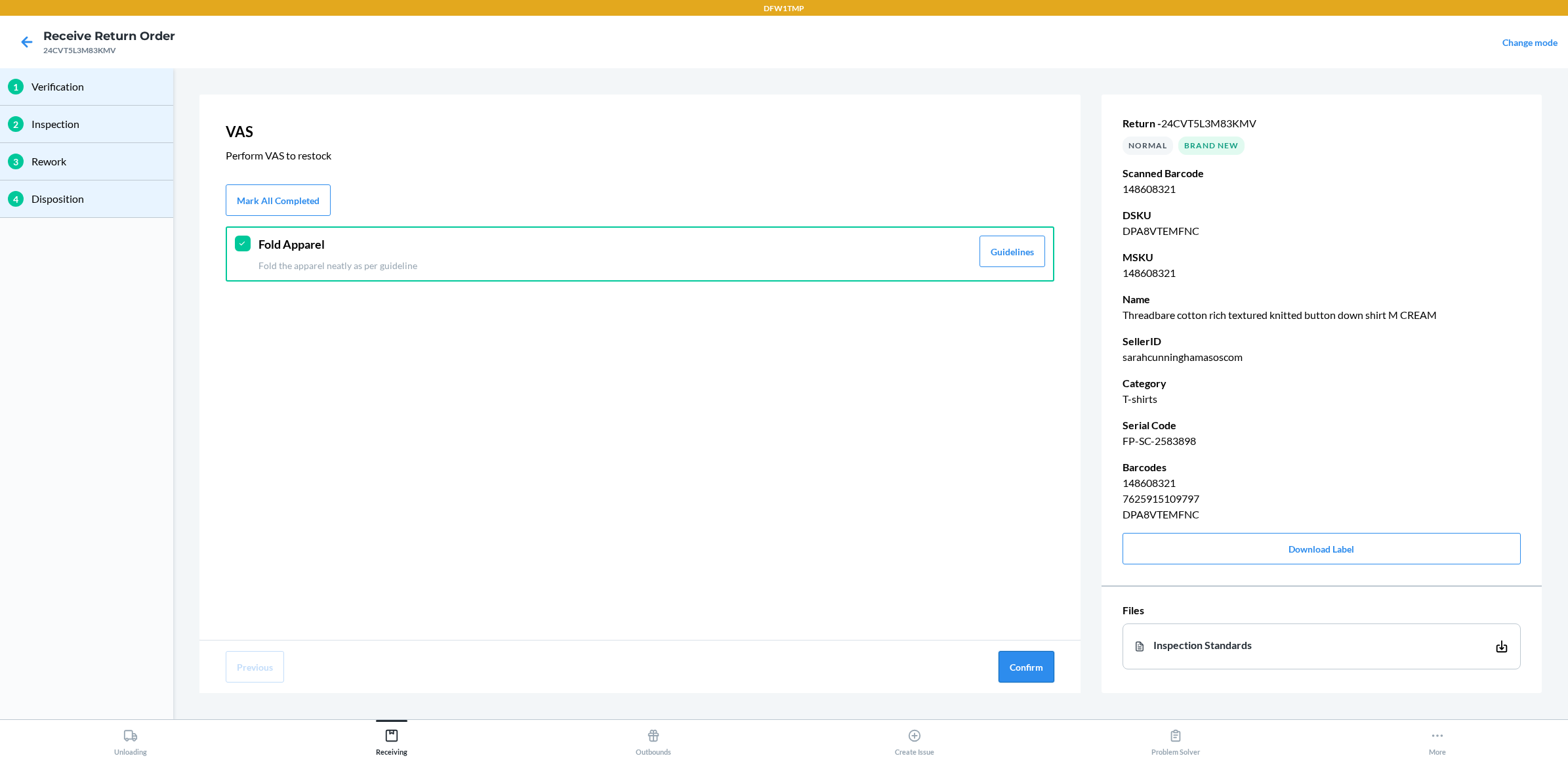
click at [1032, 606] on button "Confirm" at bounding box center [1026, 667] width 55 height 31
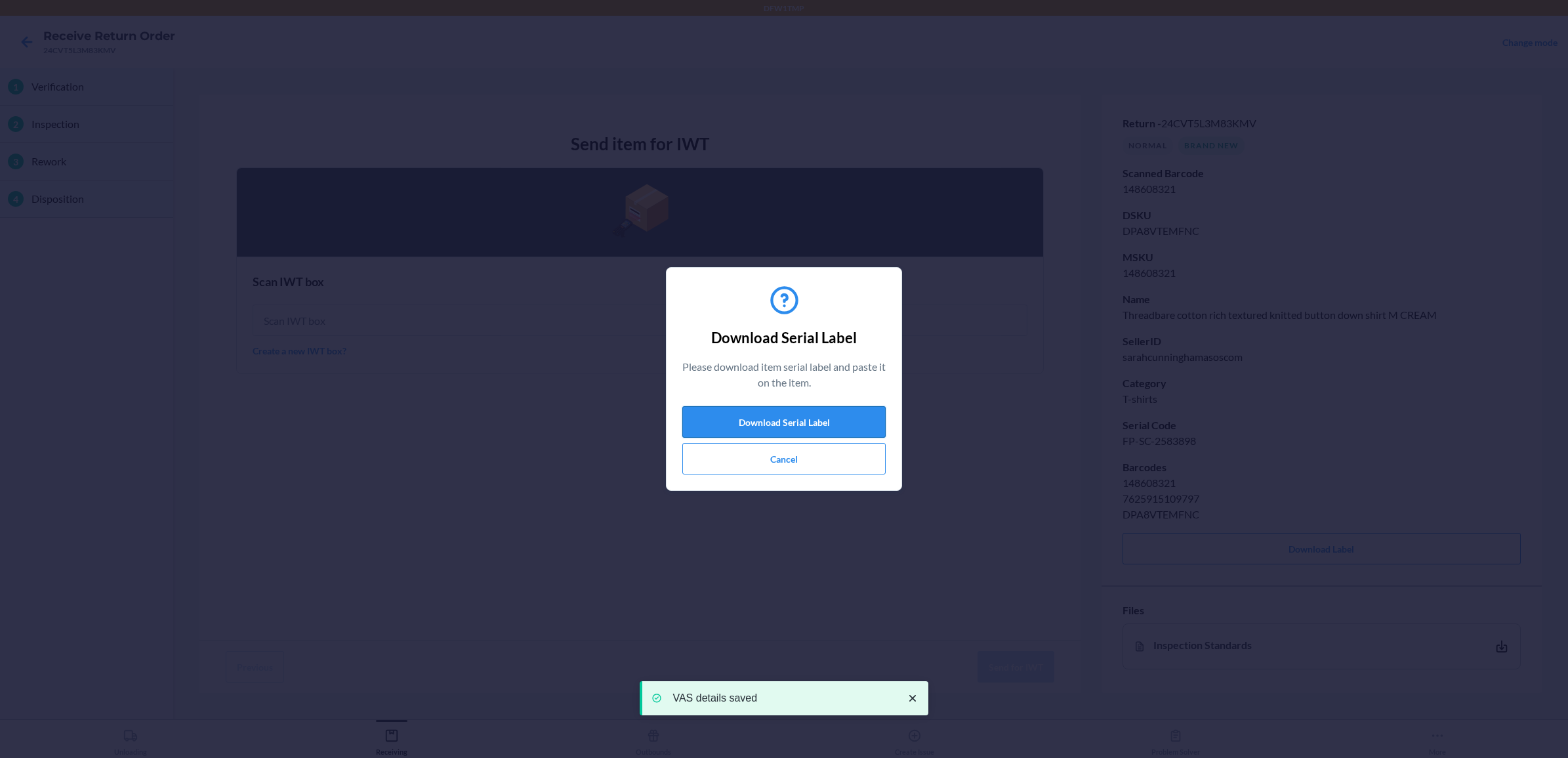
click at [791, 428] on button "Download Serial Label" at bounding box center [784, 422] width 203 height 31
click at [807, 460] on button "Cancel" at bounding box center [784, 458] width 203 height 31
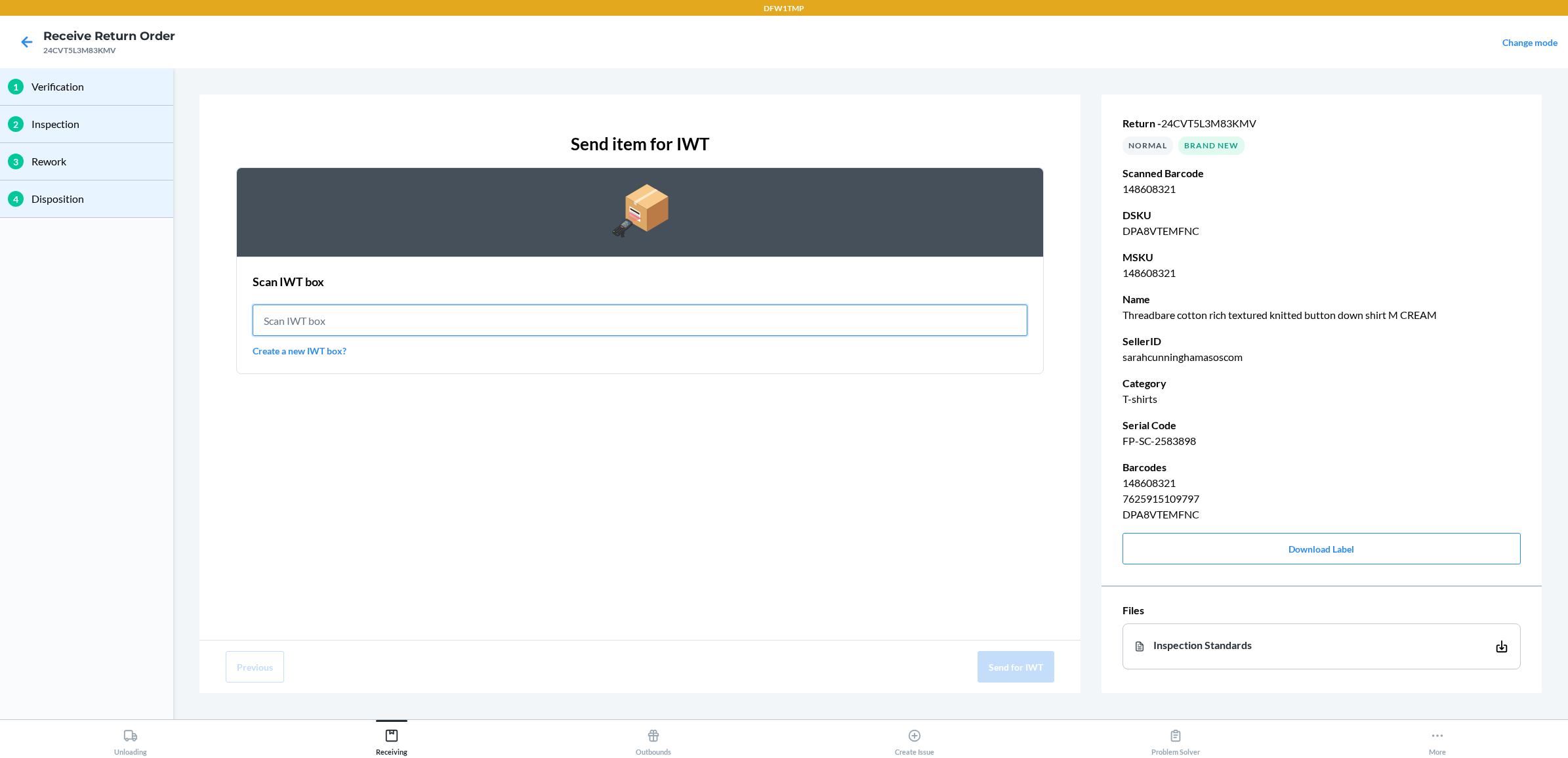
click at [434, 319] on input "text" at bounding box center [640, 320] width 775 height 31
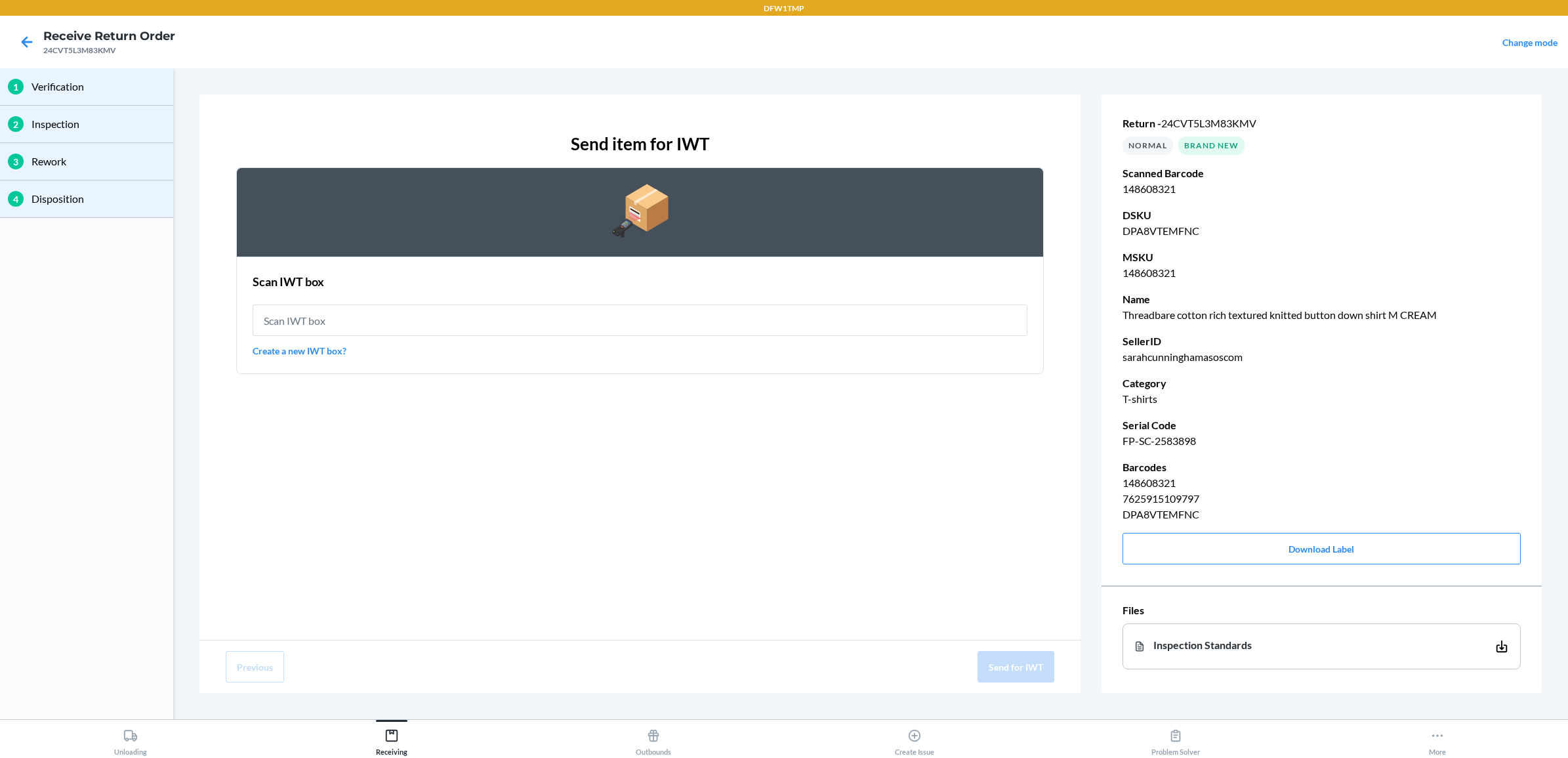
click at [308, 352] on link "Create a new IWT box?" at bounding box center [640, 350] width 775 height 14
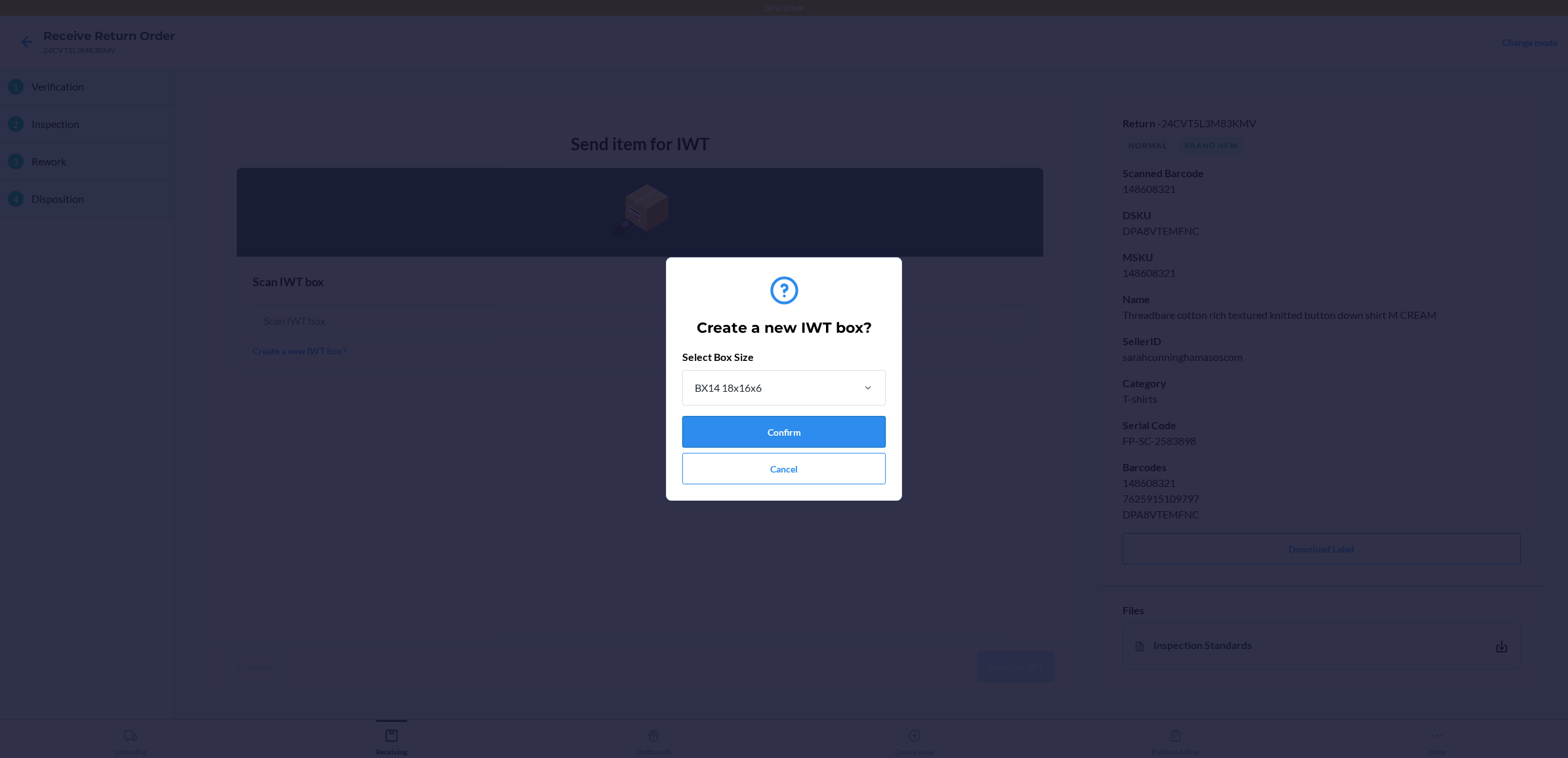
click at [831, 419] on button "Confirm" at bounding box center [784, 432] width 203 height 31
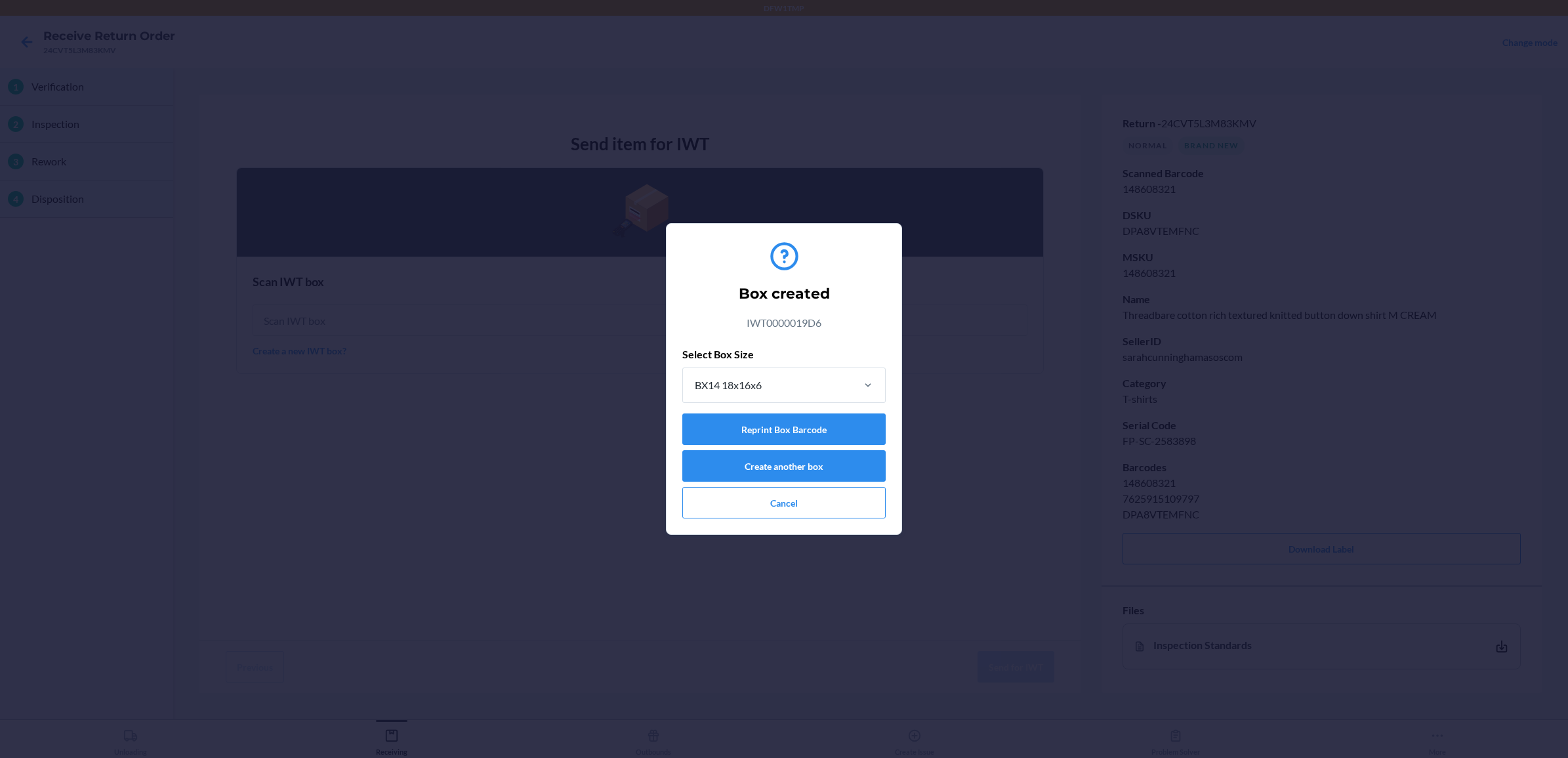
click at [820, 523] on div "Box created IWT0000019D6 Select Box Size BX14 18x16x6 Reprint Box Barcode Creat…" at bounding box center [784, 379] width 203 height 290
click at [823, 513] on button "Cancel" at bounding box center [784, 502] width 203 height 31
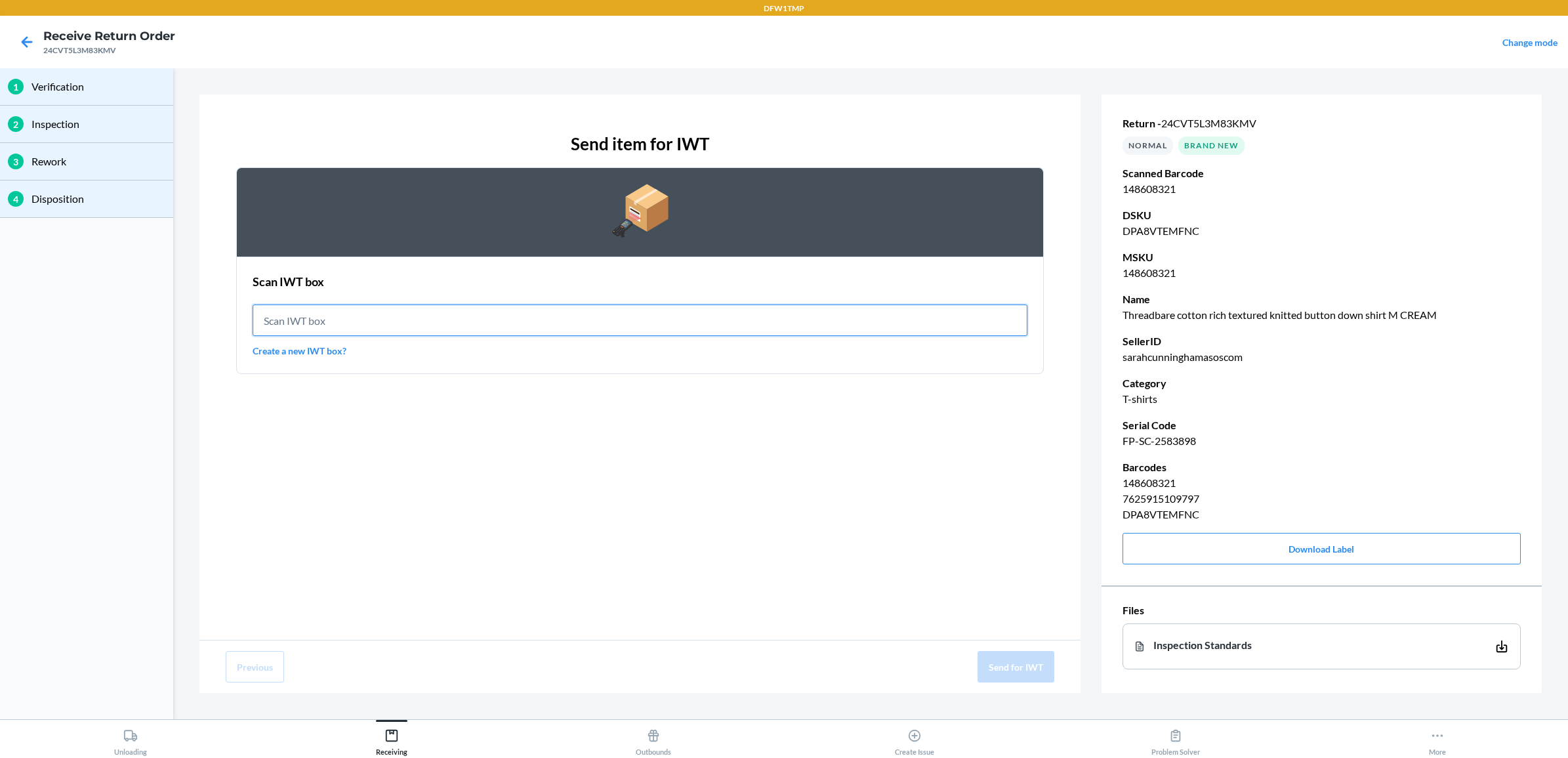
click at [592, 308] on input "text" at bounding box center [640, 320] width 775 height 31
type input "IWT0000019D6"
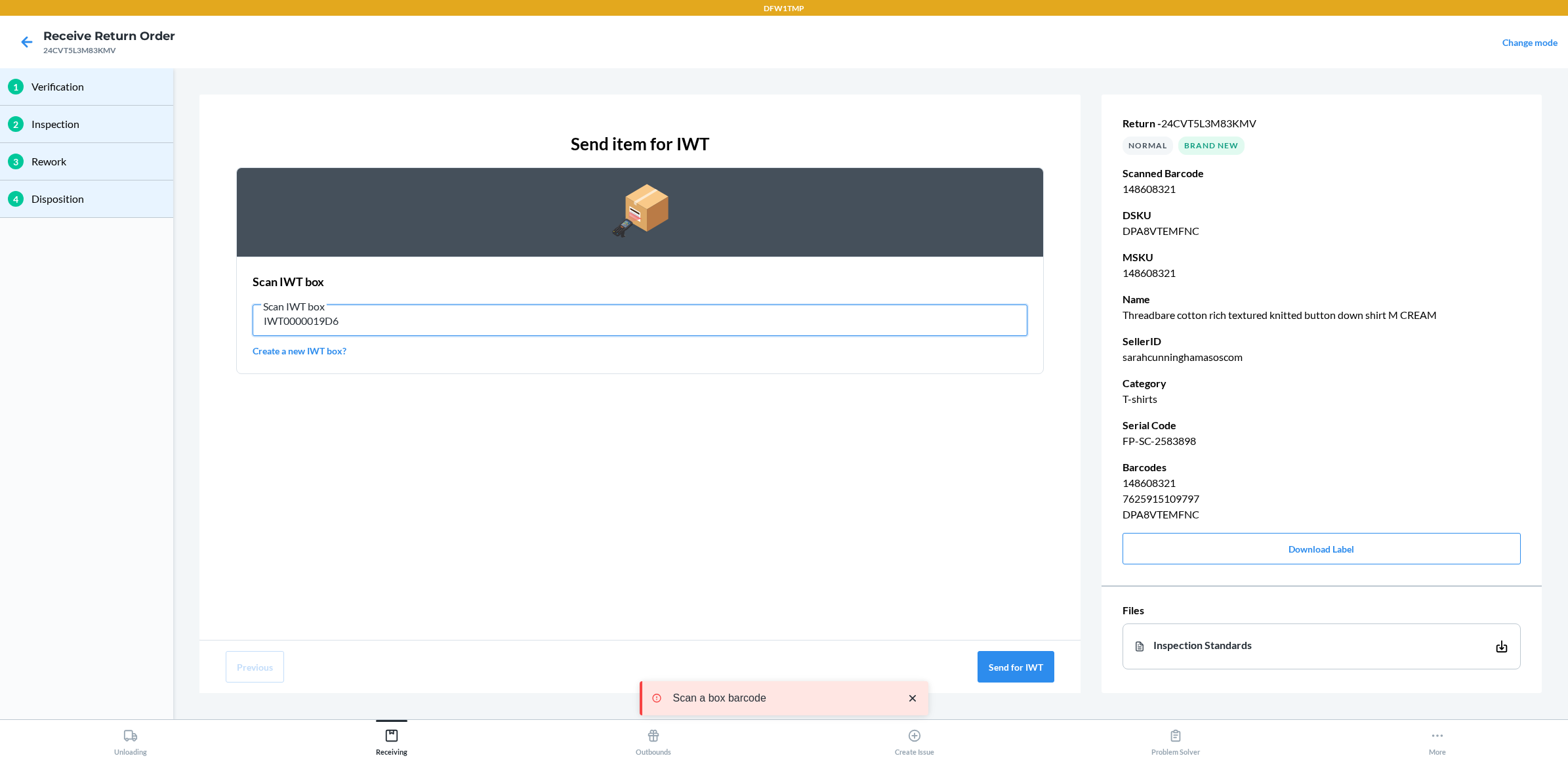
click at [489, 306] on input "IWT0000019D6" at bounding box center [640, 320] width 775 height 31
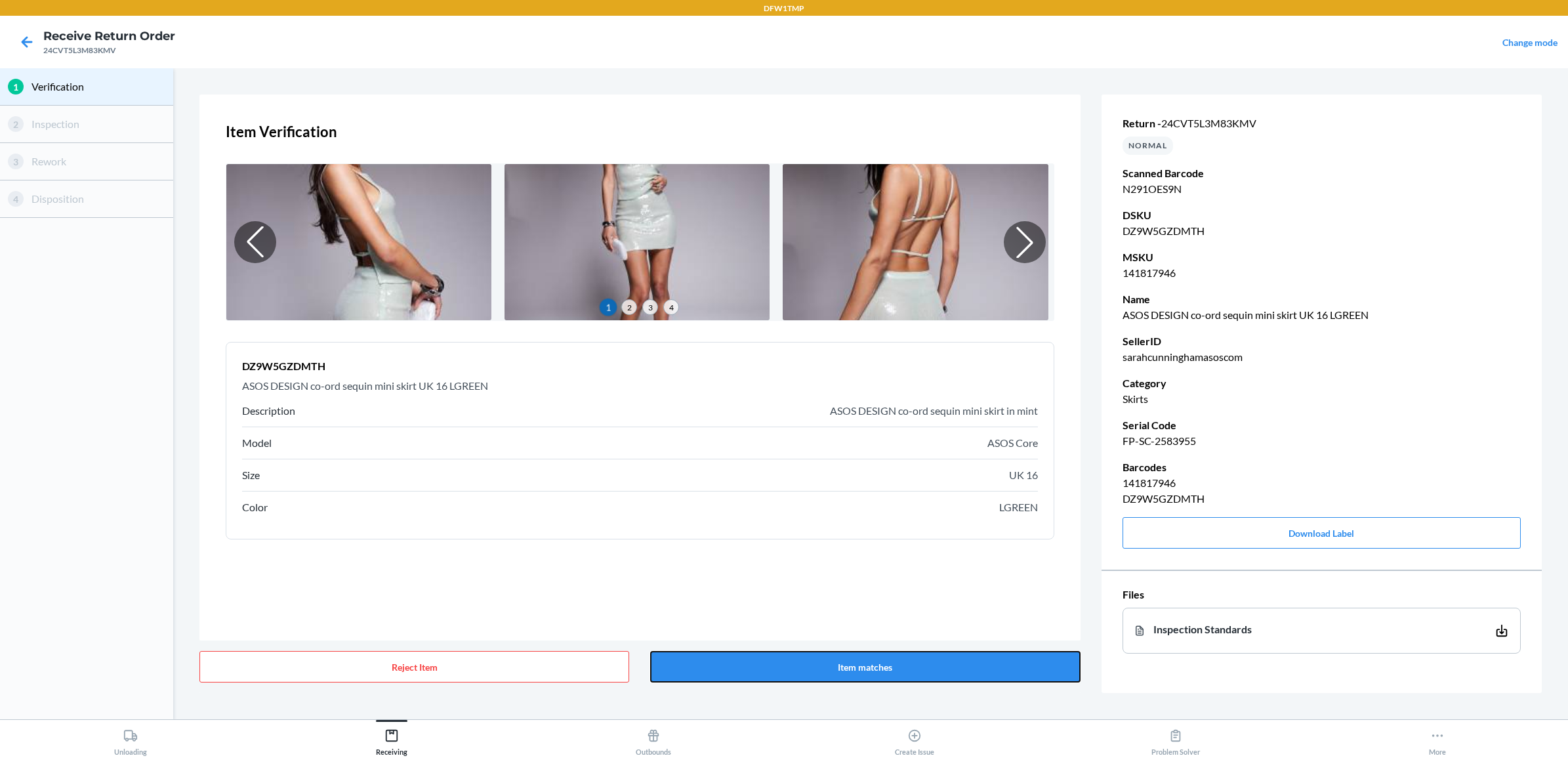
drag, startPoint x: 994, startPoint y: 662, endPoint x: 985, endPoint y: 695, distance: 34.2
click at [992, 606] on button "Item matches" at bounding box center [865, 667] width 430 height 31
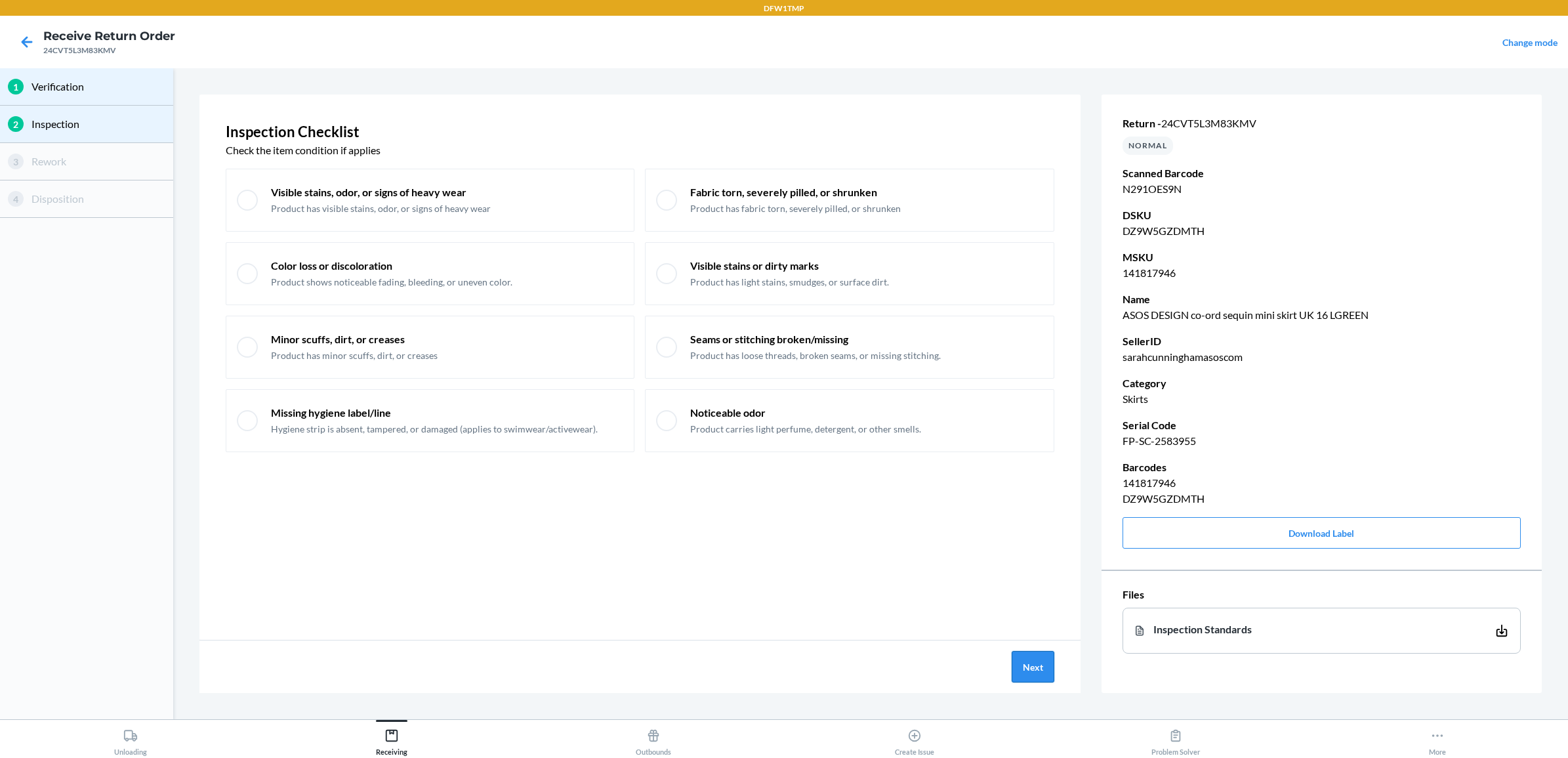
click at [1024, 606] on button "Next" at bounding box center [1033, 667] width 43 height 31
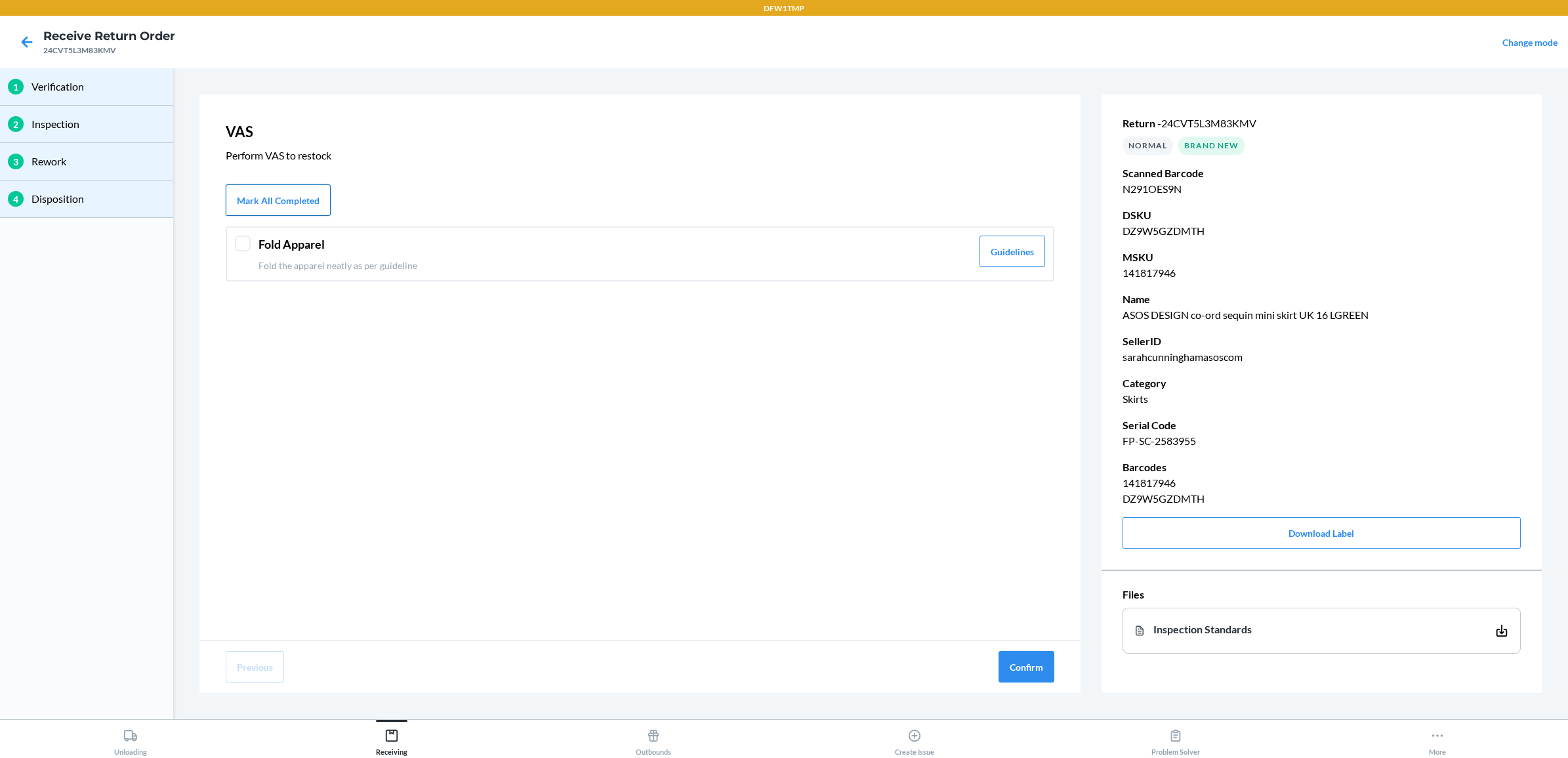
click at [276, 205] on button "Mark All Completed" at bounding box center [278, 200] width 105 height 31
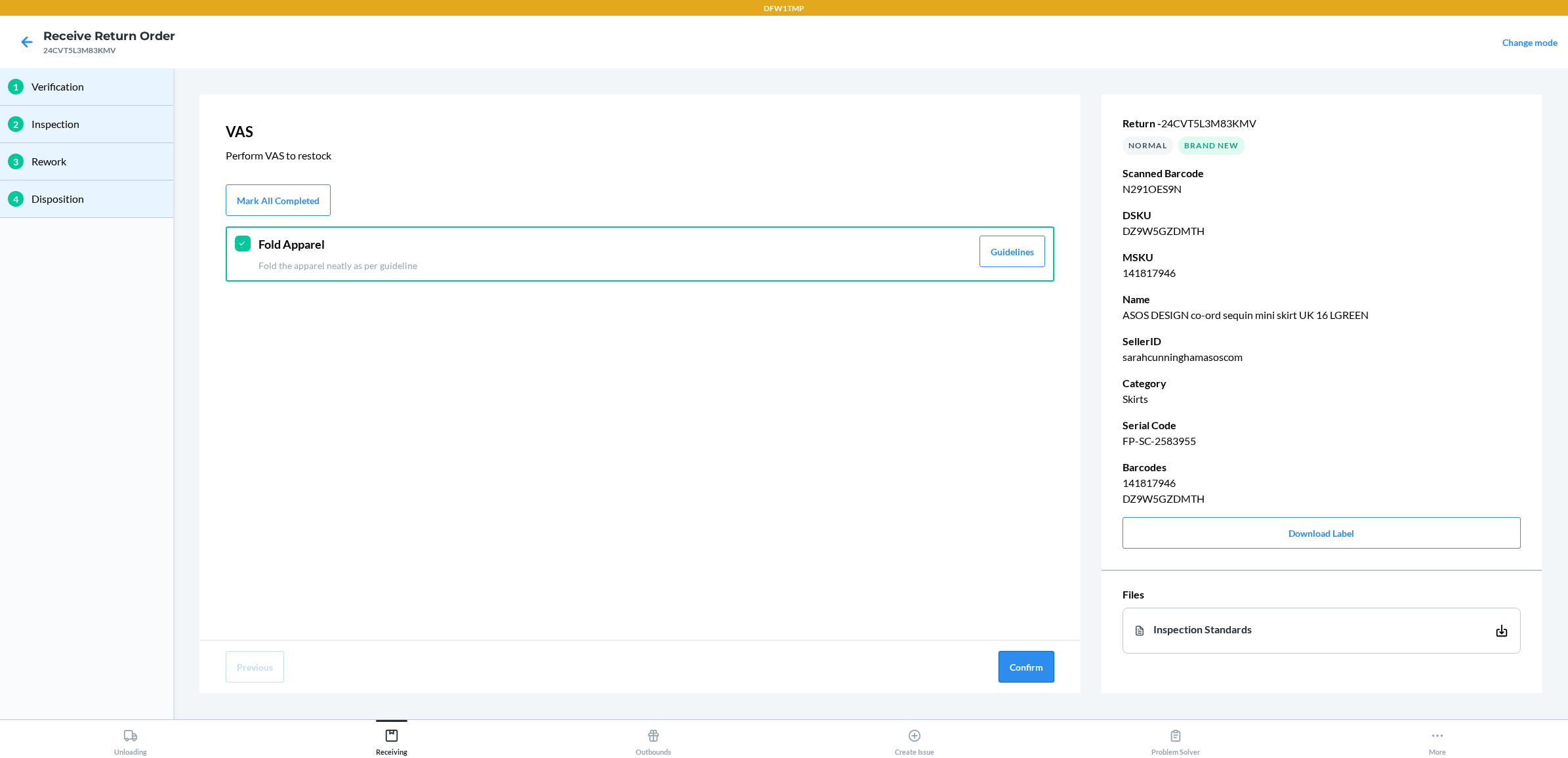
click at [1015, 606] on button "Confirm" at bounding box center [1026, 667] width 55 height 31
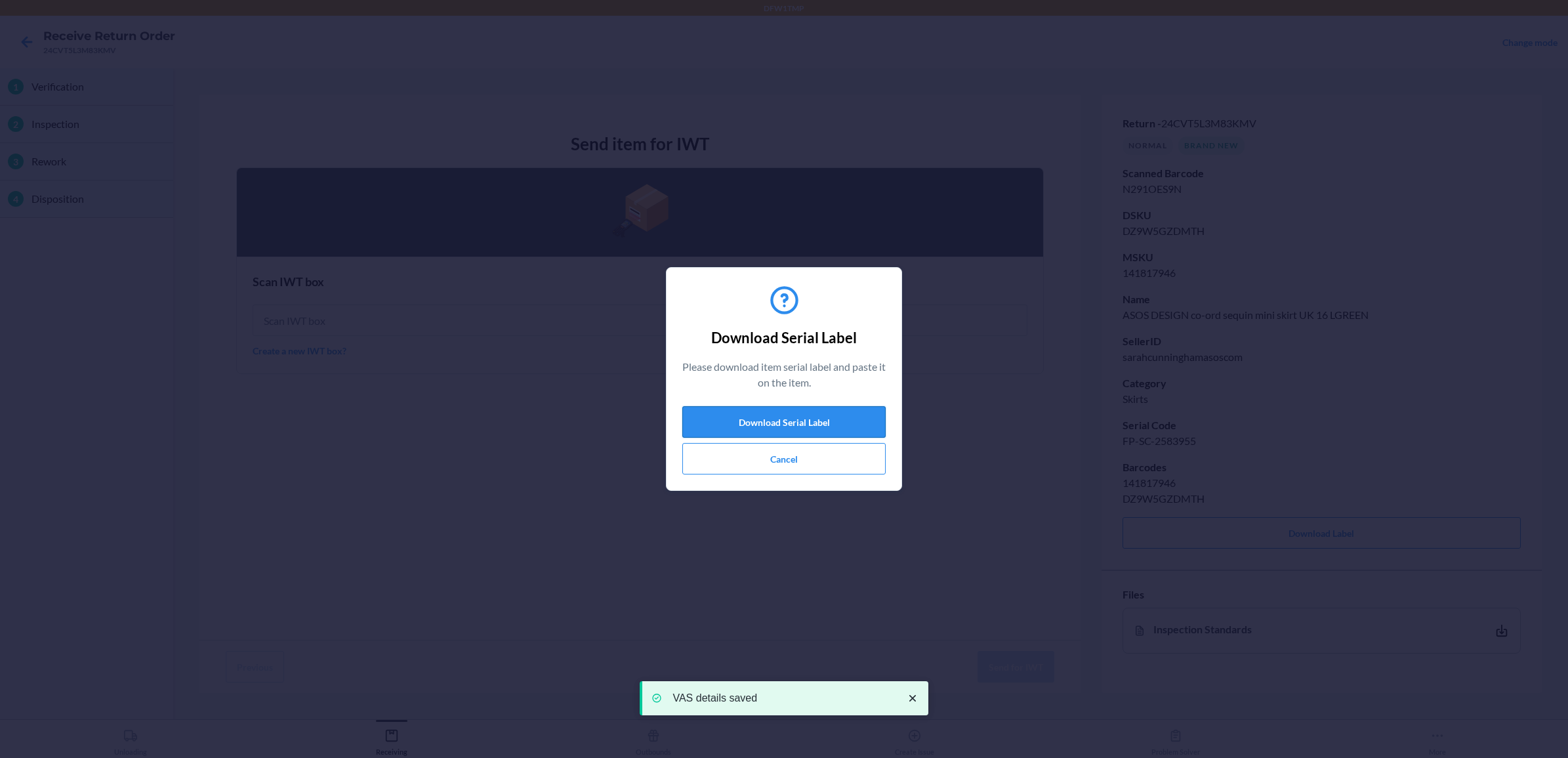
click at [814, 422] on button "Download Serial Label" at bounding box center [784, 422] width 203 height 31
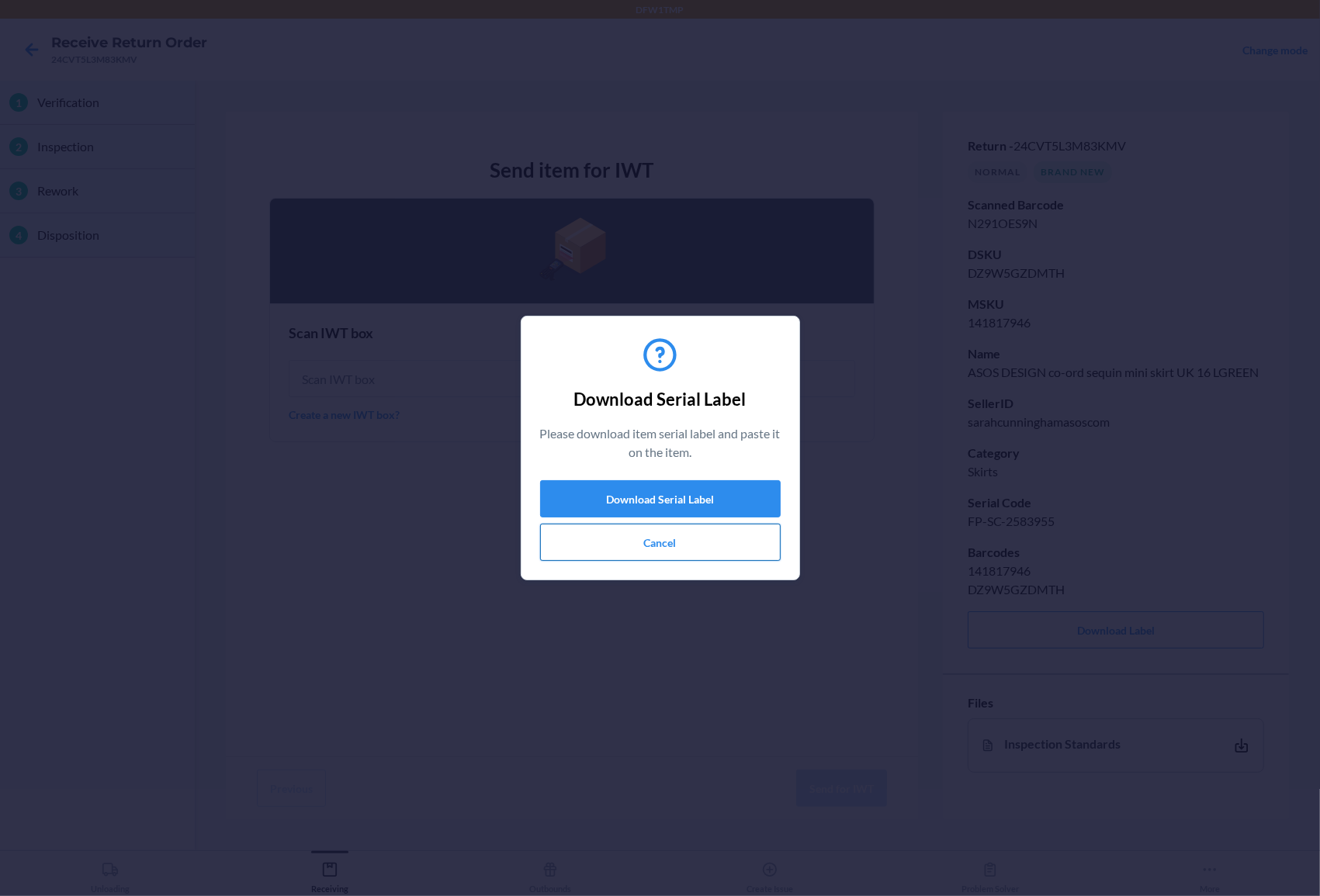
click at [642, 530] on button "Cancel" at bounding box center [660, 542] width 241 height 37
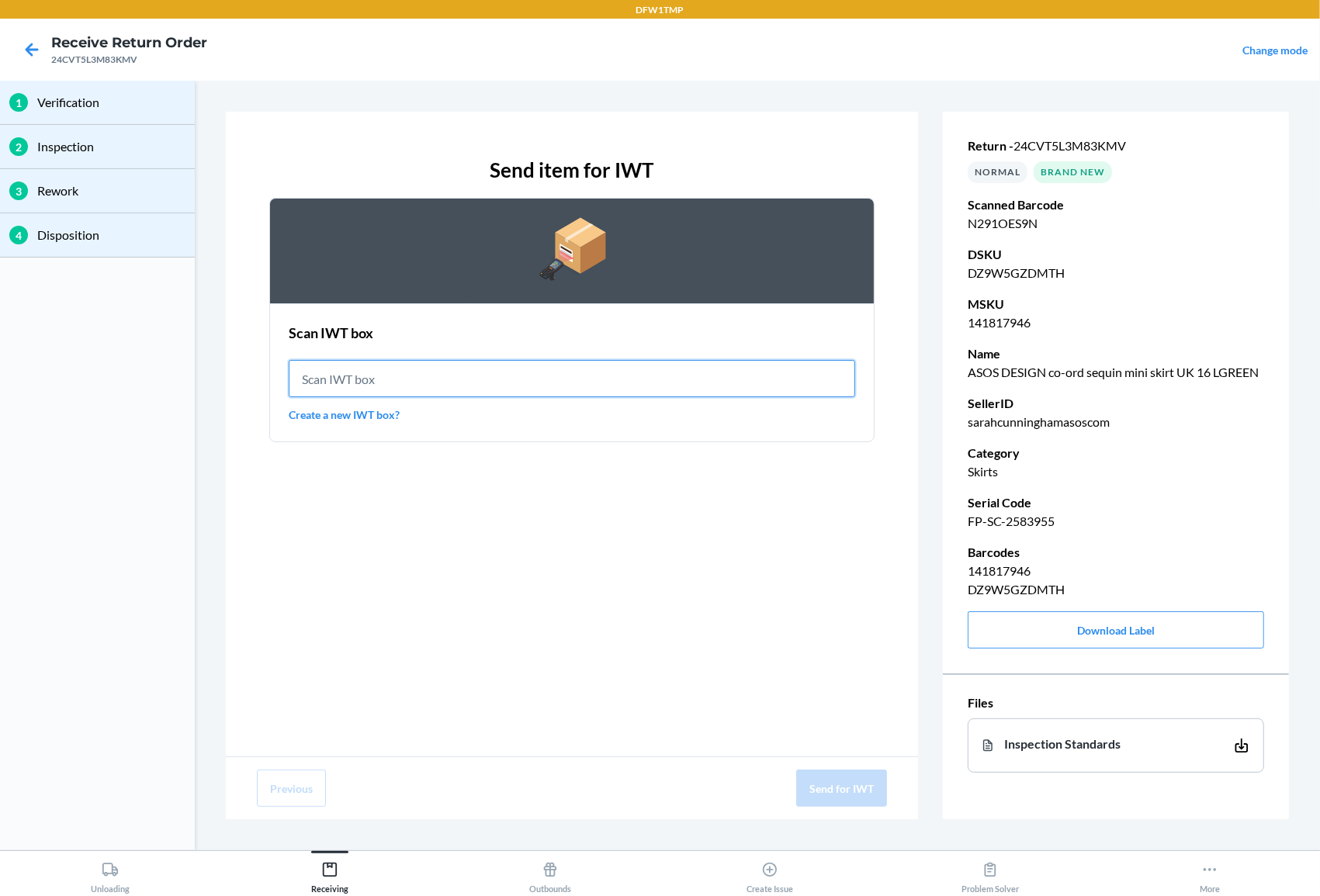
click at [538, 365] on input "text" at bounding box center [571, 379] width 566 height 37
type input "IWT0000019D6"
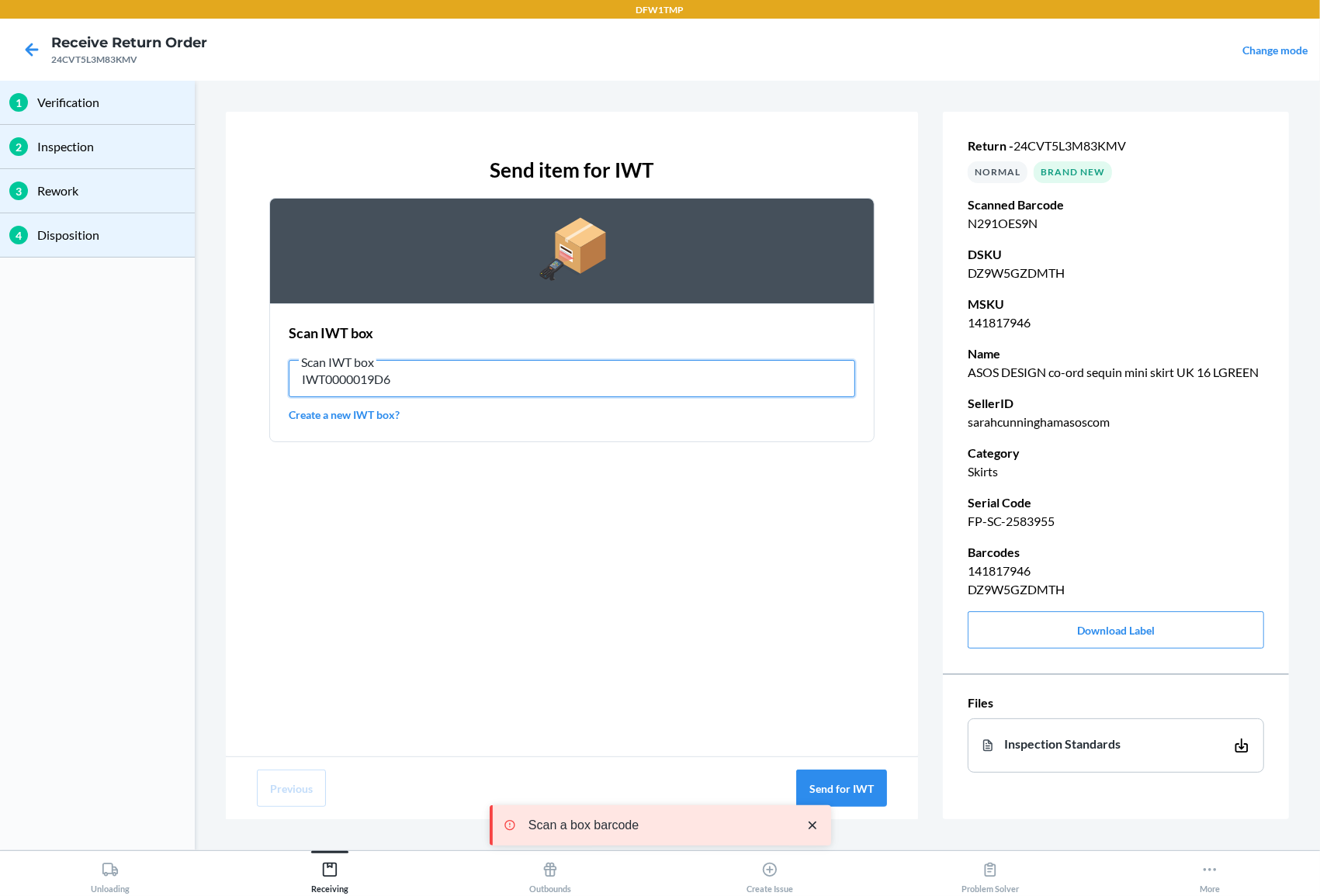
click at [544, 366] on input "IWT0000019D6" at bounding box center [571, 379] width 566 height 37
click at [514, 373] on input "IWT0000019D6" at bounding box center [571, 379] width 566 height 37
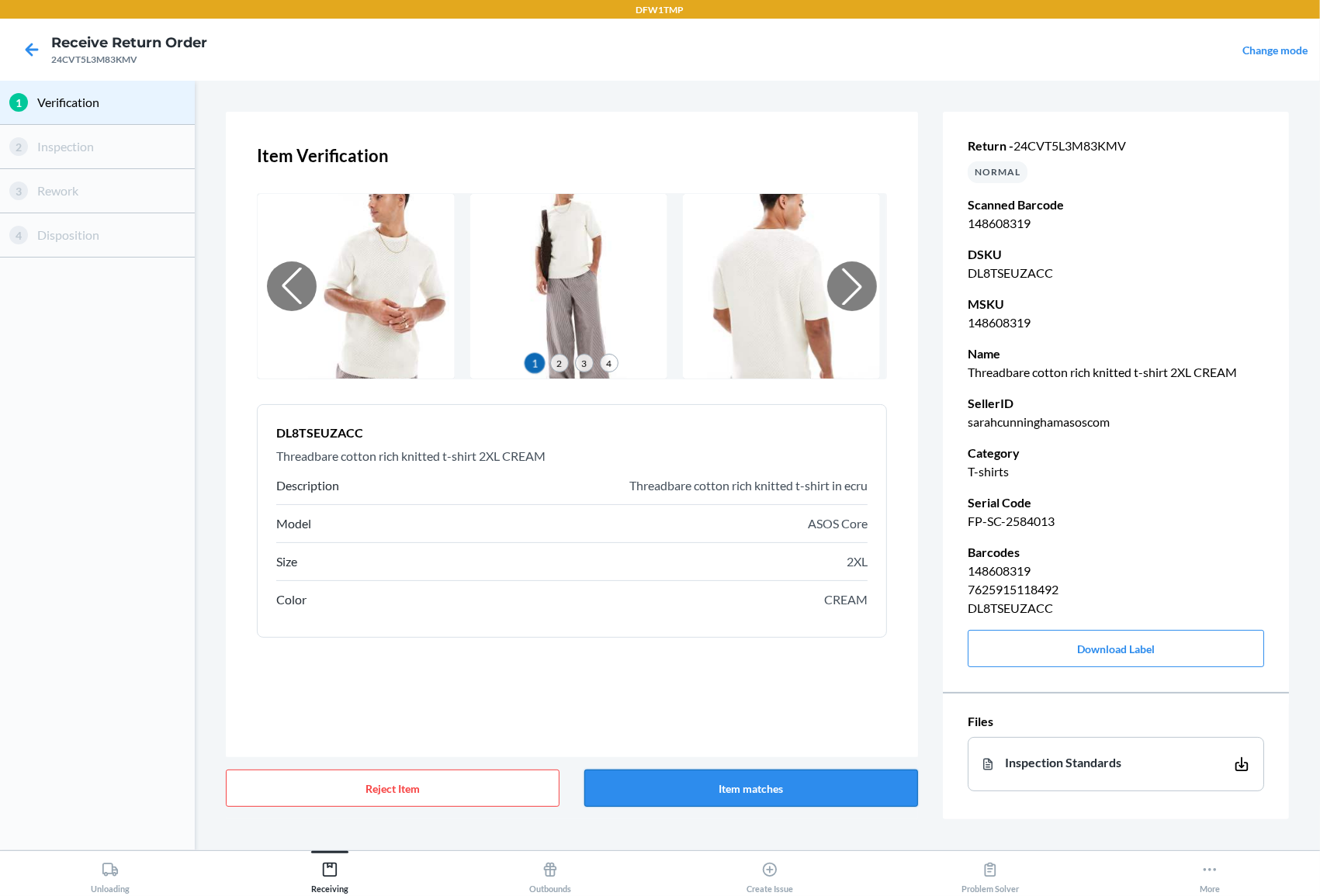
click at [702, 716] on button "Item matches" at bounding box center [750, 788] width 334 height 37
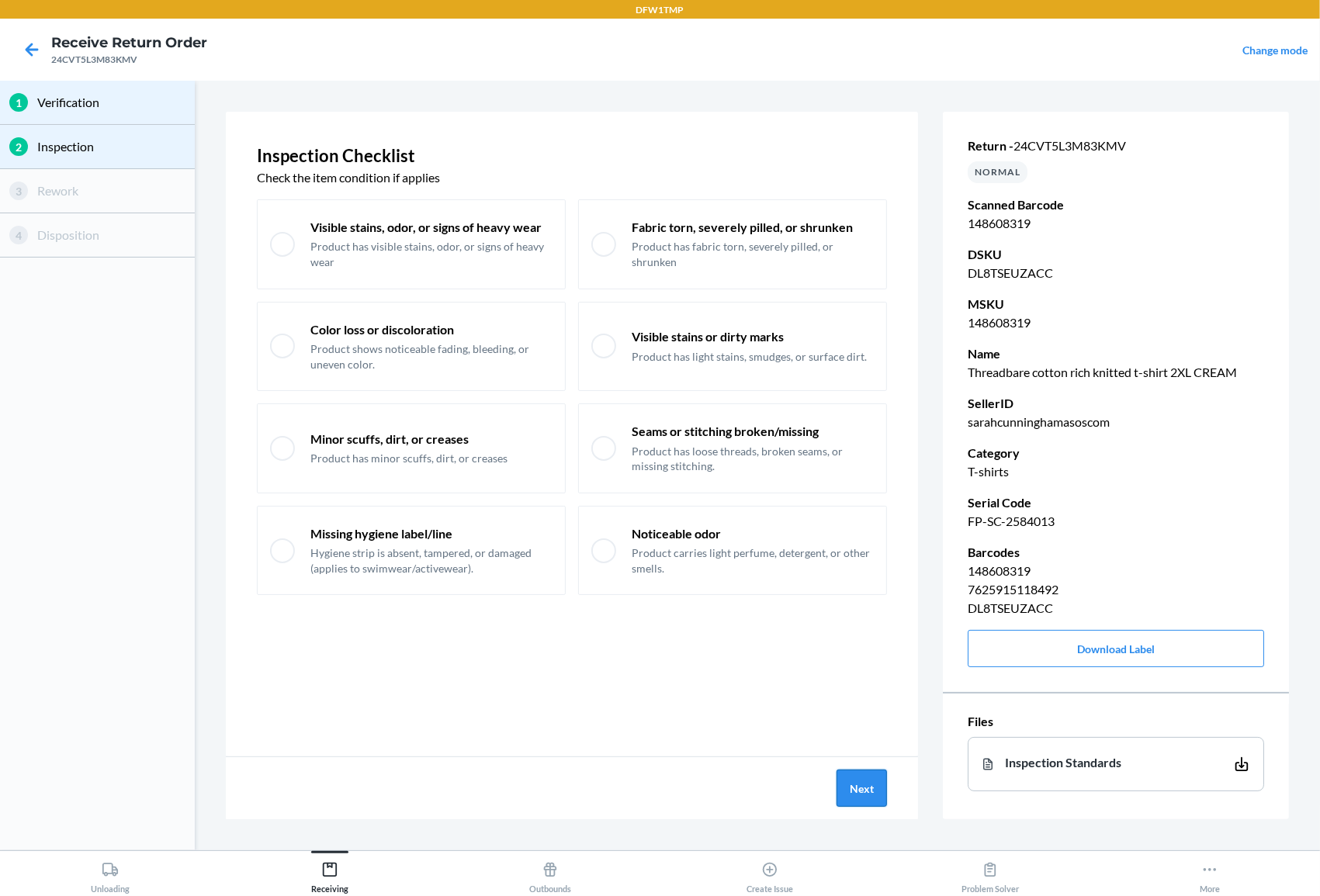
click at [870, 716] on button "Next" at bounding box center [861, 788] width 50 height 37
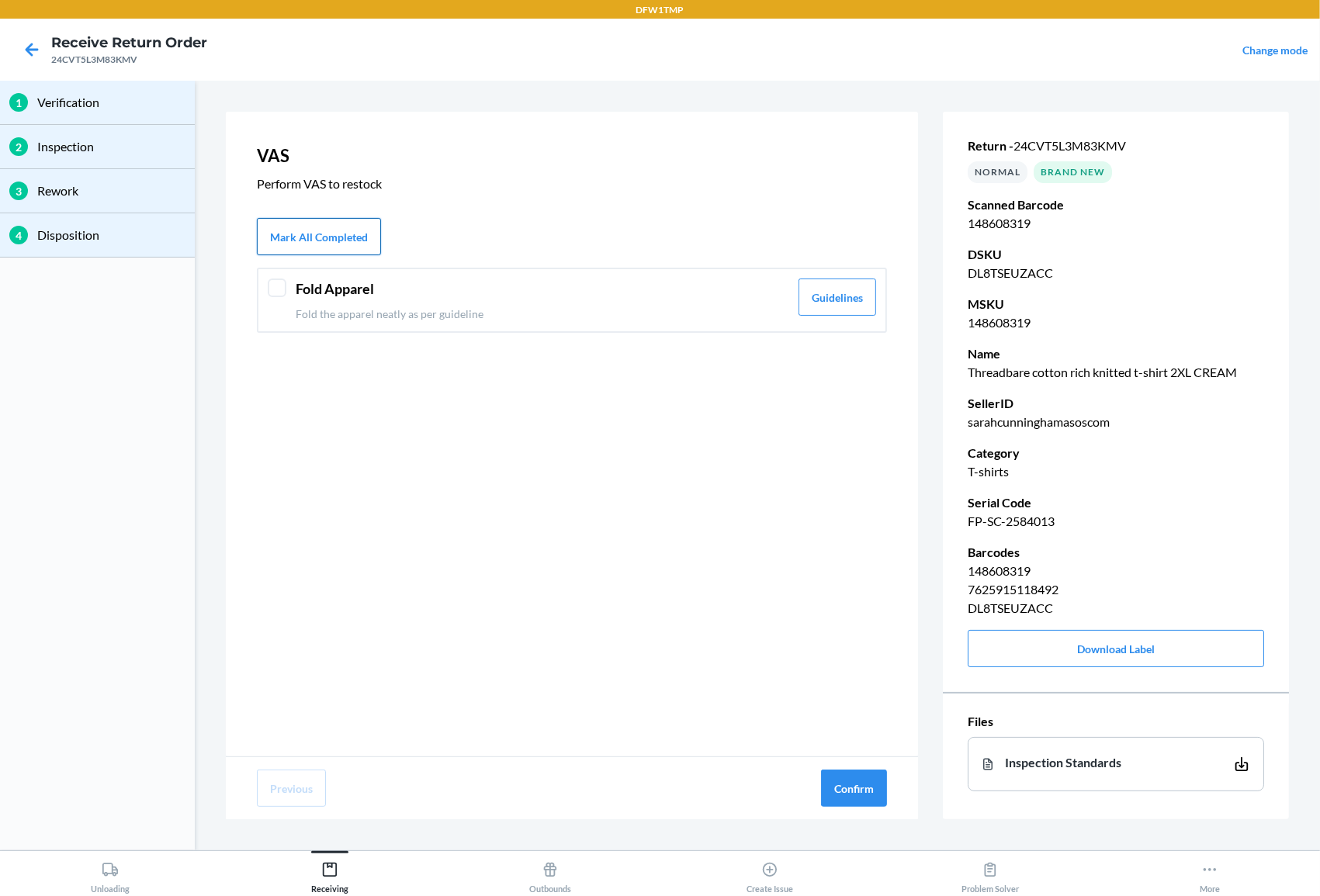
click at [310, 230] on button "Mark All Completed" at bounding box center [319, 236] width 125 height 37
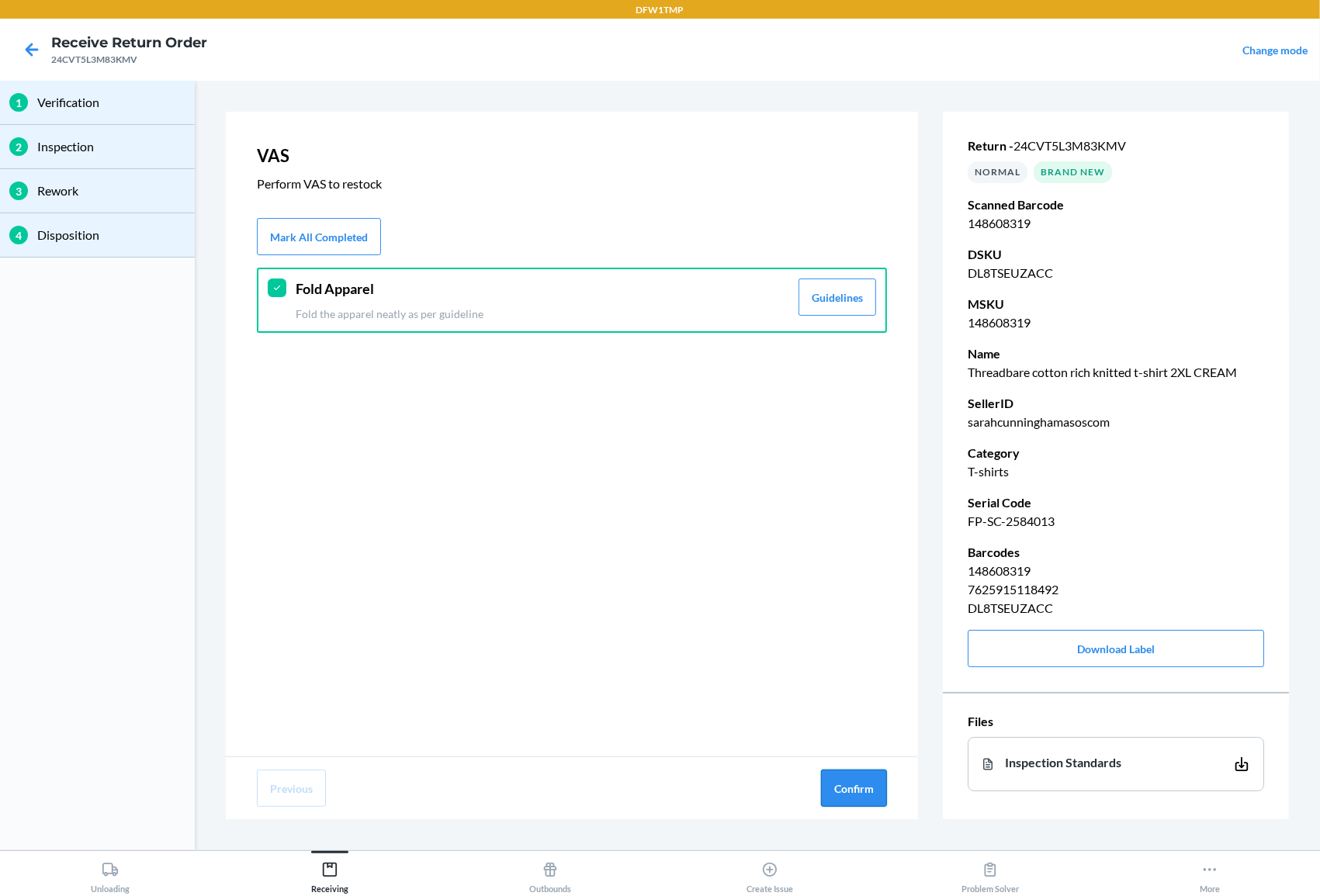
click at [857, 716] on button "Confirm" at bounding box center [854, 788] width 66 height 37
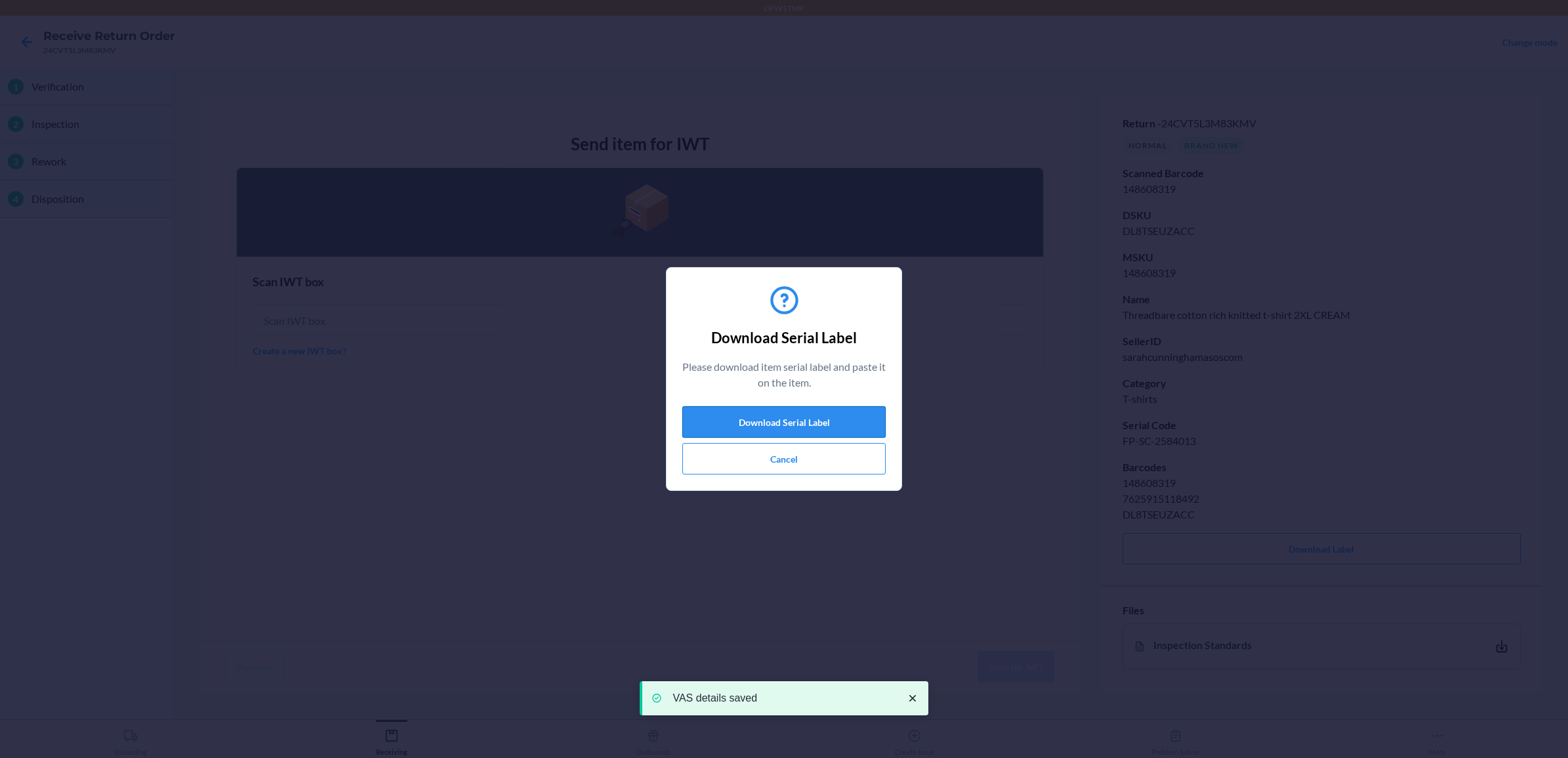
click at [801, 417] on button "Download Serial Label" at bounding box center [784, 422] width 203 height 31
click at [828, 460] on button "Cancel" at bounding box center [784, 458] width 203 height 31
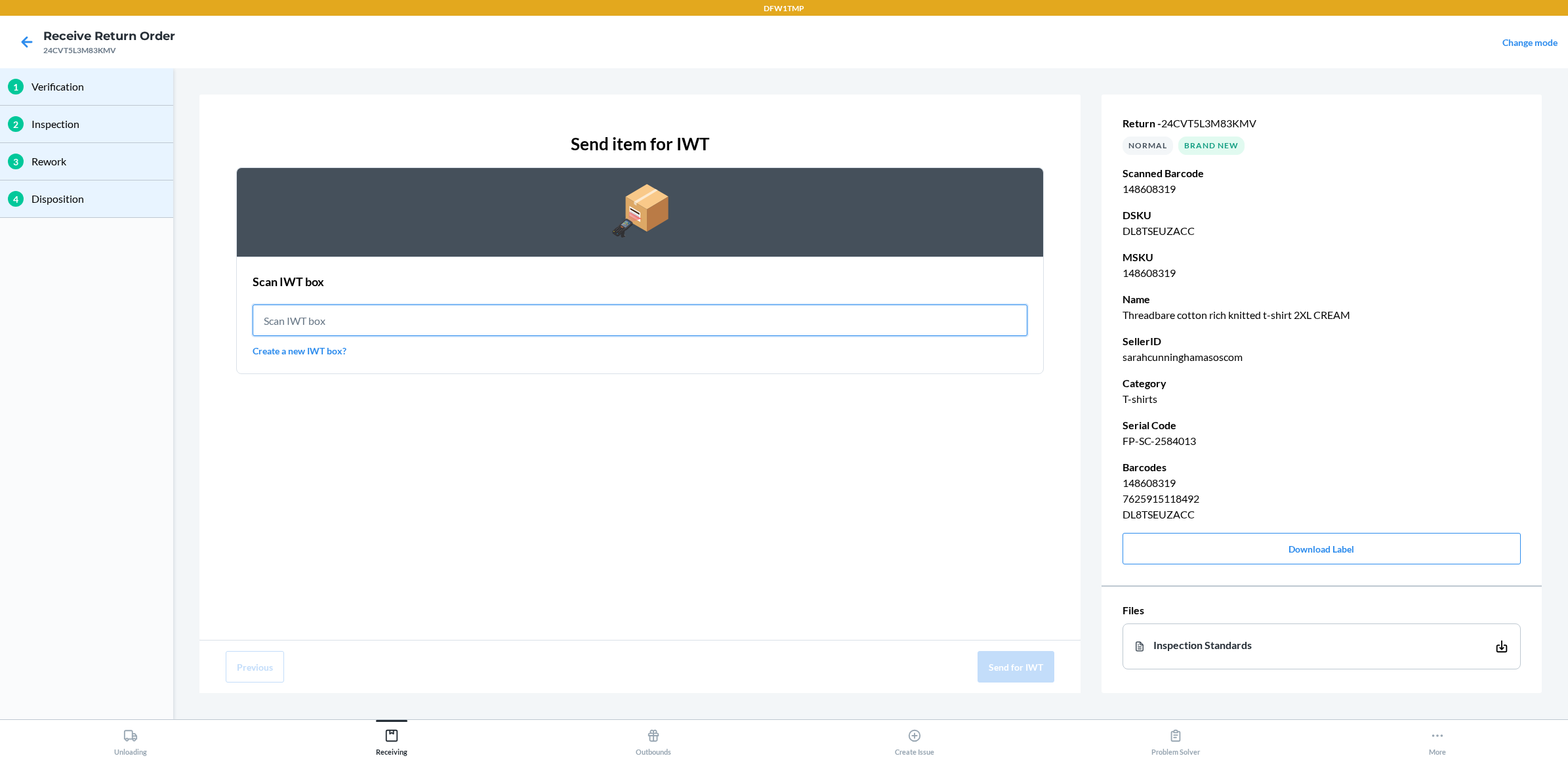
drag, startPoint x: 466, startPoint y: 318, endPoint x: 464, endPoint y: 274, distance: 44.0
click at [467, 315] on input "text" at bounding box center [640, 320] width 775 height 31
type input "IWT0000019D6"
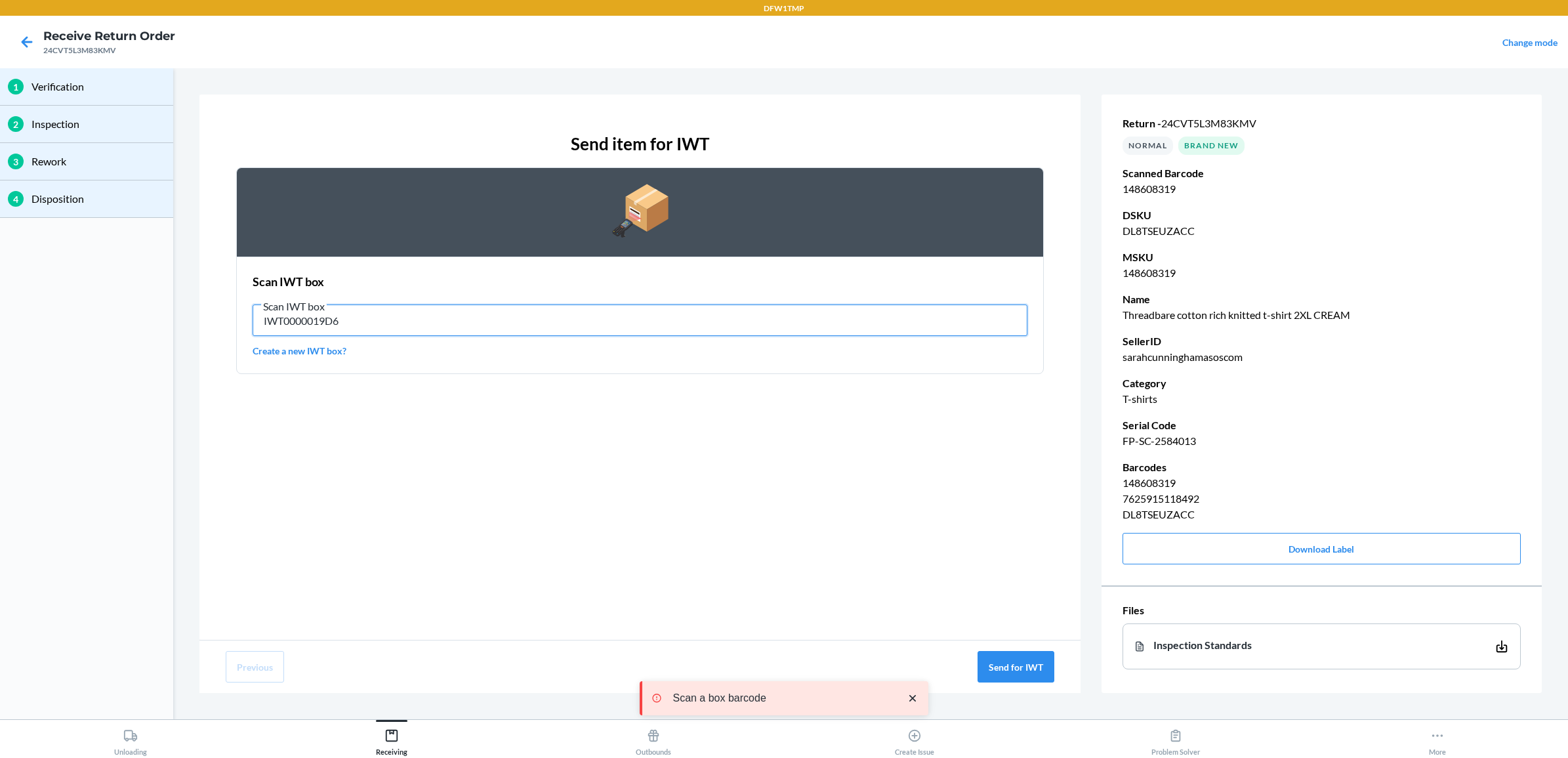
drag, startPoint x: 864, startPoint y: 322, endPoint x: 869, endPoint y: 318, distance: 6.4
click at [869, 319] on input "IWT0000019D6" at bounding box center [640, 320] width 775 height 31
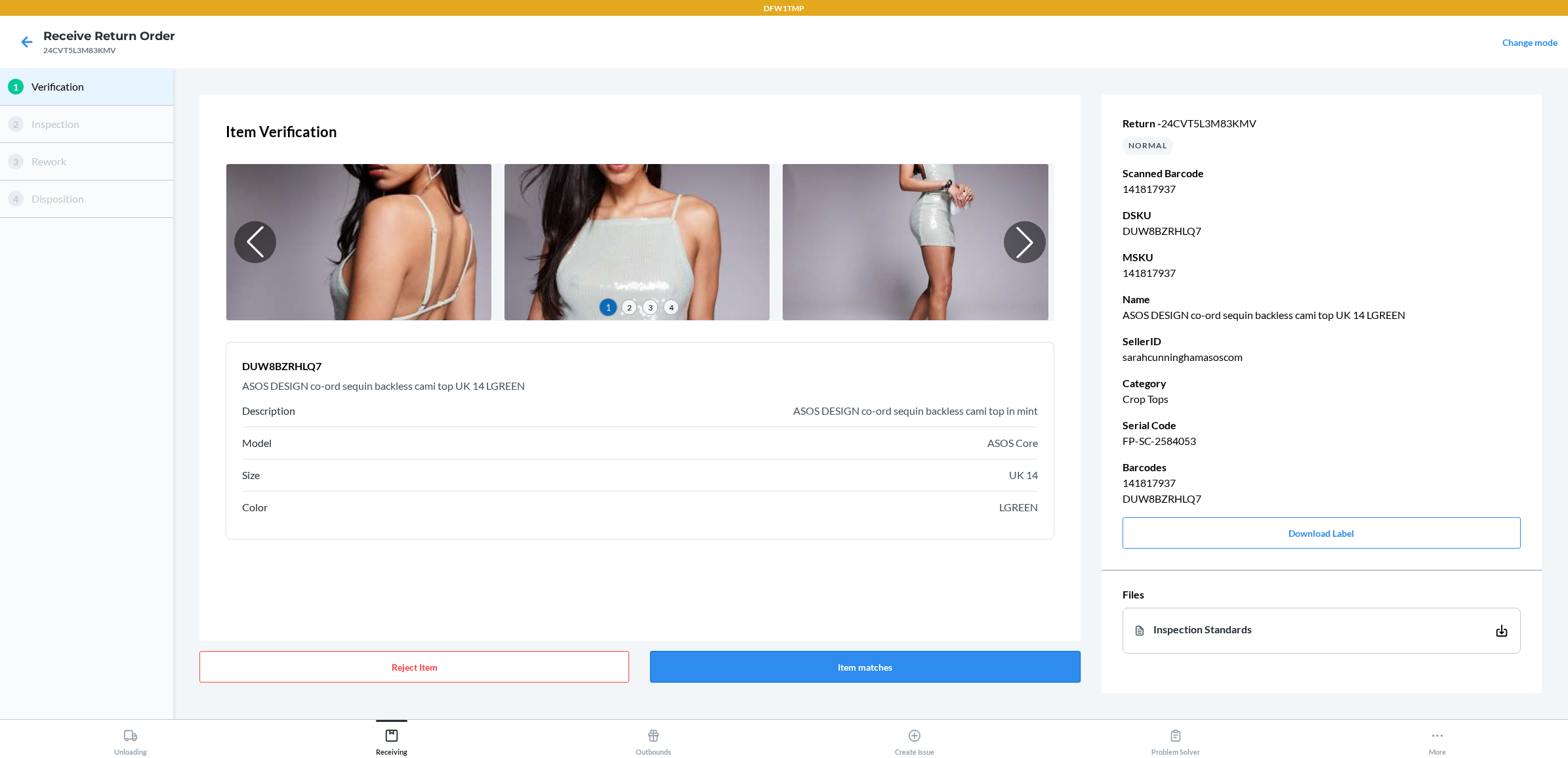
click at [830, 606] on button "Item matches" at bounding box center [865, 667] width 430 height 31
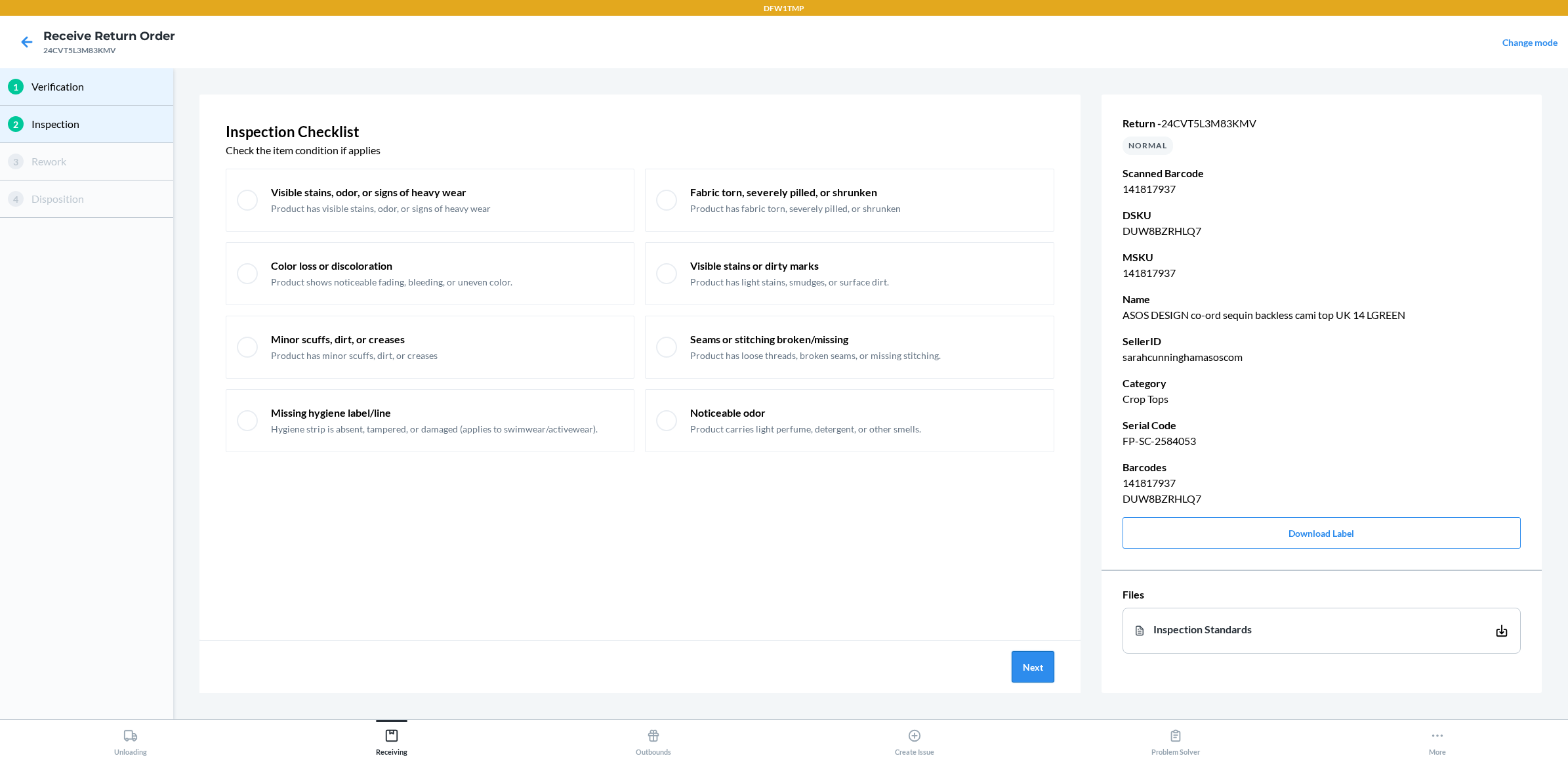
click at [1045, 606] on button "Next" at bounding box center [1033, 667] width 43 height 31
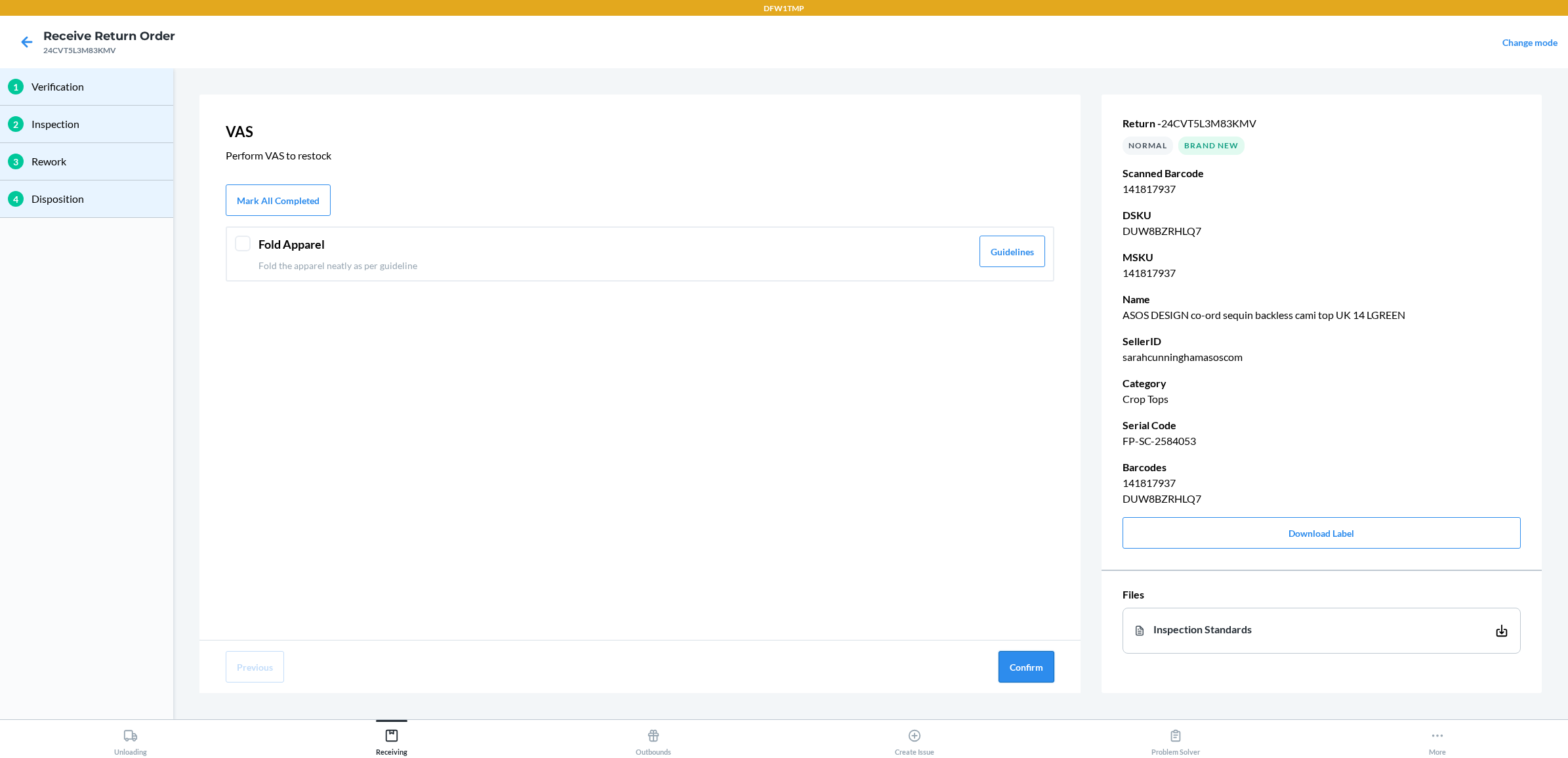
click at [1022, 606] on button "Confirm" at bounding box center [1026, 667] width 55 height 31
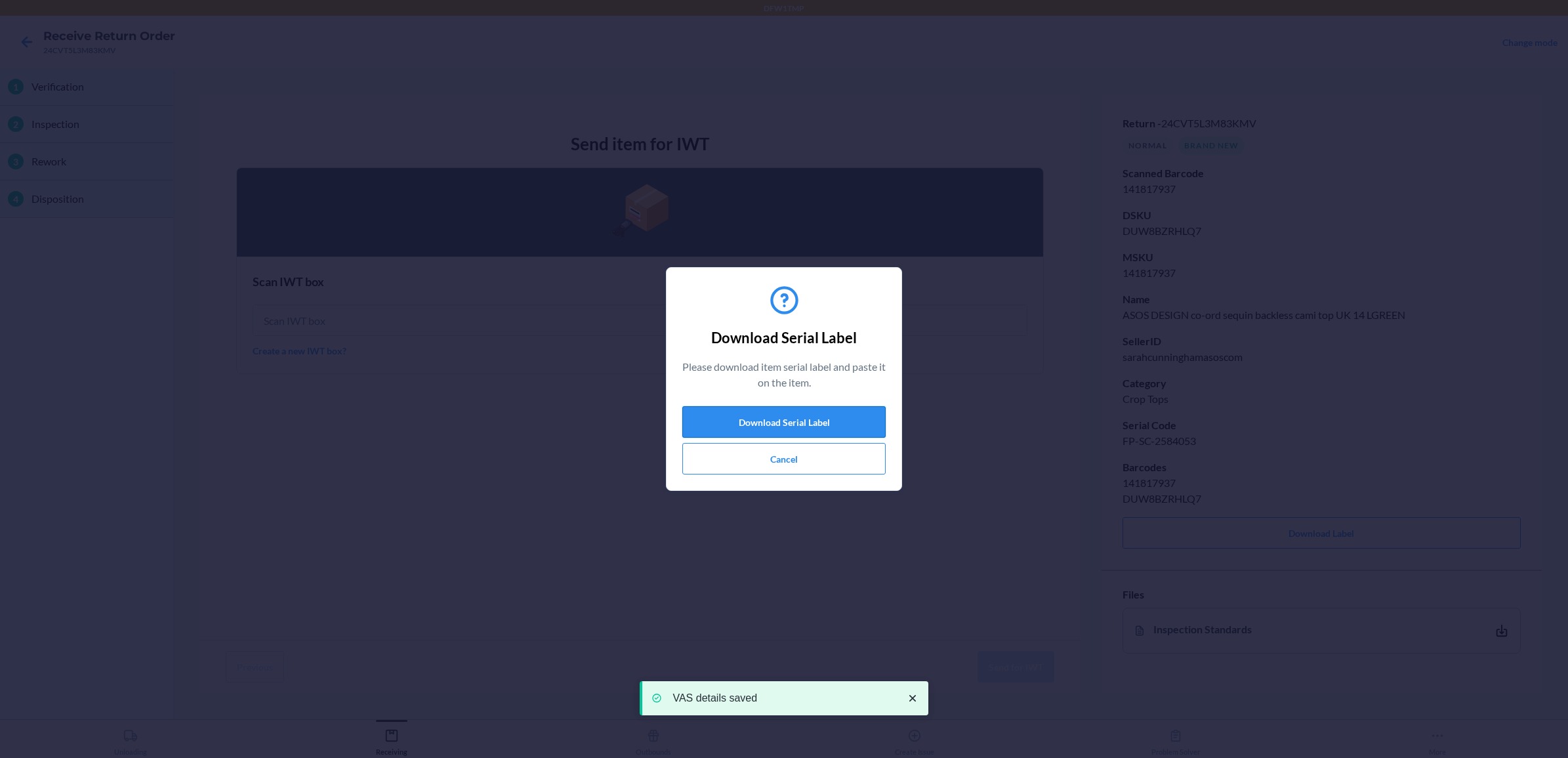
click at [768, 411] on button "Download Serial Label" at bounding box center [784, 422] width 203 height 31
click at [763, 464] on button "Cancel" at bounding box center [784, 458] width 203 height 31
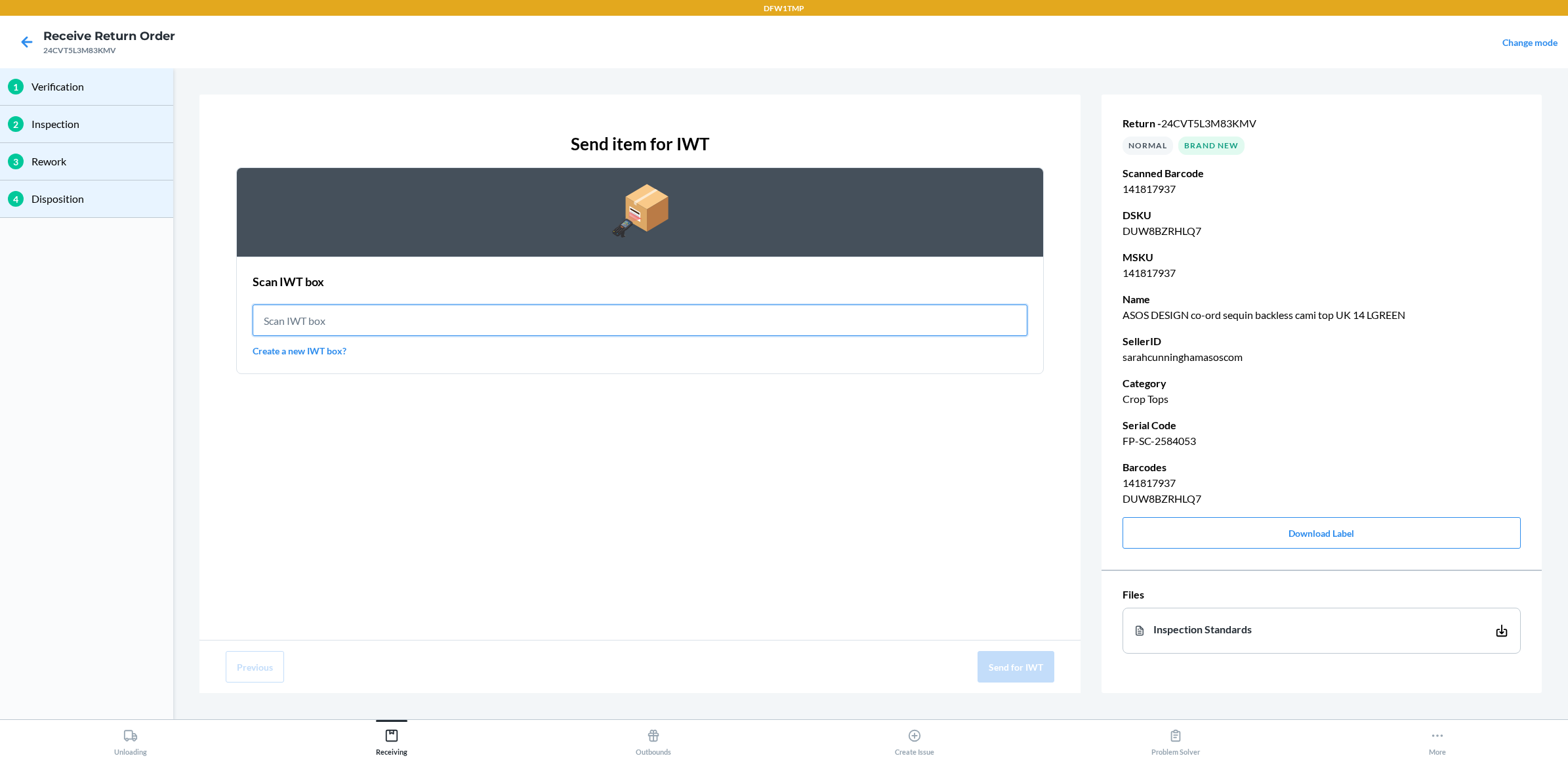
click at [578, 316] on input "text" at bounding box center [640, 320] width 775 height 31
type input "IWT0000019D6"
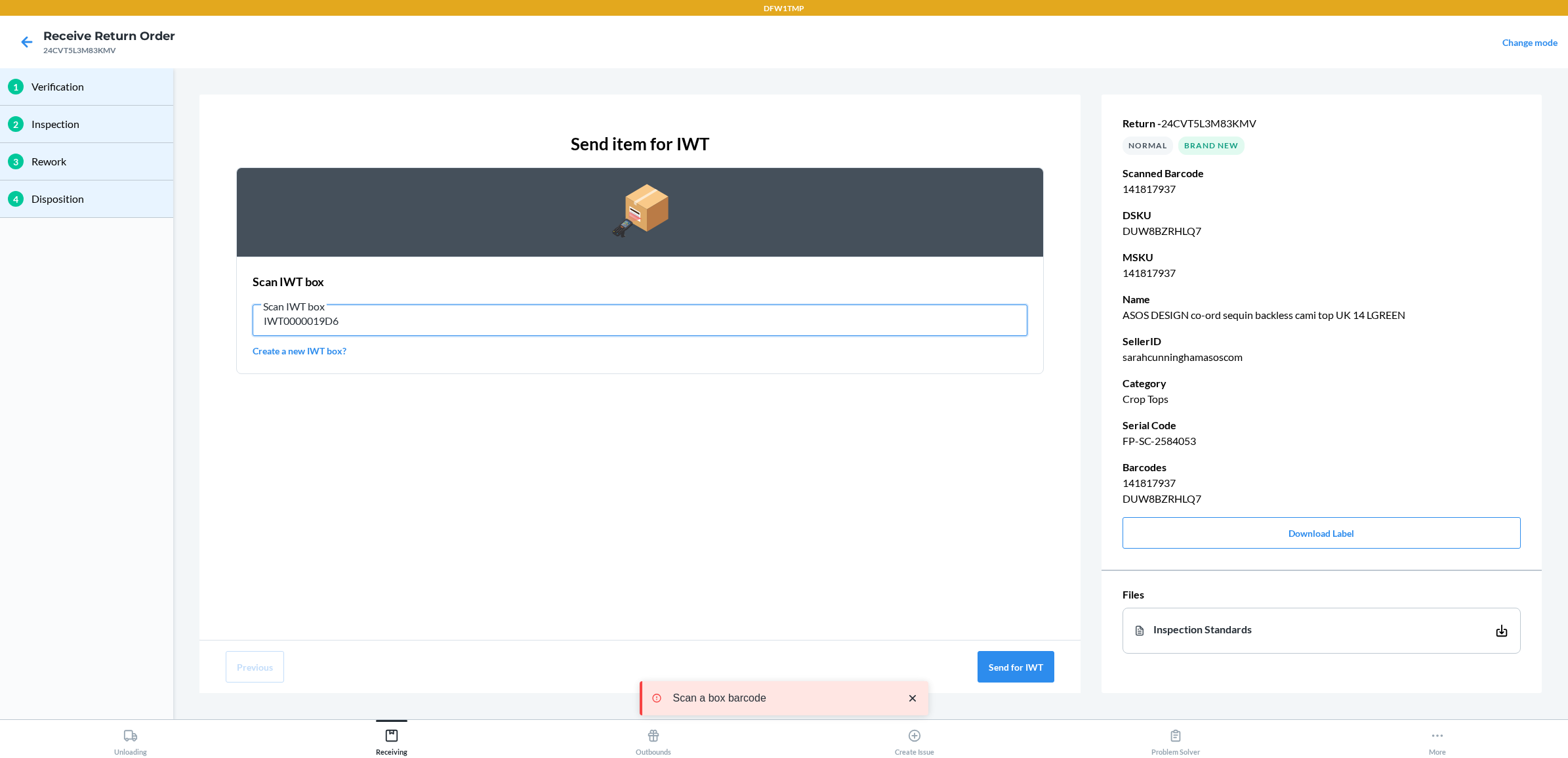
click at [559, 317] on input "IWT0000019D6" at bounding box center [640, 320] width 775 height 31
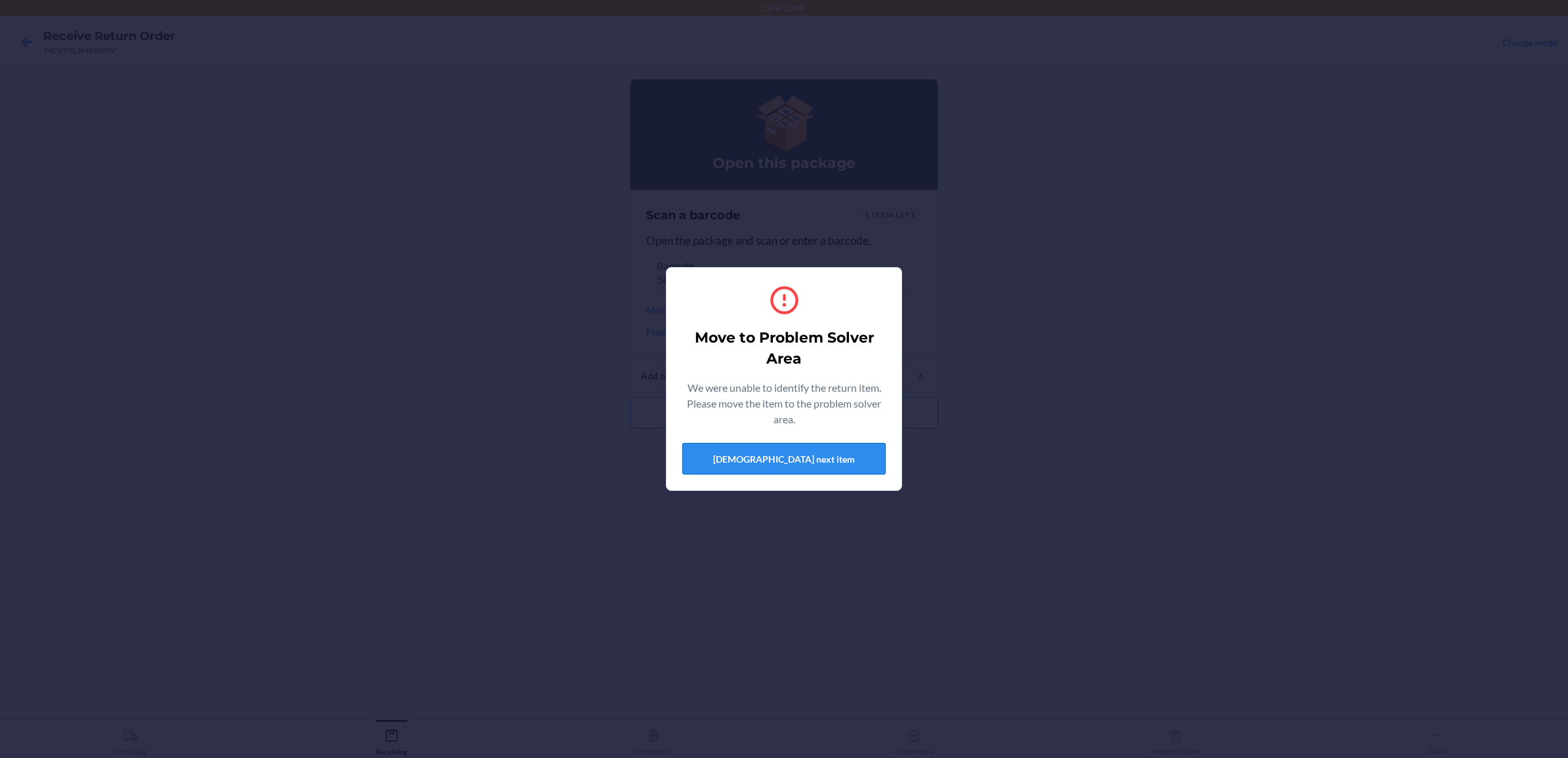
click at [801, 448] on button "[DEMOGRAPHIC_DATA] next item" at bounding box center [784, 458] width 203 height 31
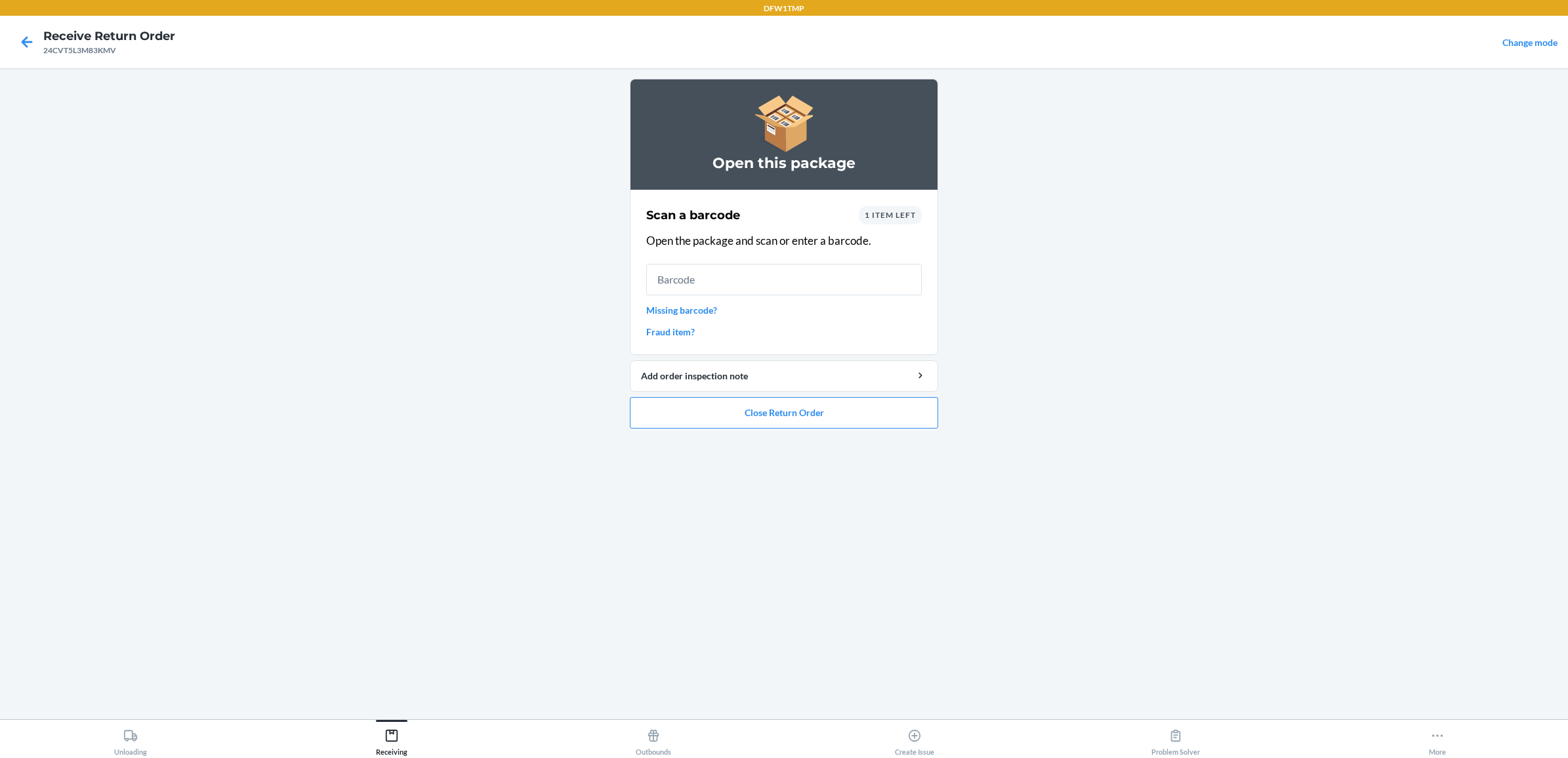
drag, startPoint x: 903, startPoint y: 204, endPoint x: 897, endPoint y: 215, distance: 12.5
click at [903, 207] on div "Scan a barcode 1 item left Open the package and scan or enter a barcode. Missin…" at bounding box center [783, 272] width 275 height 140
click at [889, 216] on span "1 item left" at bounding box center [890, 215] width 51 height 10
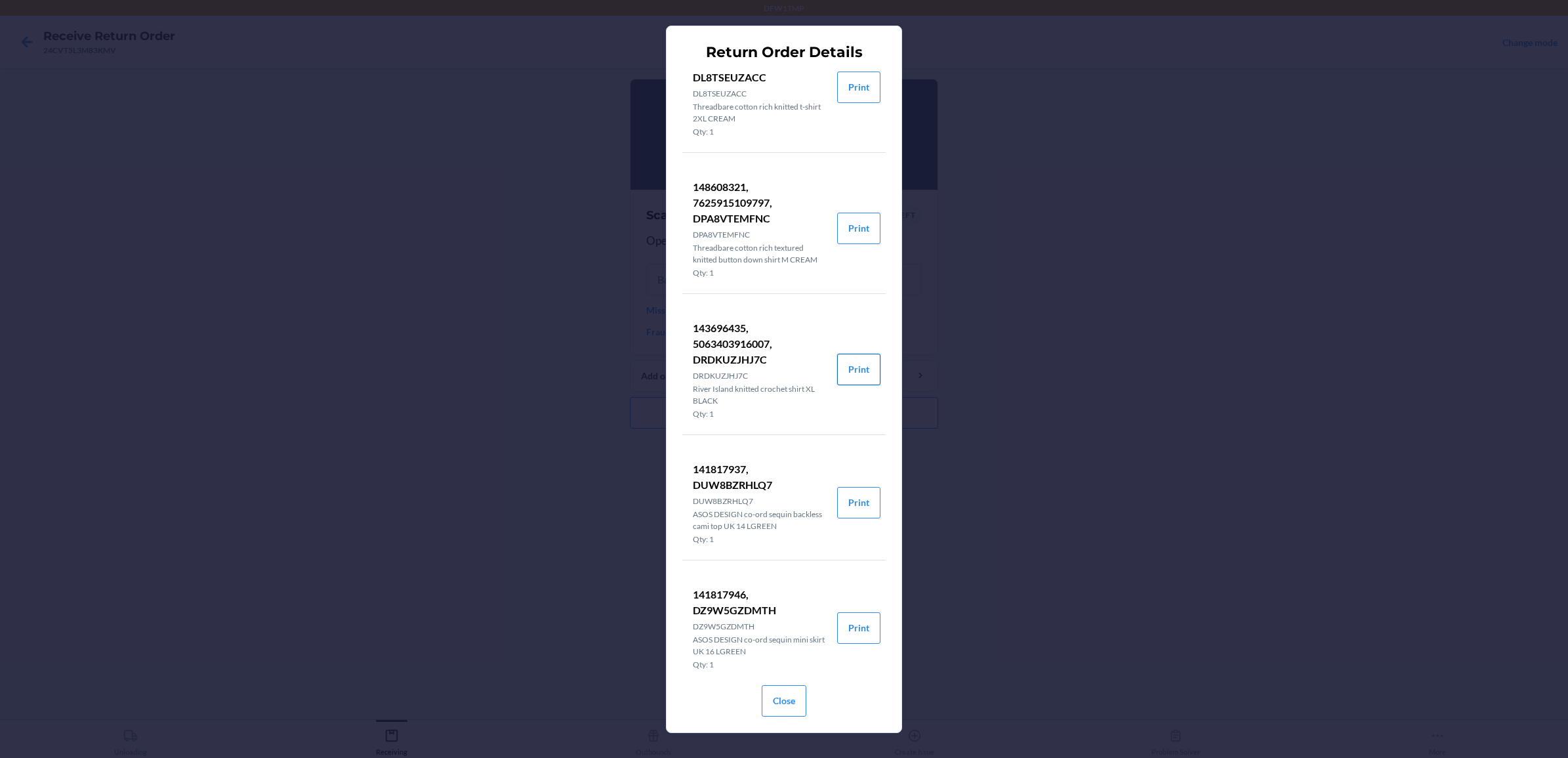
scroll to position [80, 0]
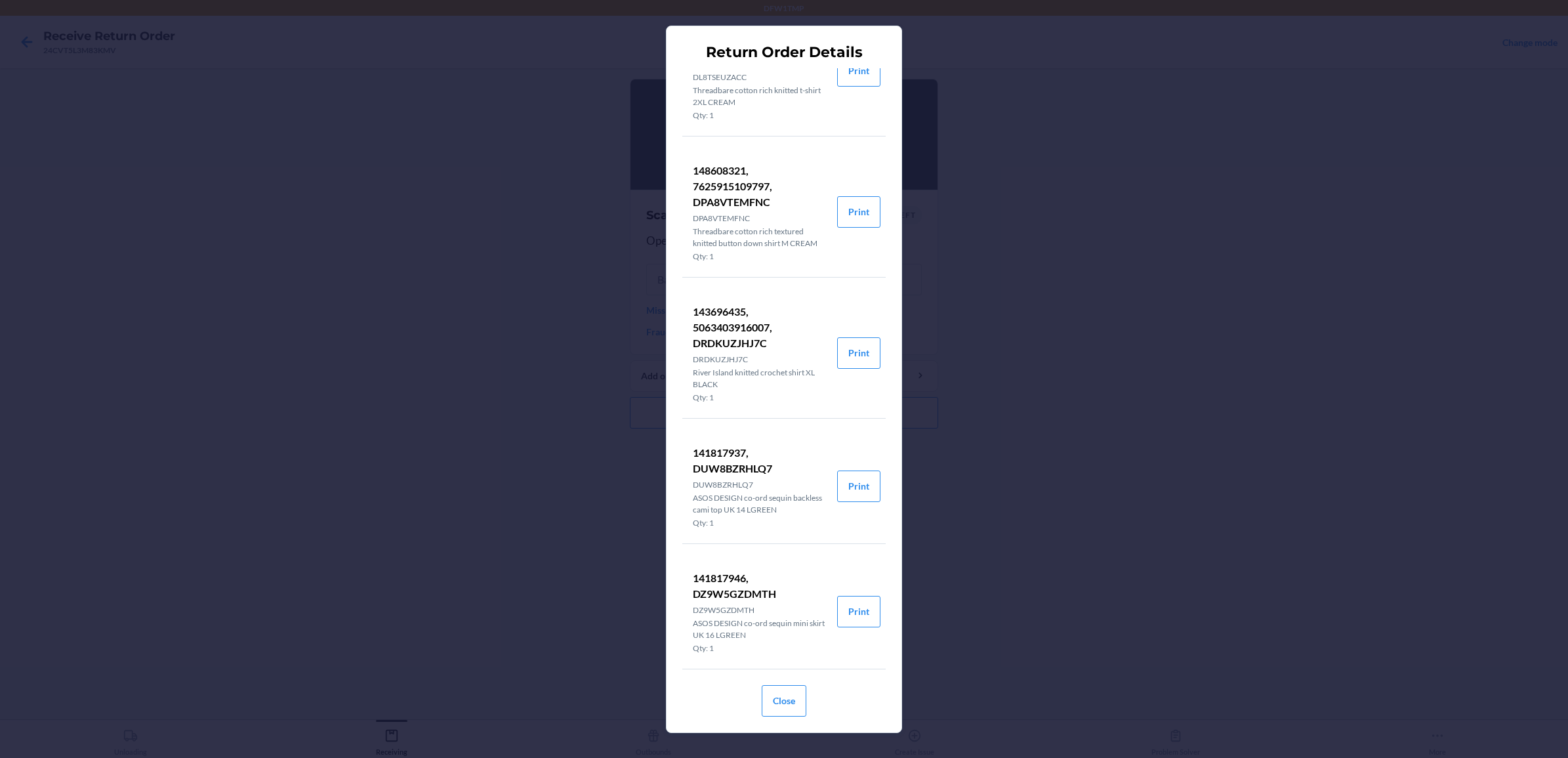
click at [719, 309] on p "143696435, 5063403916007, DRDKUZJHJ7C" at bounding box center [760, 327] width 134 height 47
copy p "143696435"
click at [1083, 305] on div "Return Order Details 148608319, 7625915118492, DL8TSEUZACC DL8TSEUZACC Threadba…" at bounding box center [784, 379] width 1568 height 758
click at [1024, 342] on div "Return Order Details 148608319, 7625915118492, DL8TSEUZACC DL8TSEUZACC Threadba…" at bounding box center [784, 379] width 1568 height 758
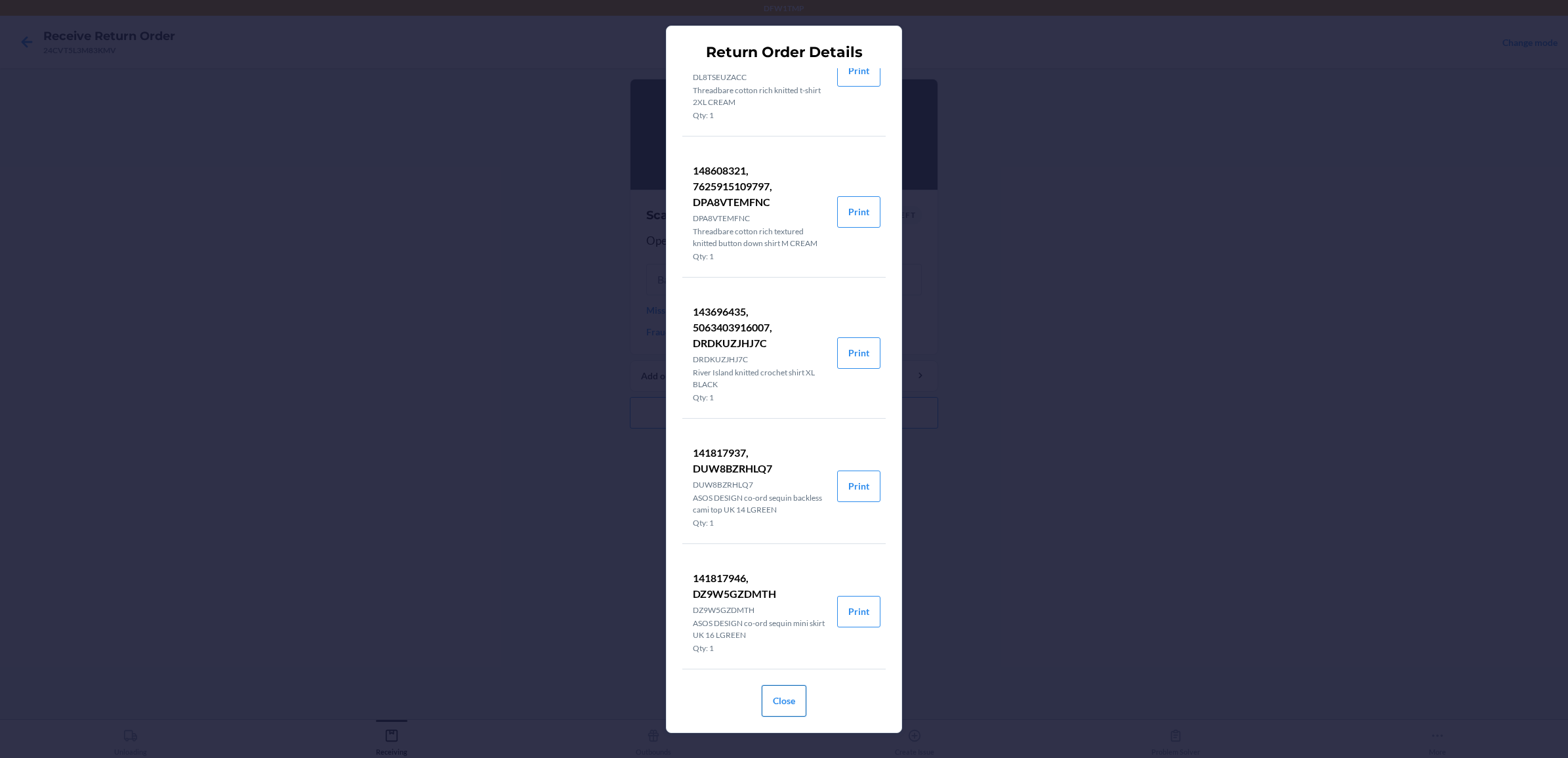
click at [796, 606] on button "Close" at bounding box center [784, 701] width 45 height 31
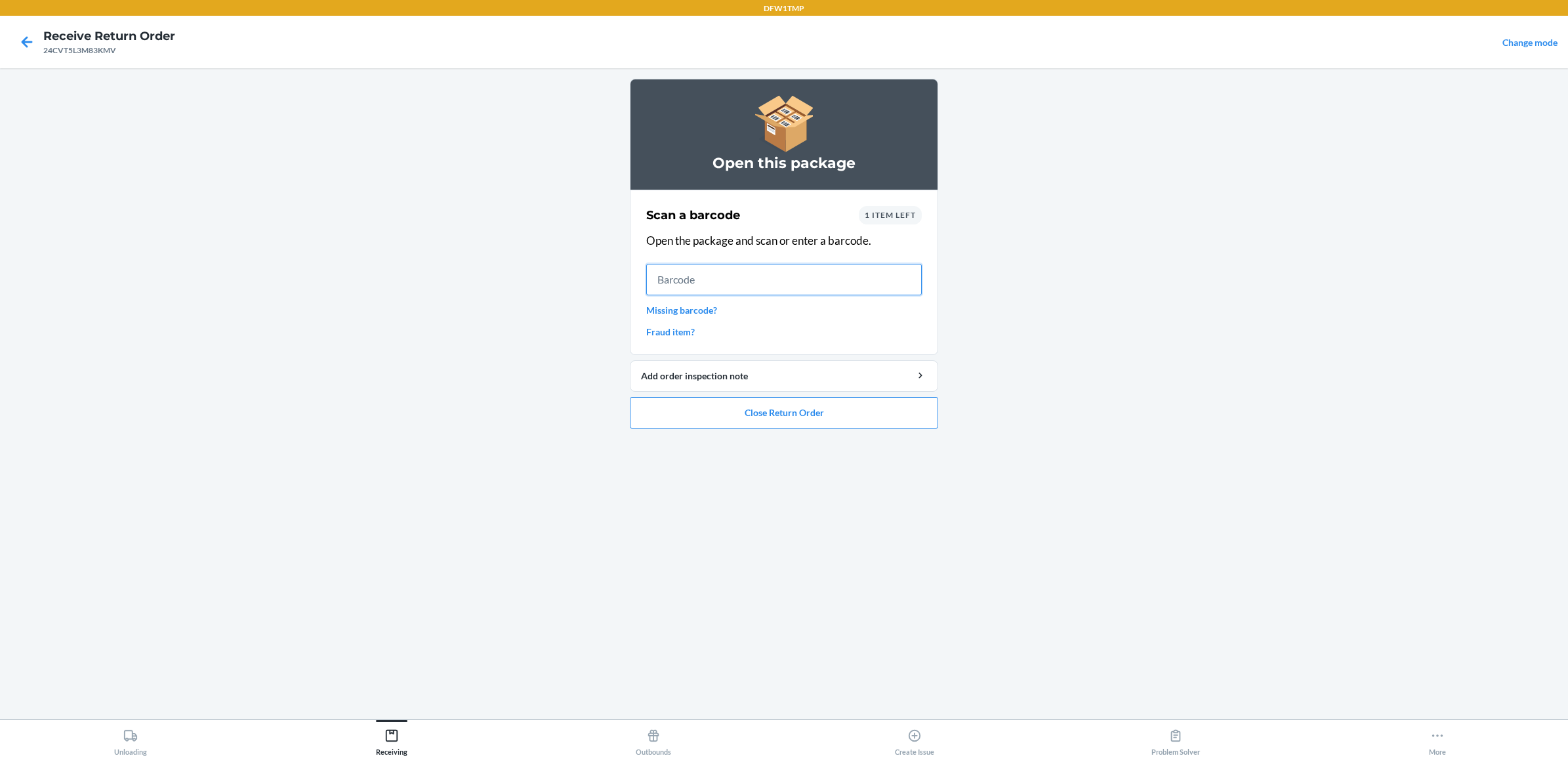
click at [758, 293] on input "text" at bounding box center [783, 280] width 275 height 31
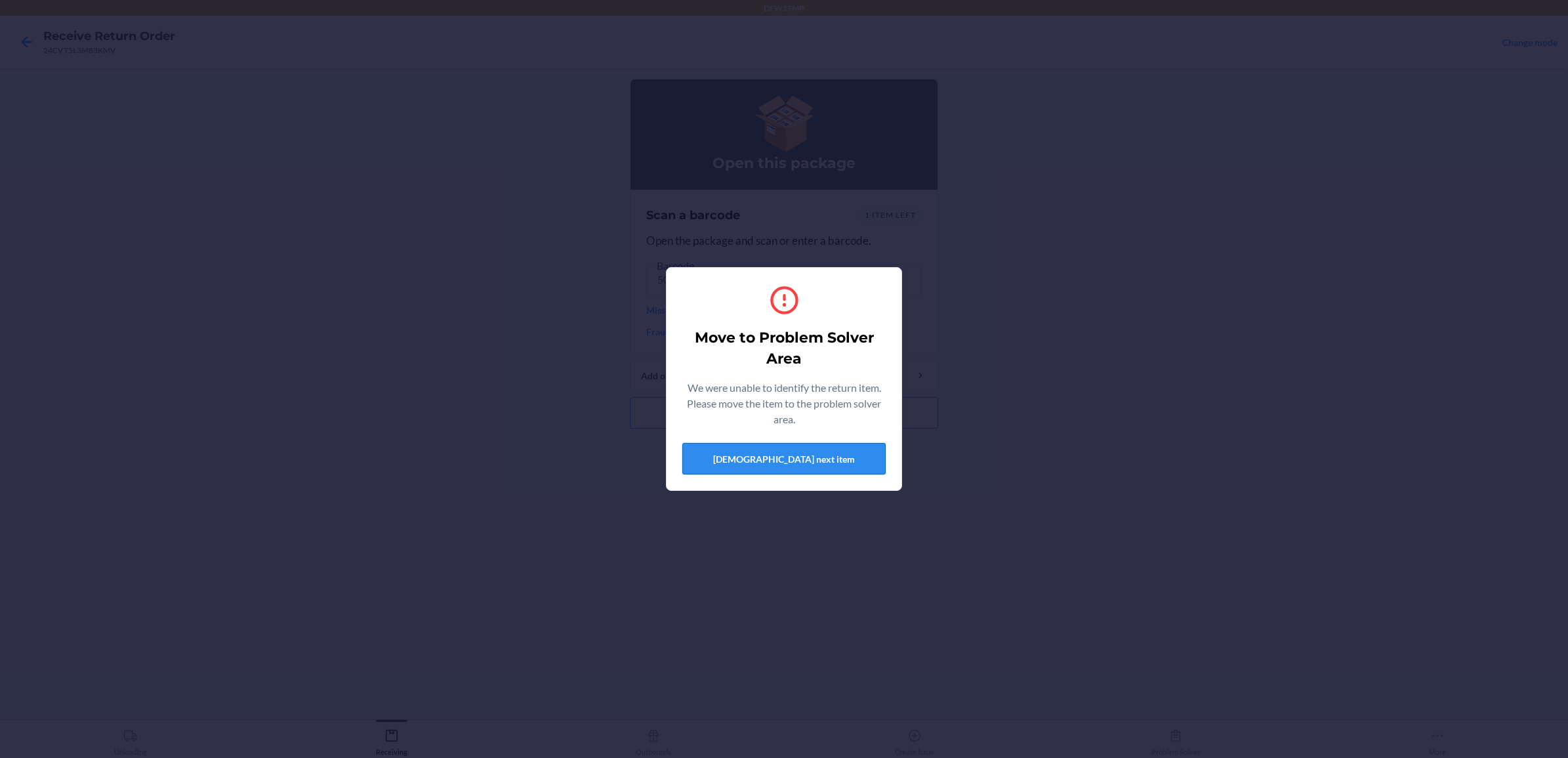
click at [775, 453] on button "[DEMOGRAPHIC_DATA] next item" at bounding box center [784, 458] width 203 height 31
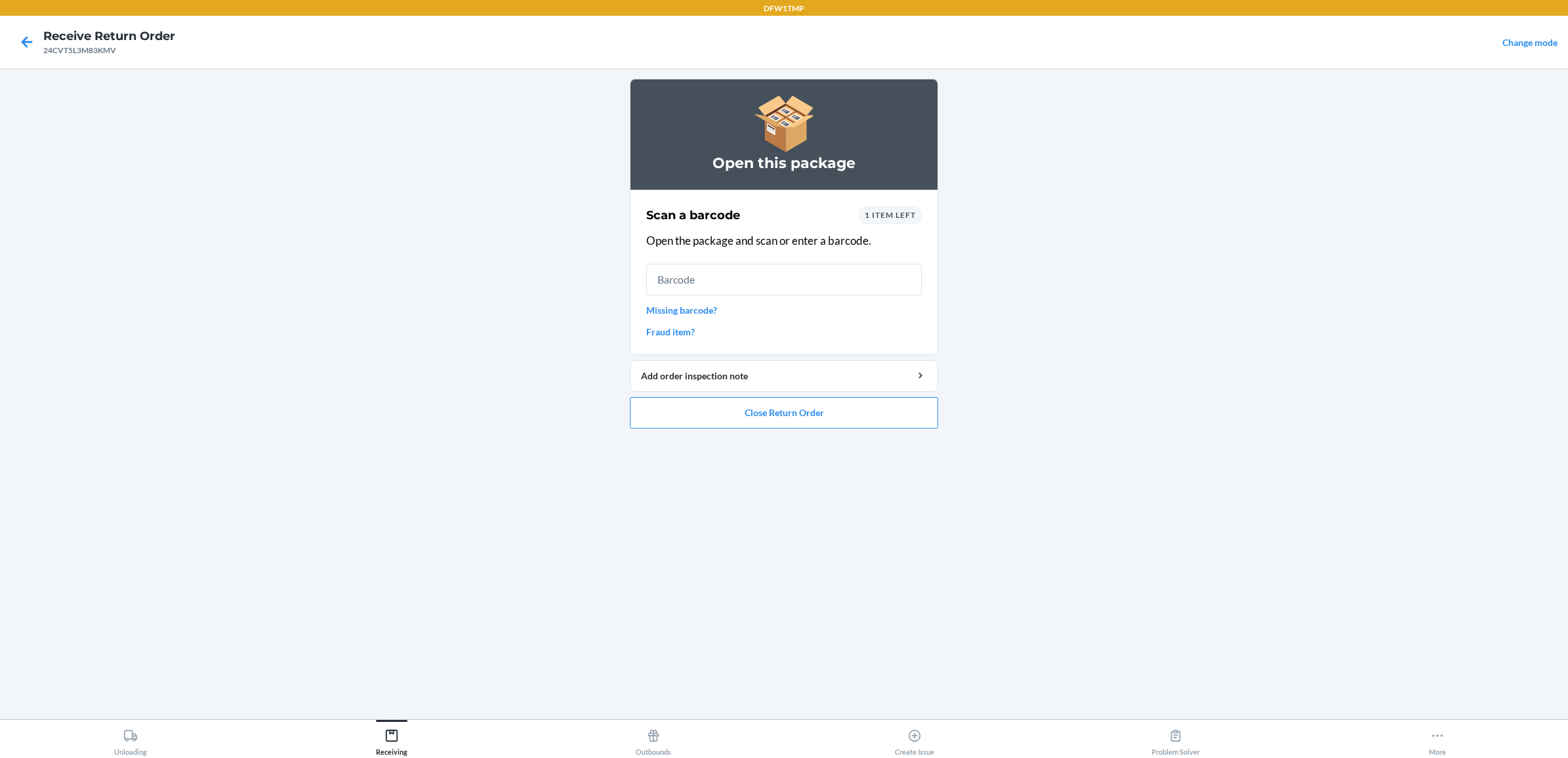
click at [887, 222] on div "1 item left" at bounding box center [890, 216] width 63 height 19
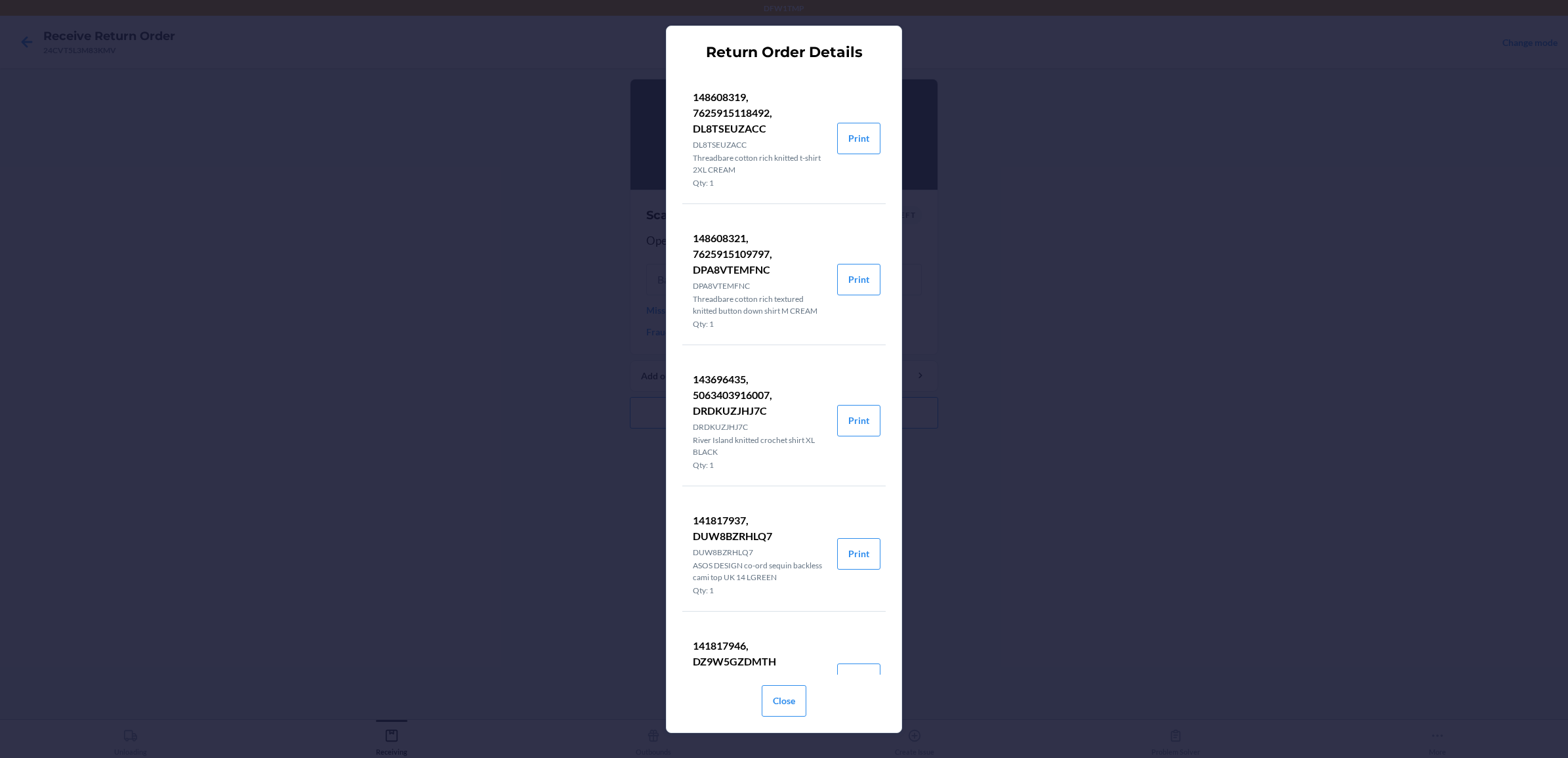
click at [729, 389] on p "143696435, 5063403916007, DRDKUZJHJ7C" at bounding box center [760, 395] width 134 height 47
copy p "143696435"
click at [1081, 379] on div "Return Order Details 148608319, 7625915118492, DL8TSEUZACC DL8TSEUZACC Threadba…" at bounding box center [784, 379] width 1568 height 758
drag, startPoint x: 768, startPoint y: 680, endPoint x: 772, endPoint y: 693, distance: 13.6
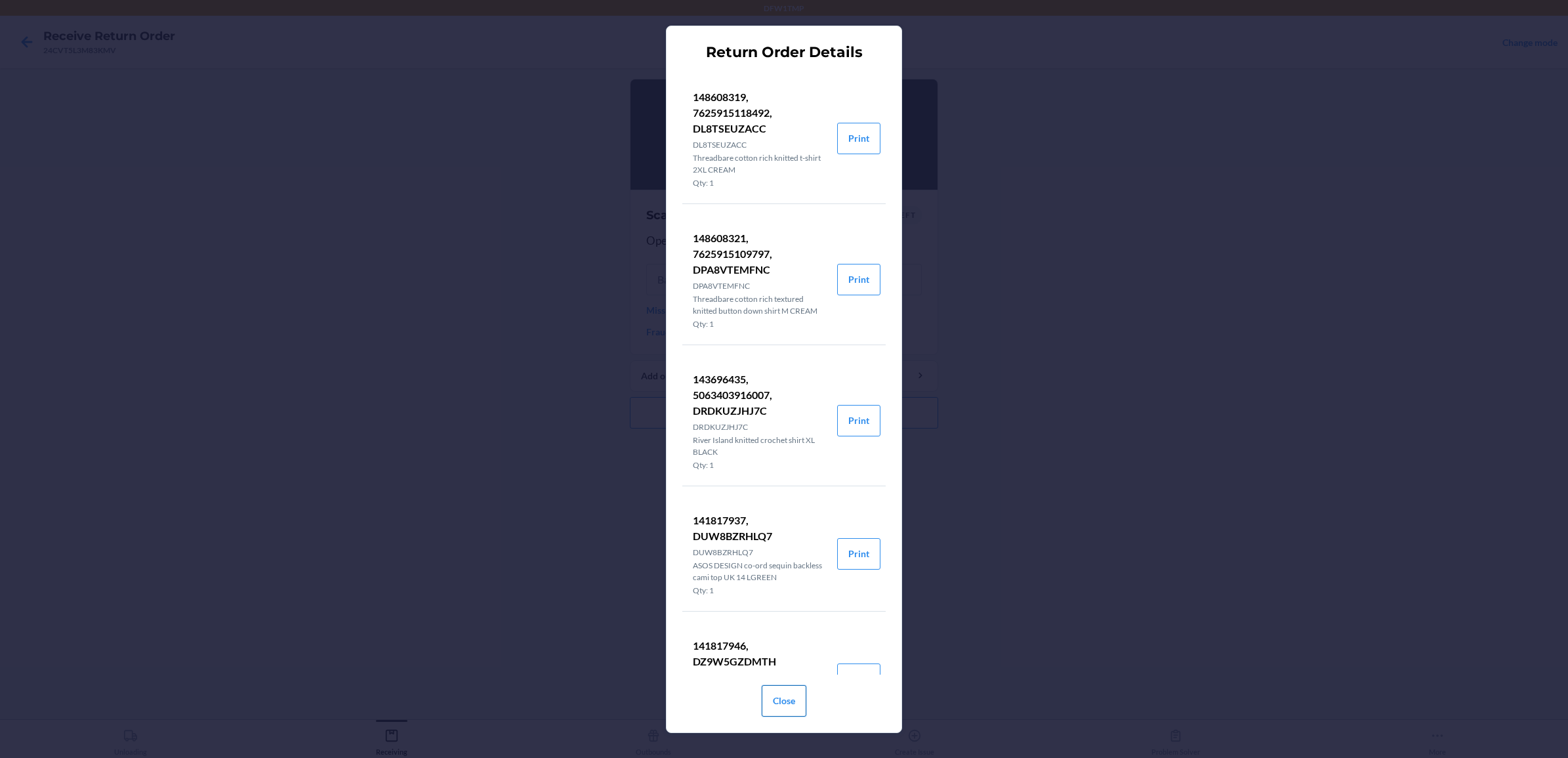
click at [771, 606] on div "Close" at bounding box center [784, 698] width 45 height 47
click at [772, 606] on button "Close" at bounding box center [784, 701] width 45 height 31
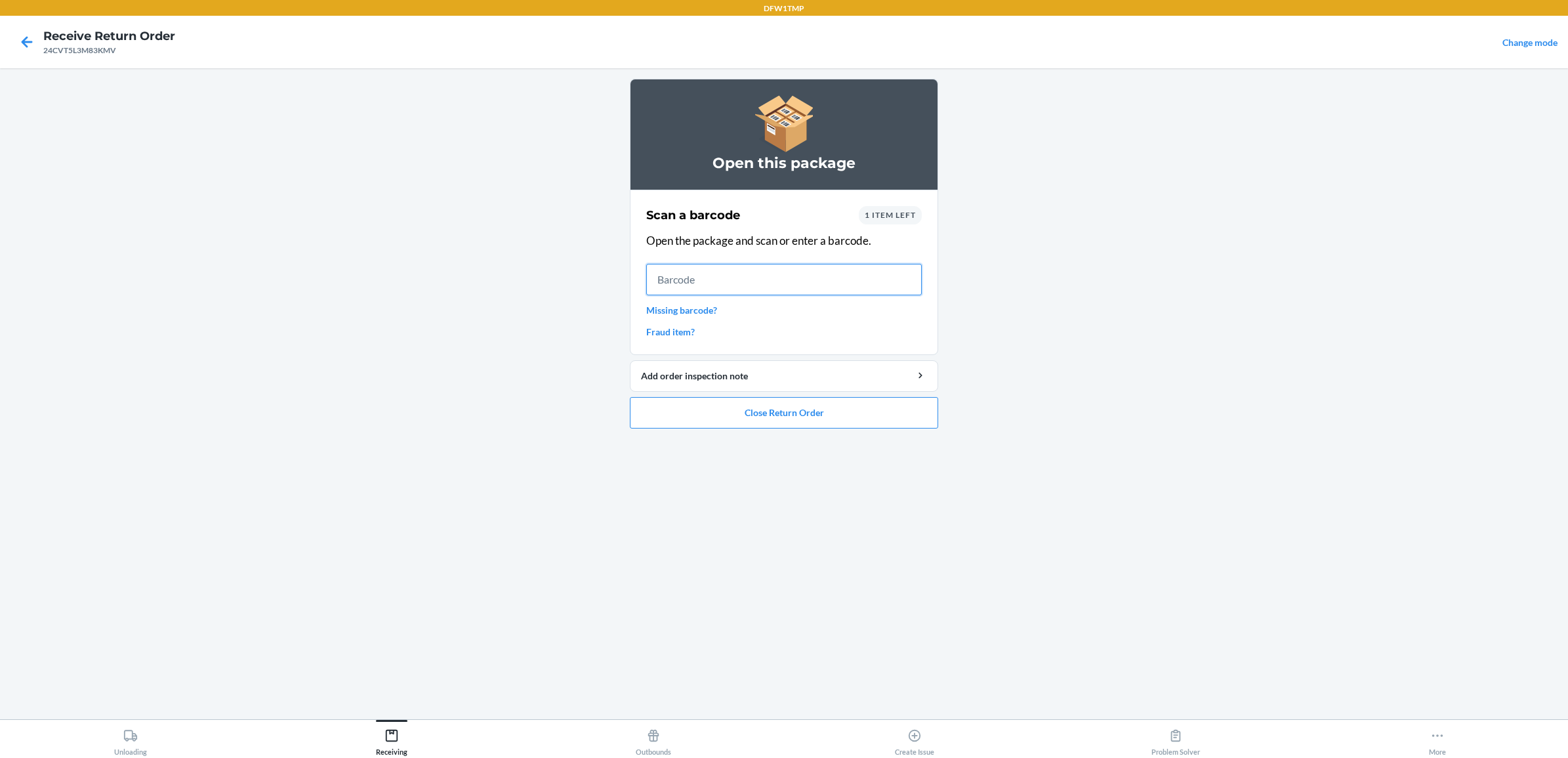
click at [686, 288] on input "text" at bounding box center [783, 280] width 275 height 31
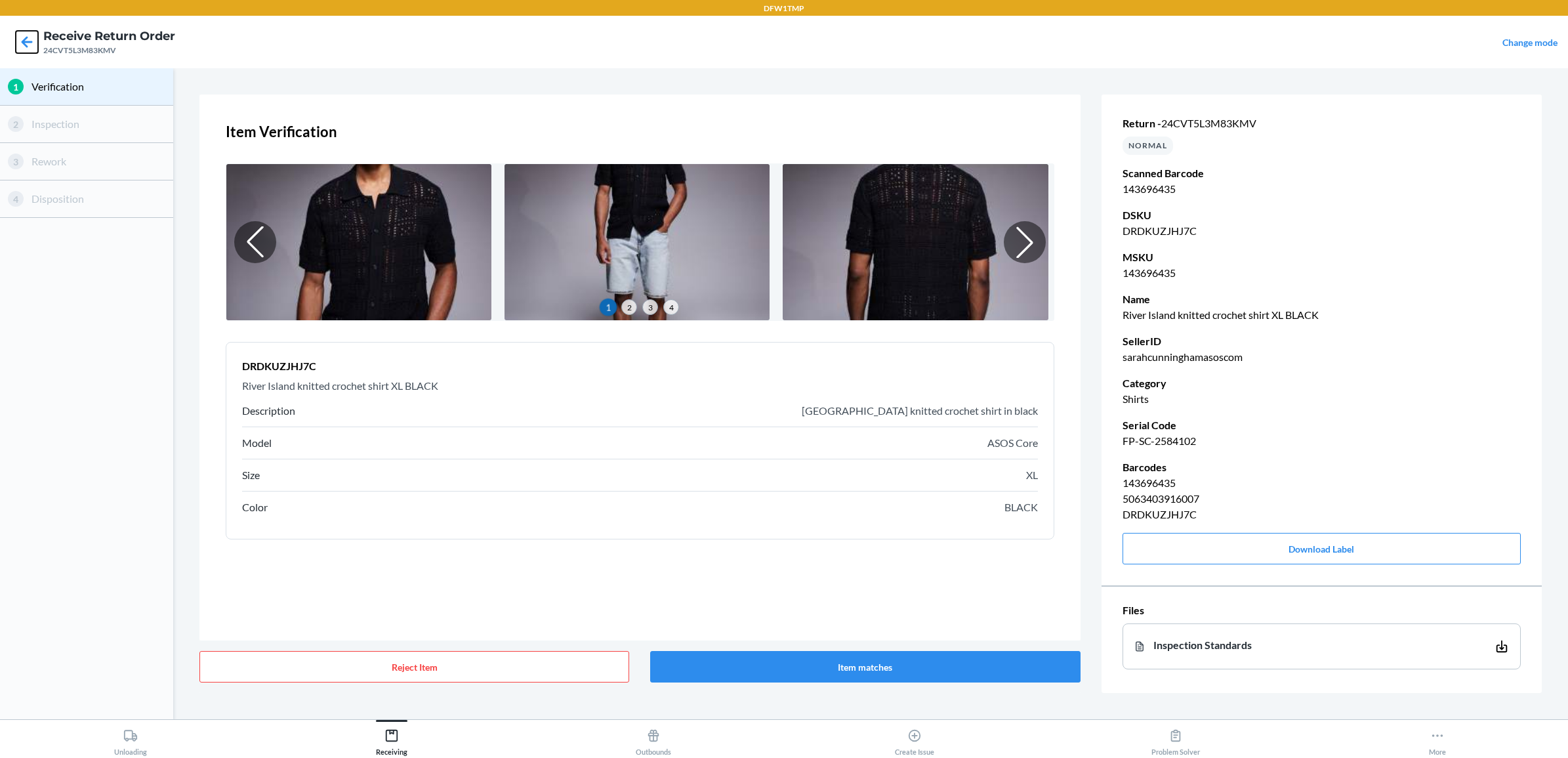
click at [23, 41] on icon at bounding box center [27, 42] width 11 height 11
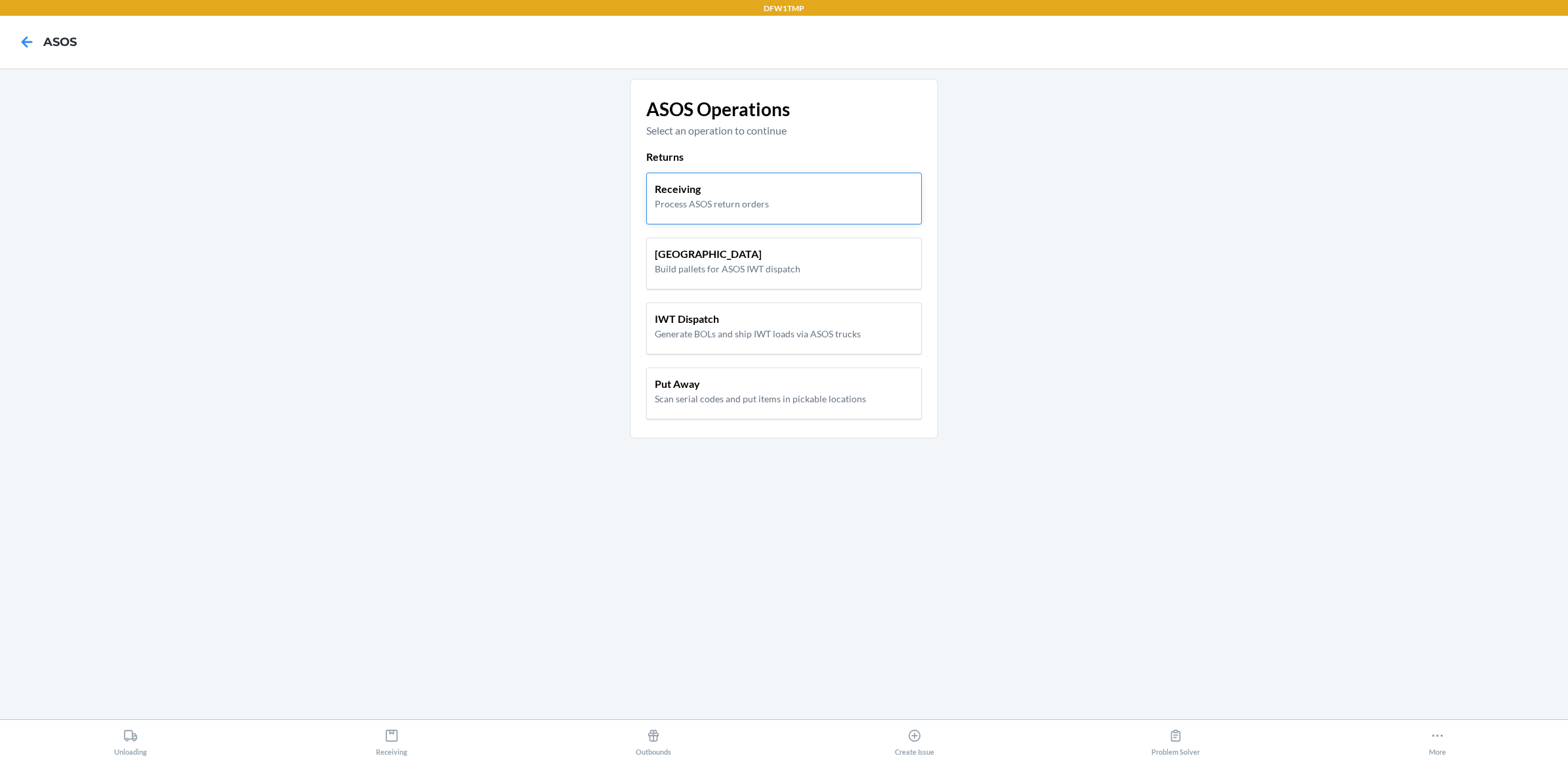
click at [707, 190] on p "Receiving" at bounding box center [711, 189] width 114 height 16
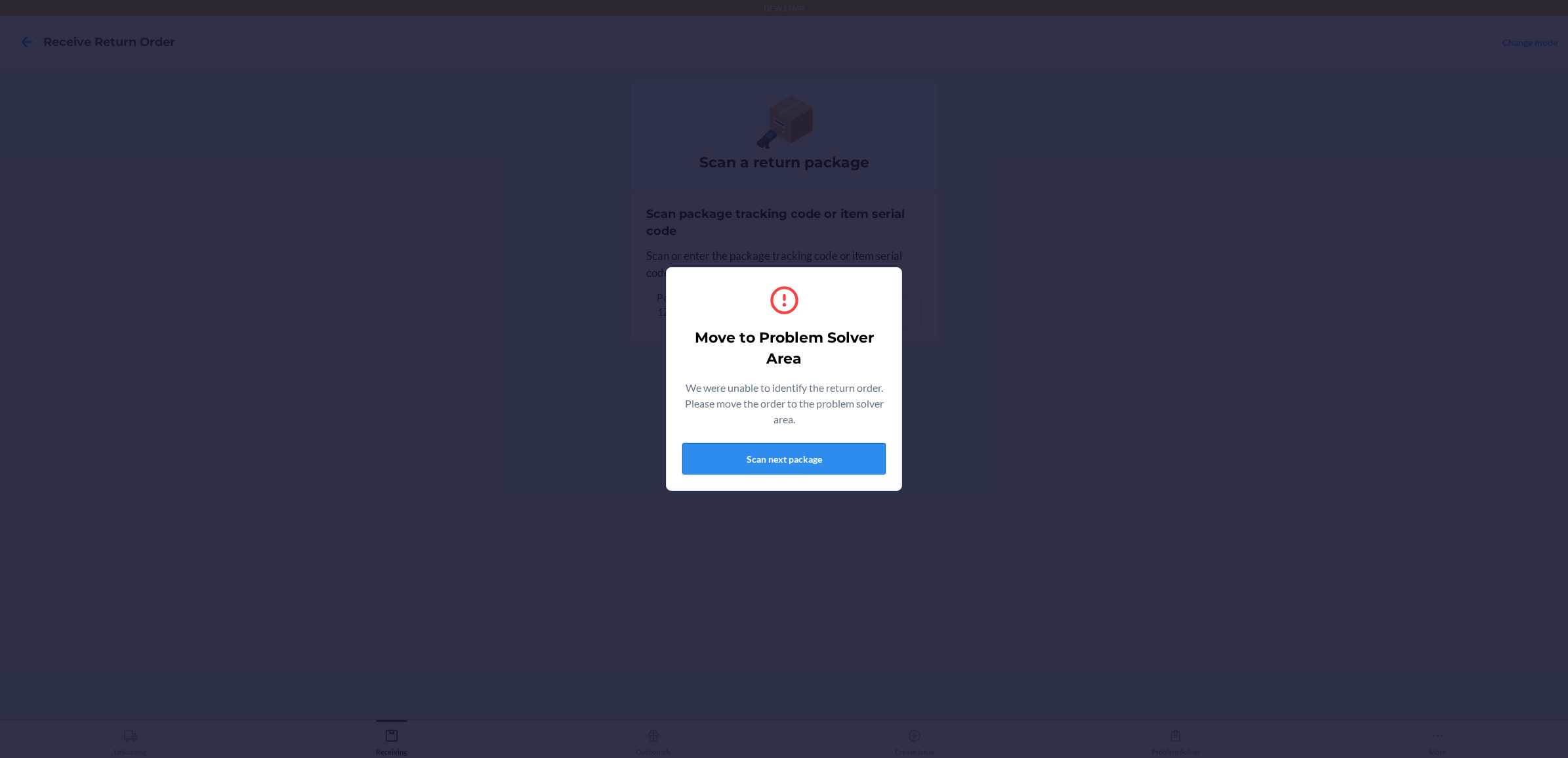
click at [722, 463] on button "Scan next package" at bounding box center [784, 458] width 203 height 31
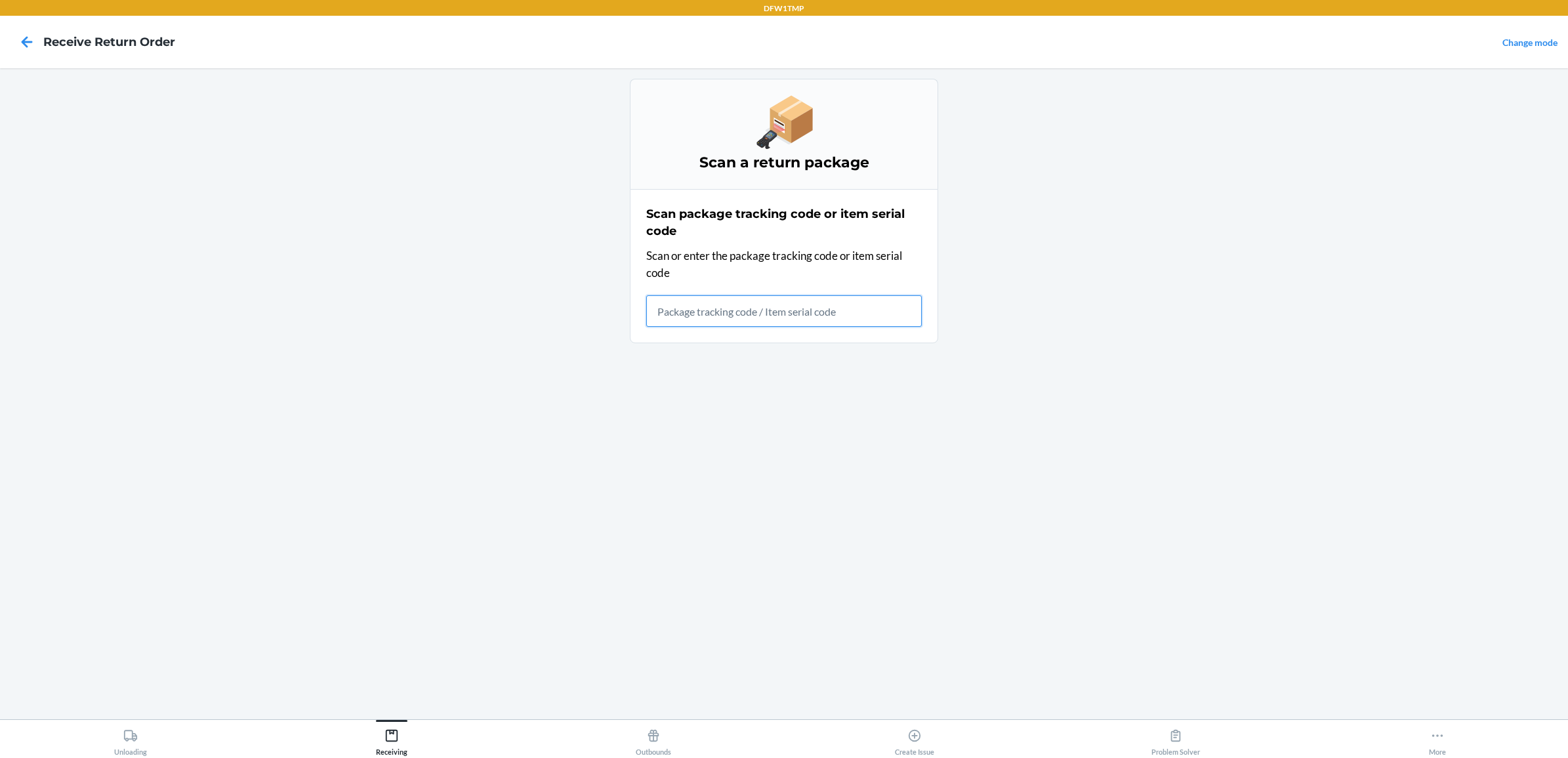
click at [763, 317] on input "text" at bounding box center [783, 311] width 275 height 31
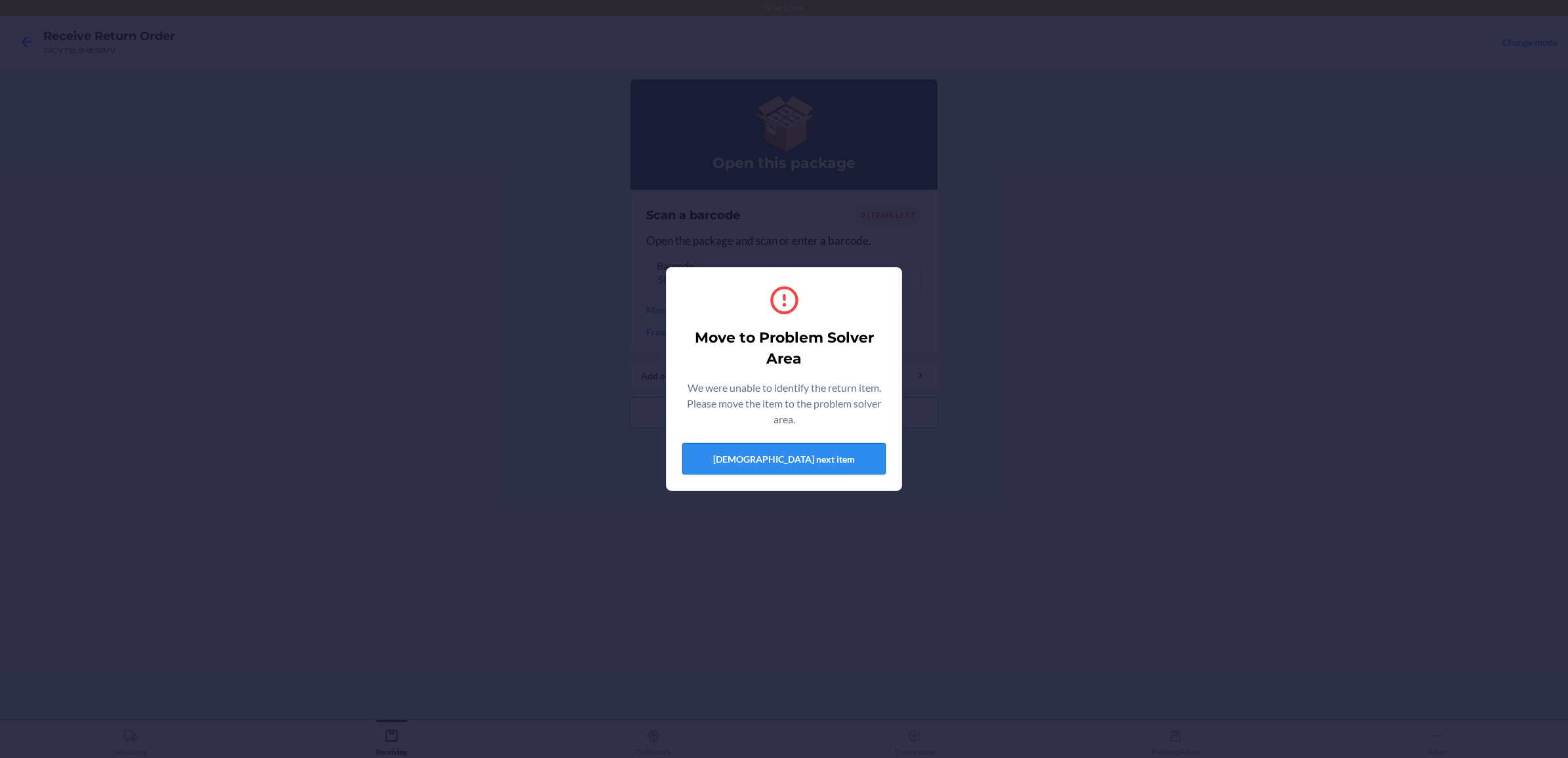
click at [813, 455] on button "[DEMOGRAPHIC_DATA] next item" at bounding box center [784, 458] width 203 height 31
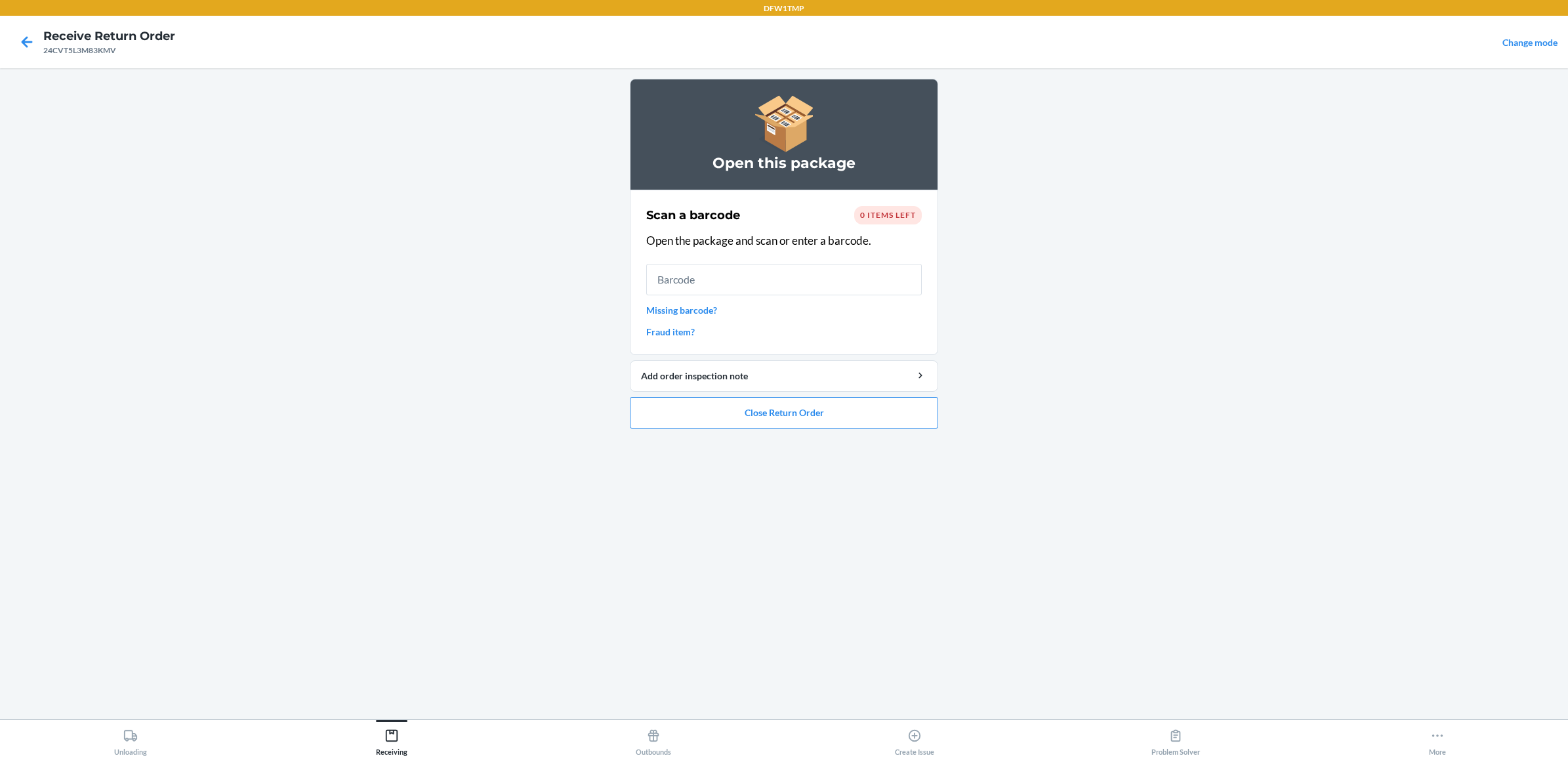
click at [892, 215] on span "0 items left" at bounding box center [888, 215] width 55 height 10
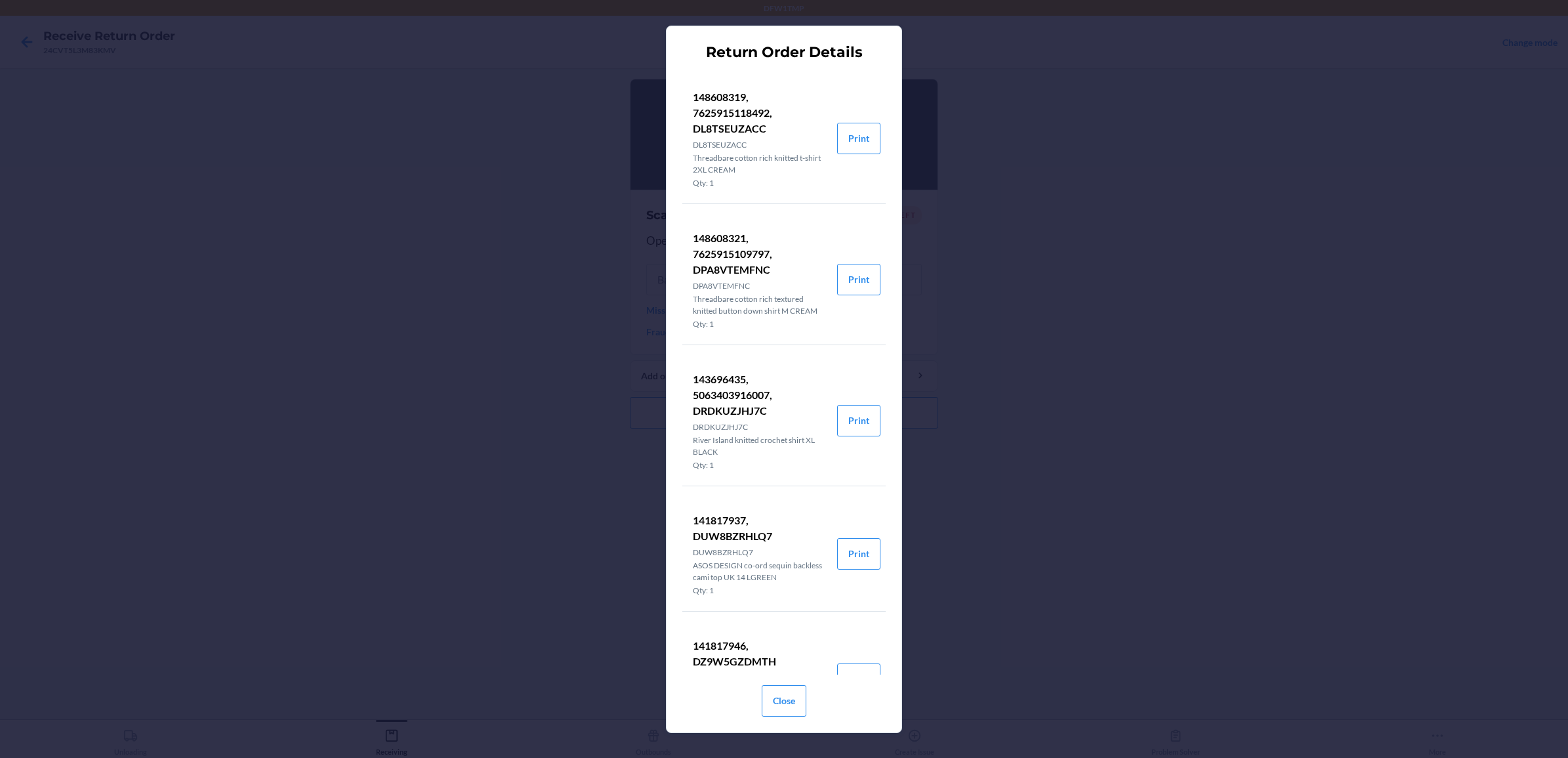
scroll to position [80, 0]
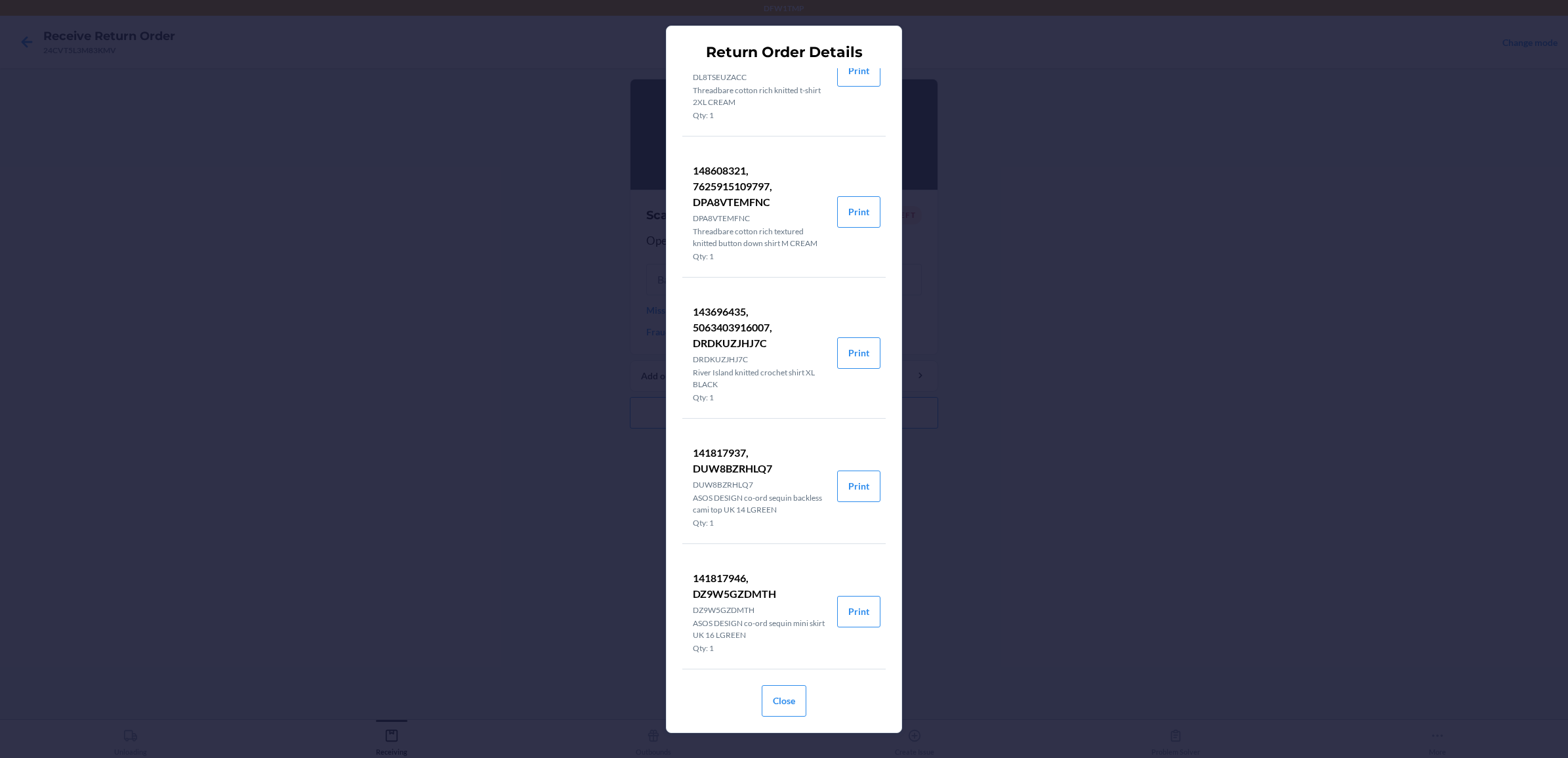
click at [748, 324] on p "143696435, 5063403916007, DRDKUZJHJ7C" at bounding box center [760, 327] width 134 height 47
drag, startPoint x: 748, startPoint y: 324, endPoint x: 725, endPoint y: 305, distance: 29.8
click at [725, 305] on p "143696435, 5063403916007, DRDKUZJHJ7C" at bounding box center [760, 327] width 134 height 47
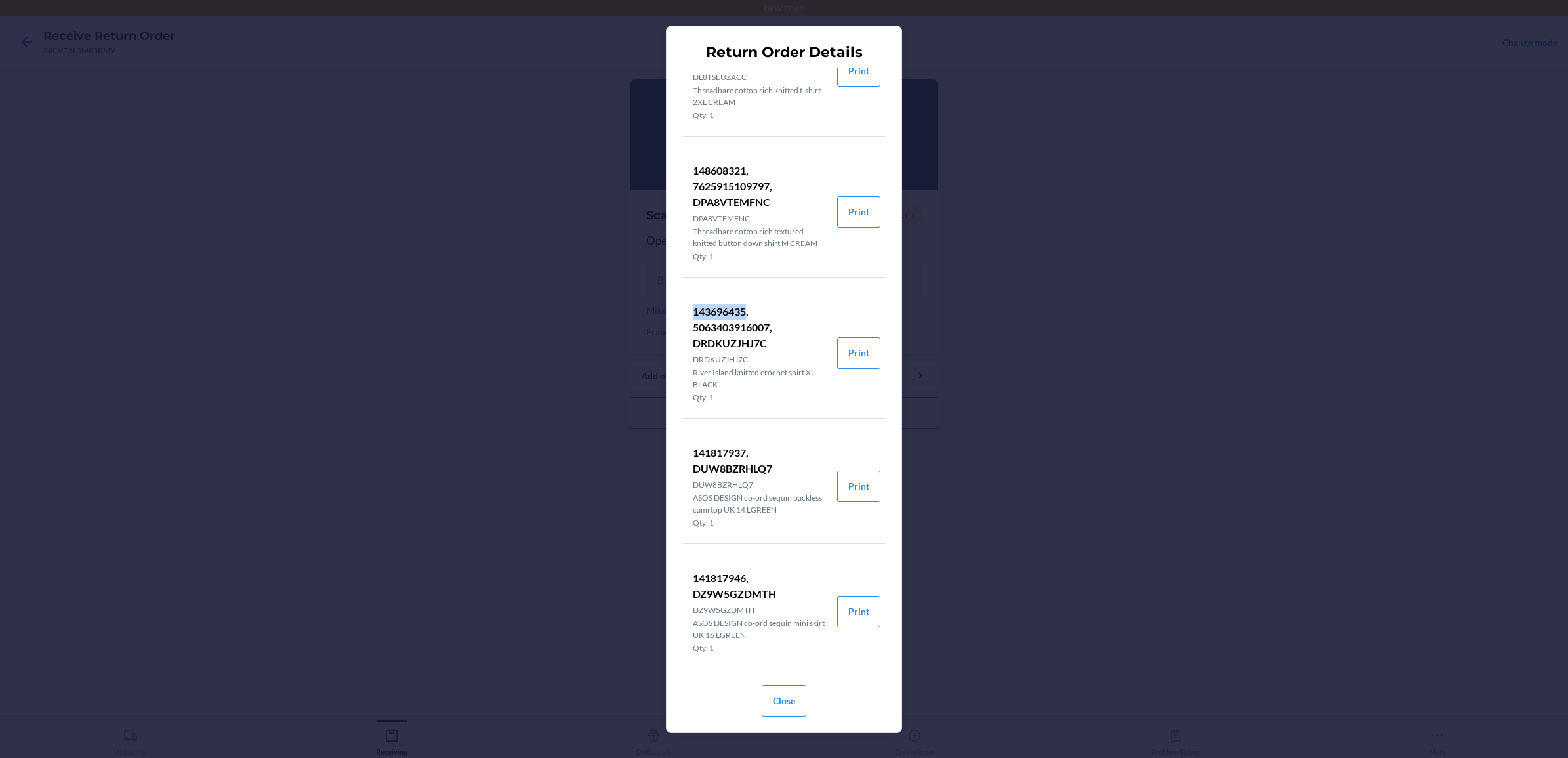
copy p "143696435"
click at [780, 606] on button "Close" at bounding box center [784, 701] width 45 height 31
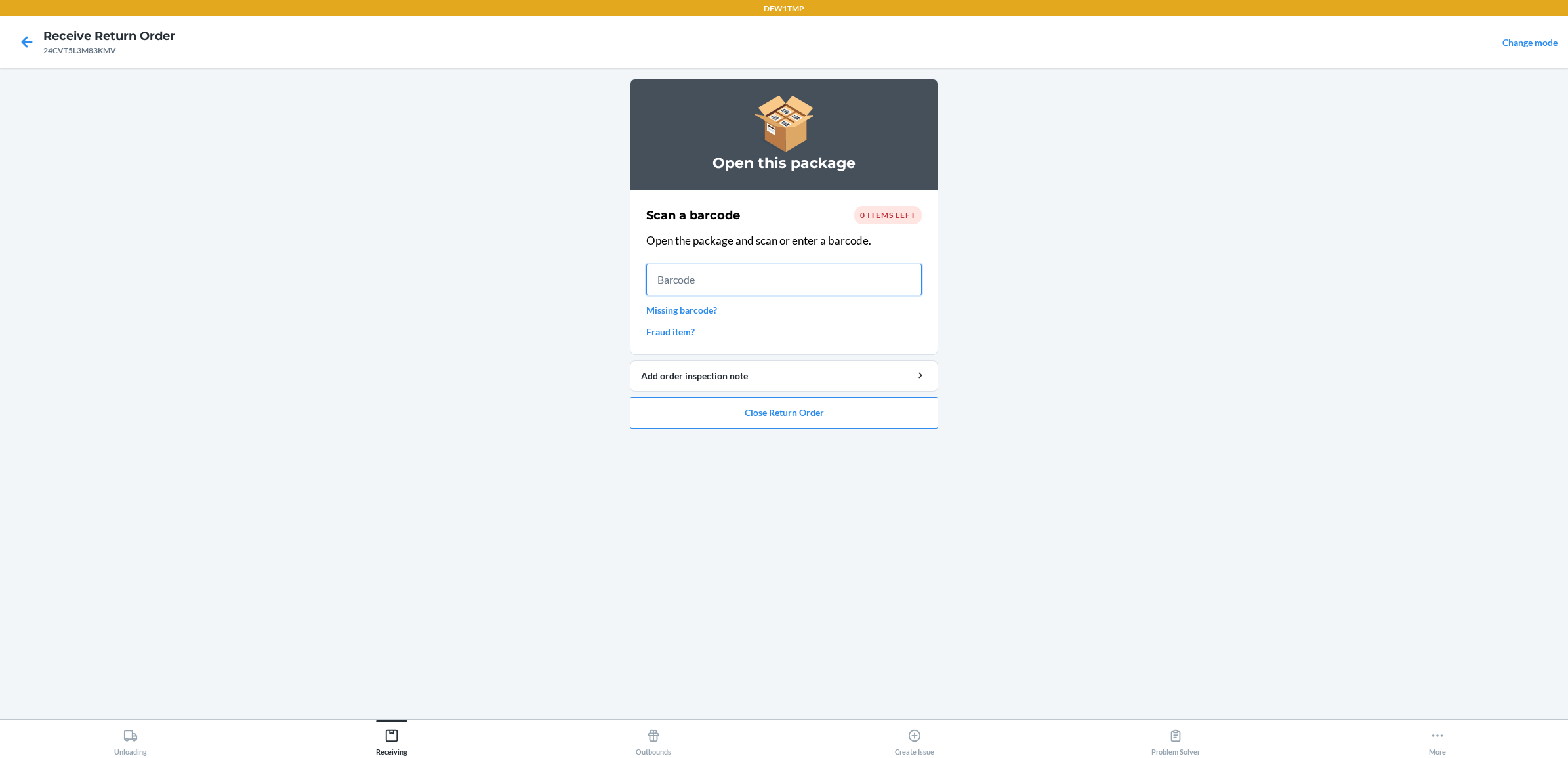
click at [719, 293] on input "text" at bounding box center [783, 280] width 275 height 31
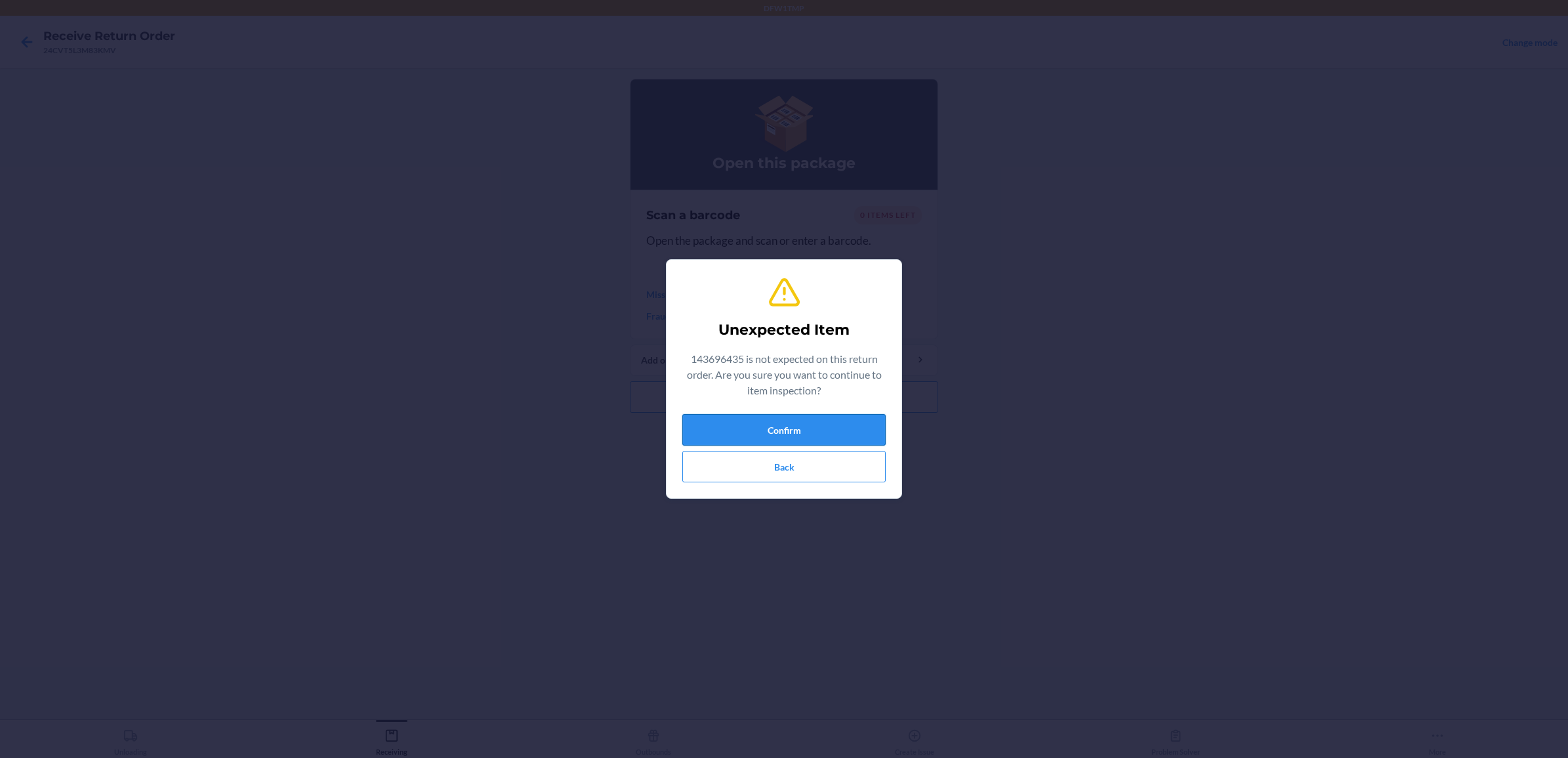
click at [779, 430] on button "Confirm" at bounding box center [784, 430] width 203 height 31
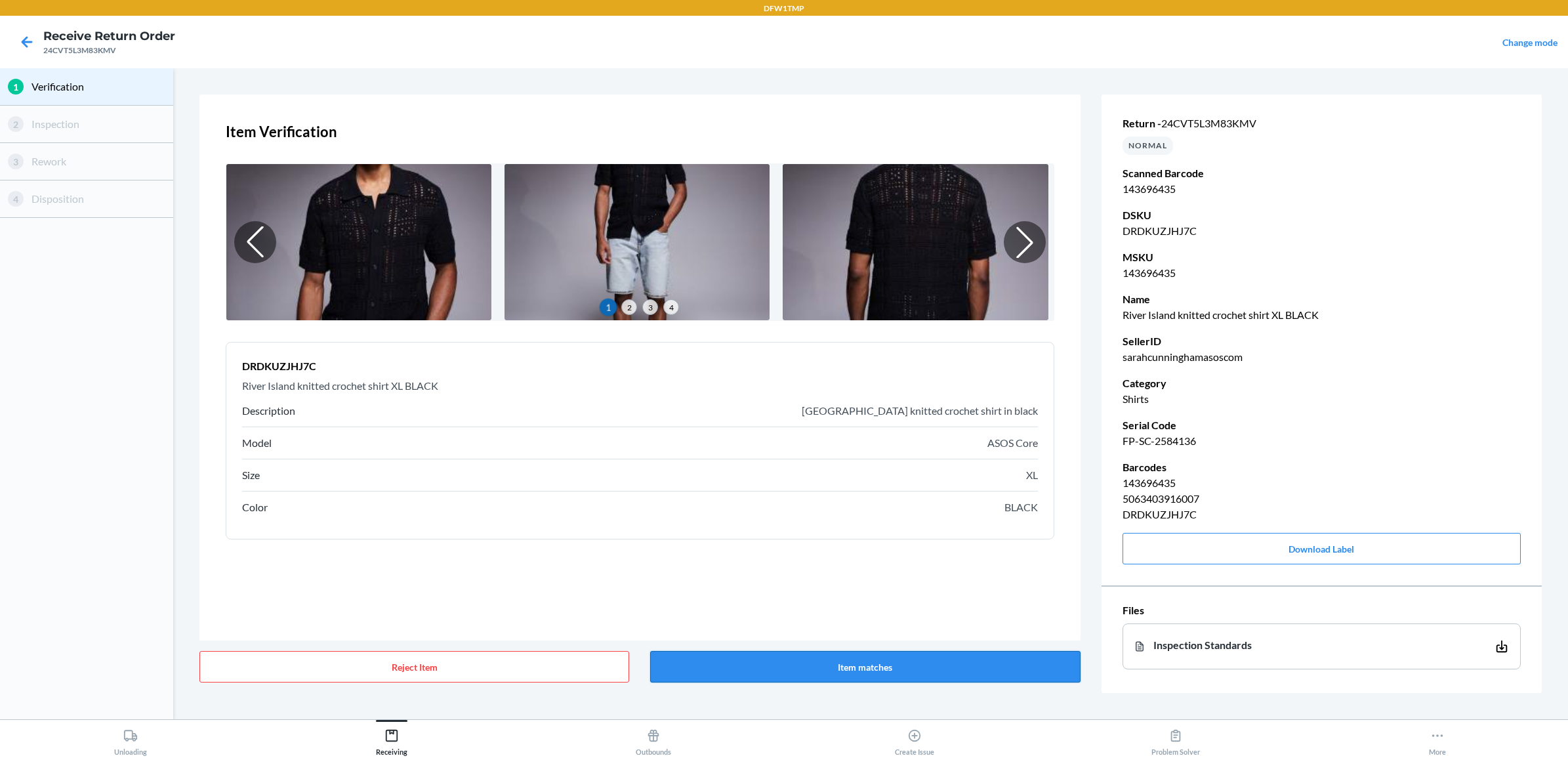
click at [835, 606] on button "Item matches" at bounding box center [865, 667] width 430 height 31
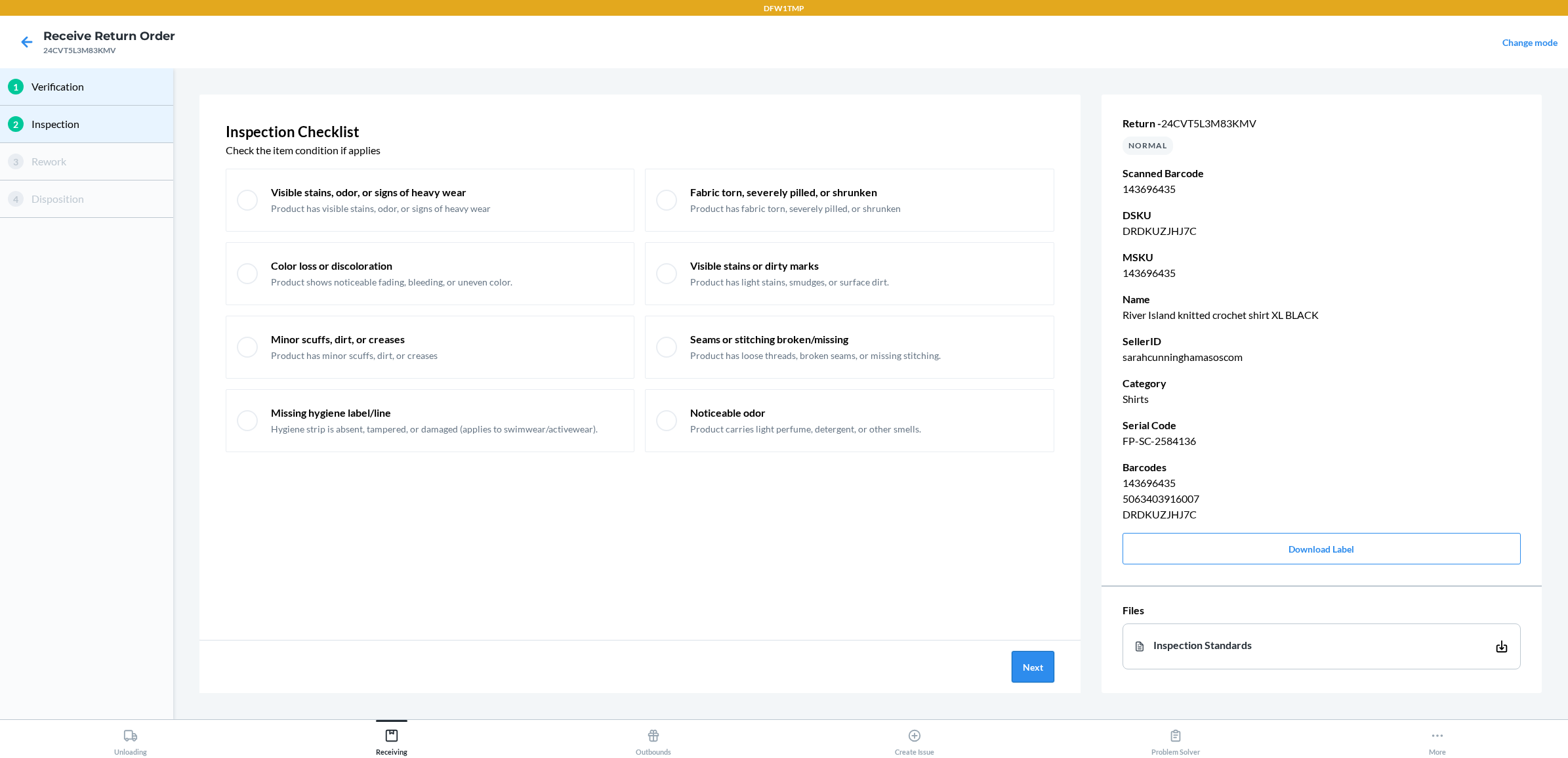
click at [1040, 606] on button "Next" at bounding box center [1033, 667] width 43 height 31
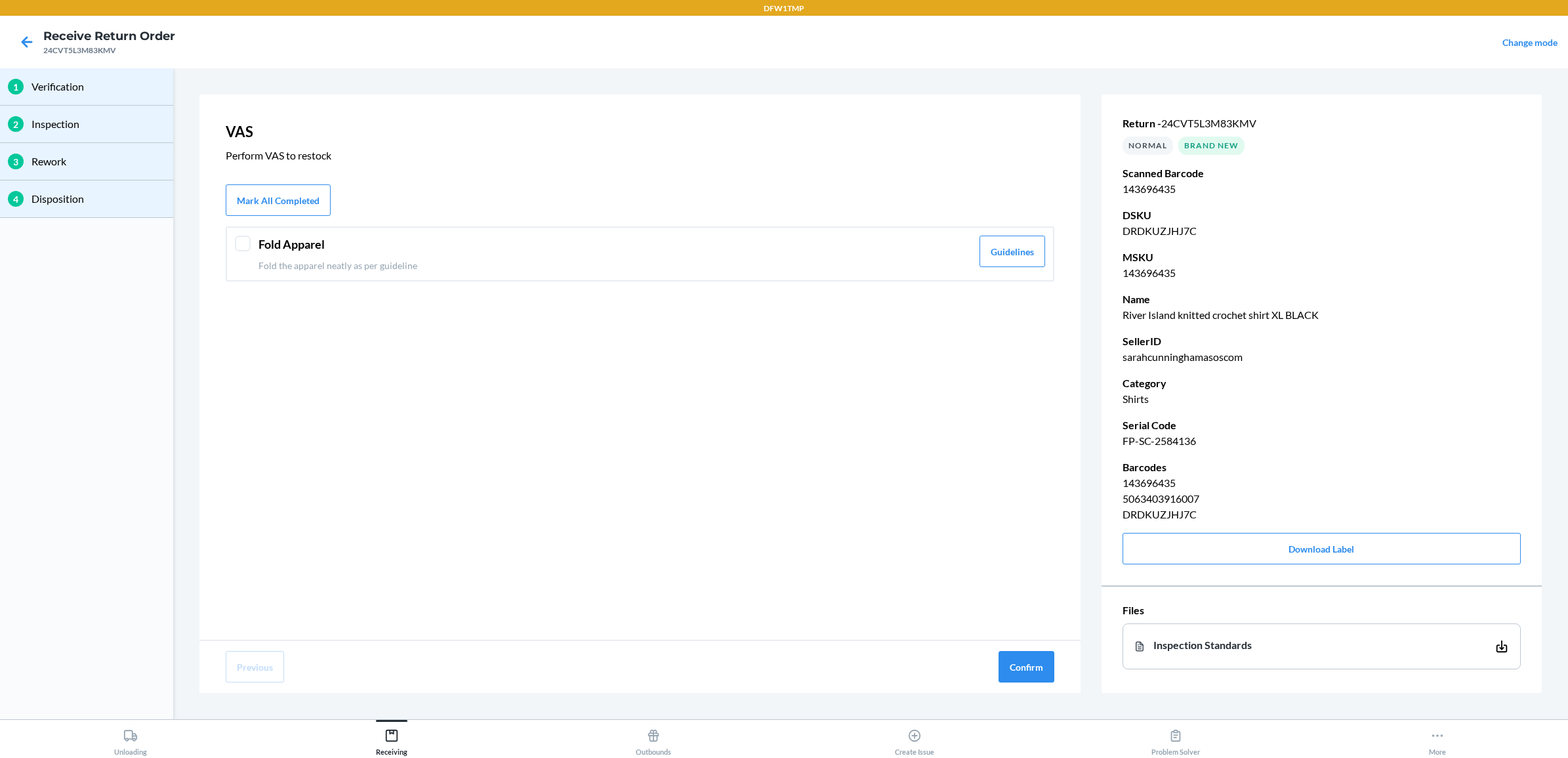
click at [355, 233] on div "Fold Apparel Fold the apparel neatly as per guideline Guidelines" at bounding box center [640, 253] width 829 height 55
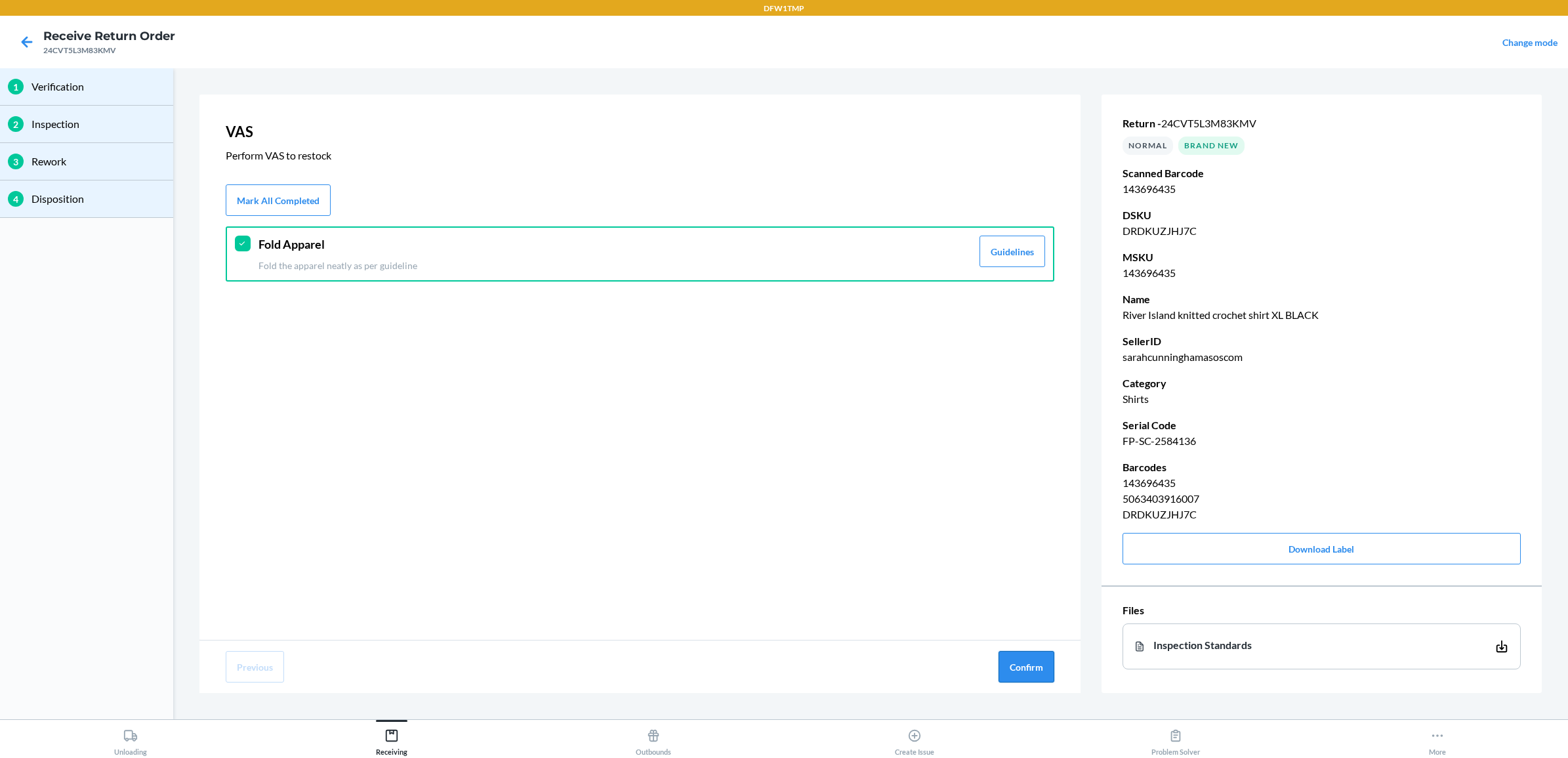
click at [1017, 606] on button "Confirm" at bounding box center [1026, 667] width 55 height 31
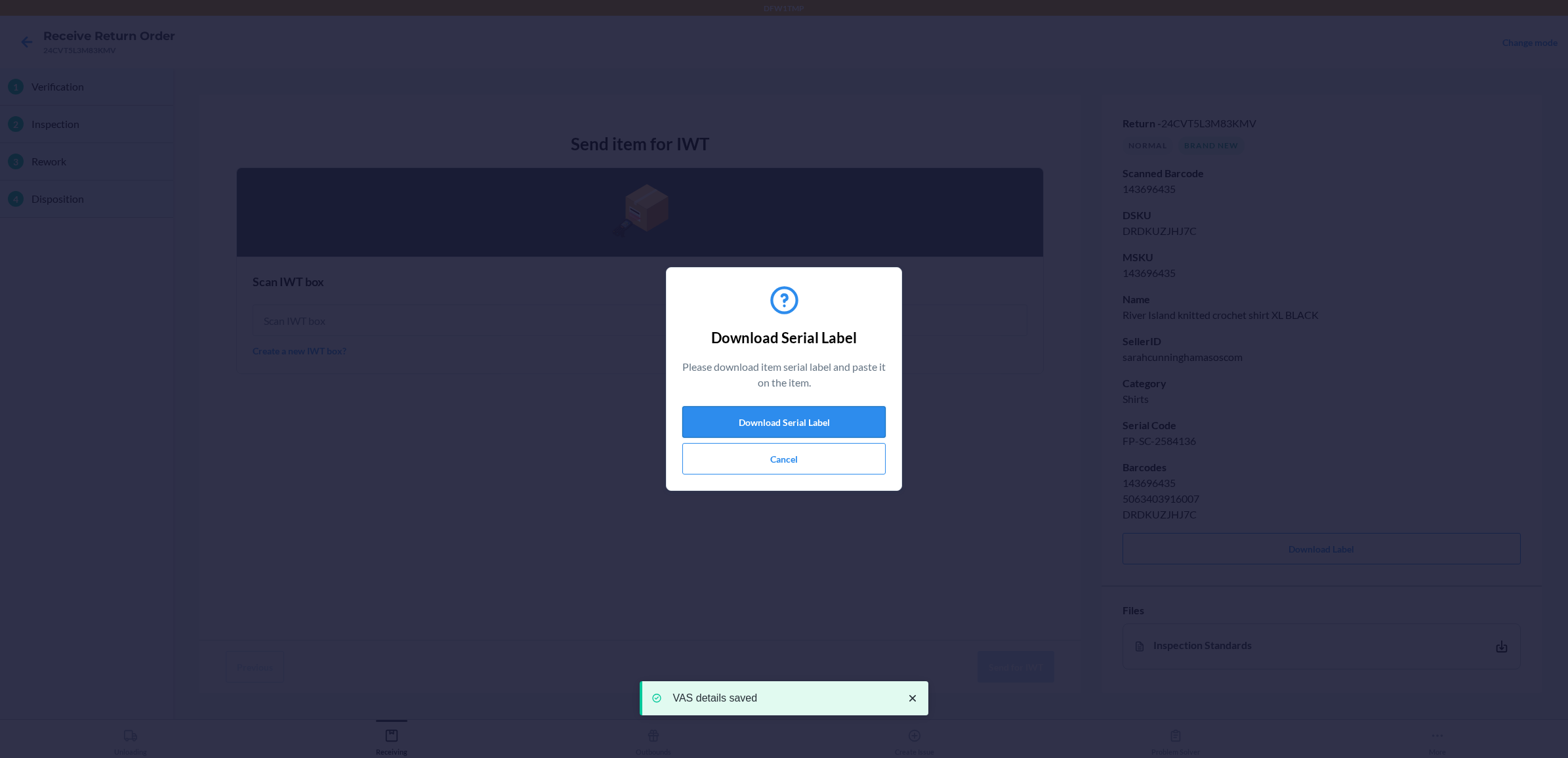
click at [848, 416] on button "Download Serial Label" at bounding box center [784, 422] width 203 height 31
click at [739, 475] on div "Download Serial Label Please download item serial label and paste it on the ite…" at bounding box center [784, 379] width 203 height 201
click at [746, 467] on button "Cancel" at bounding box center [784, 458] width 203 height 31
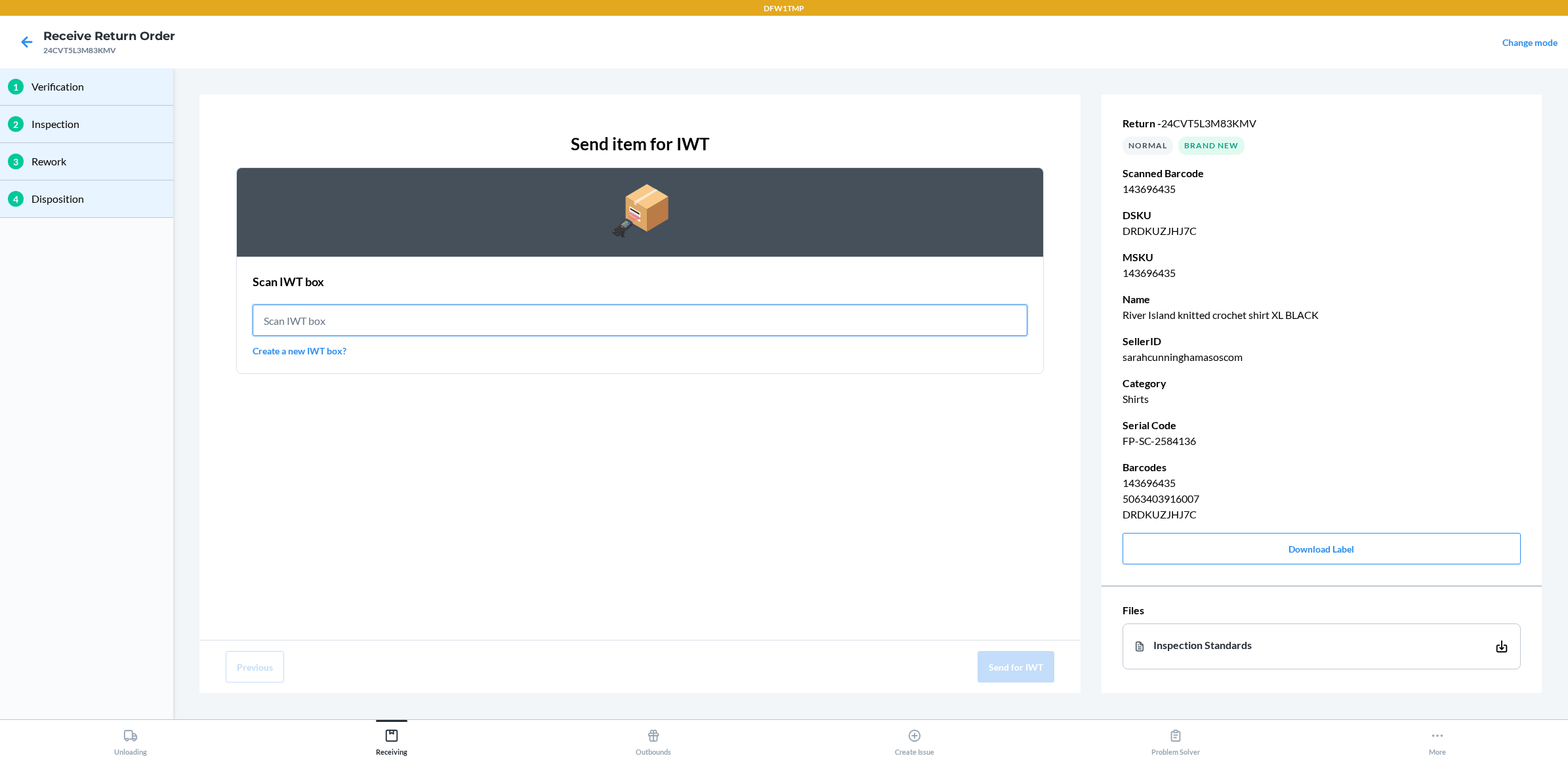
click at [467, 308] on input "text" at bounding box center [640, 320] width 775 height 31
type input "IWT0000019D6"
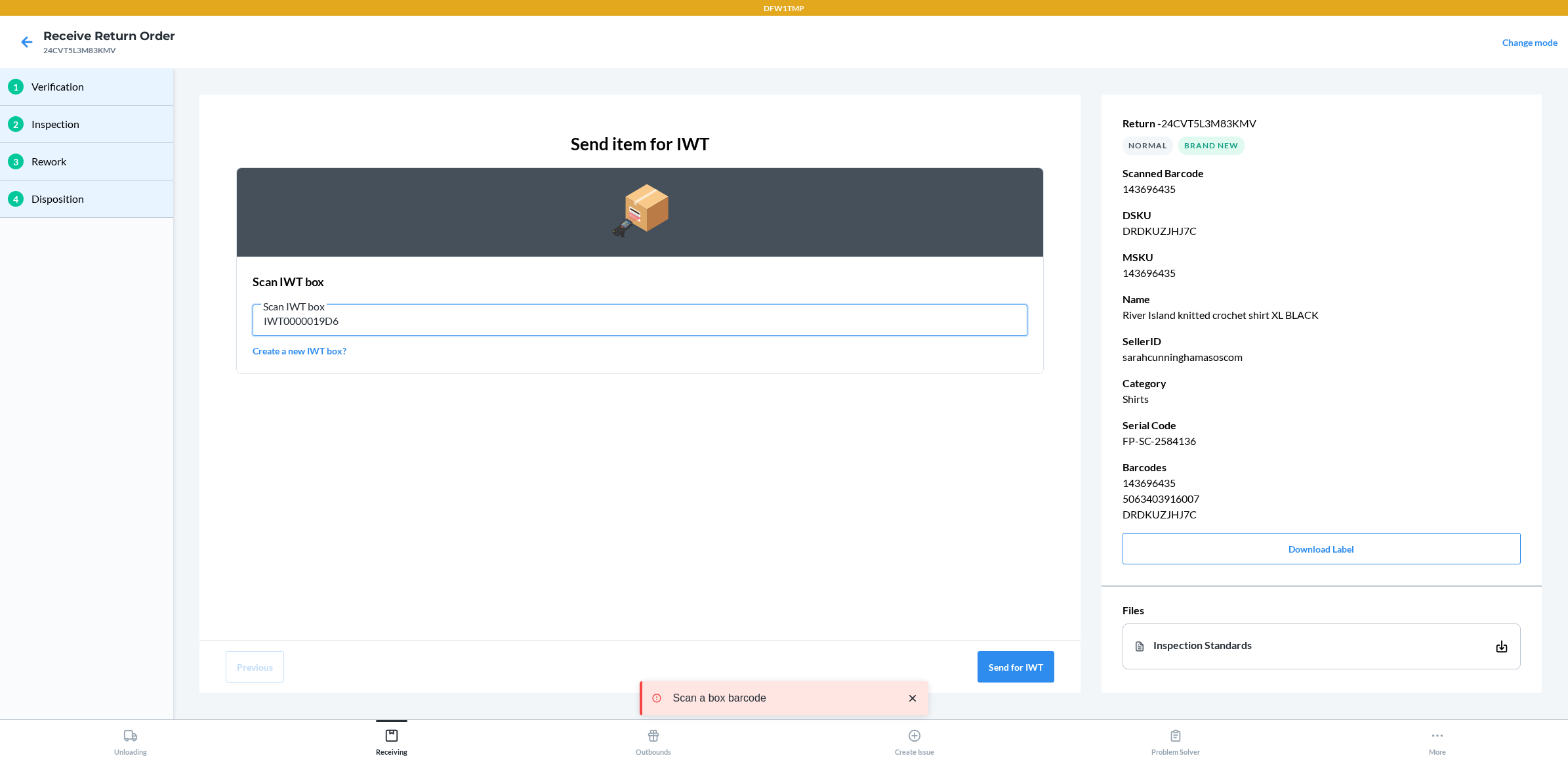
click at [480, 305] on input "IWT0000019D6" at bounding box center [640, 320] width 775 height 31
